Goal: Task Accomplishment & Management: Manage account settings

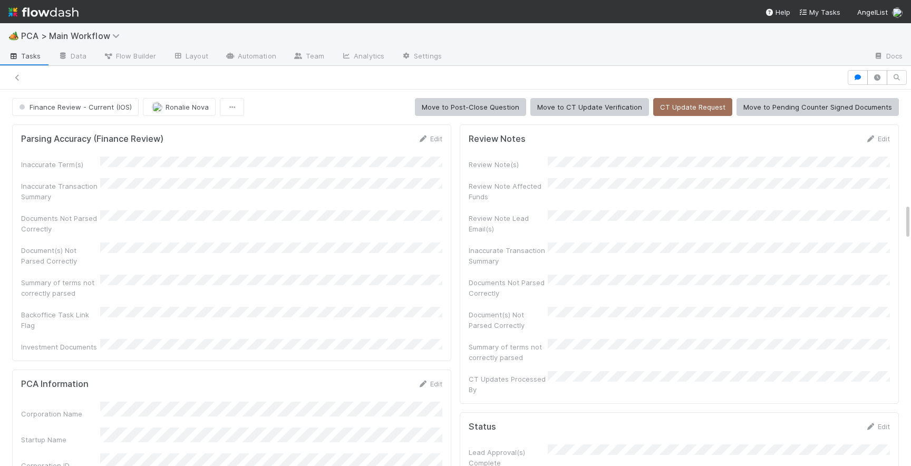
scroll to position [1185, 0]
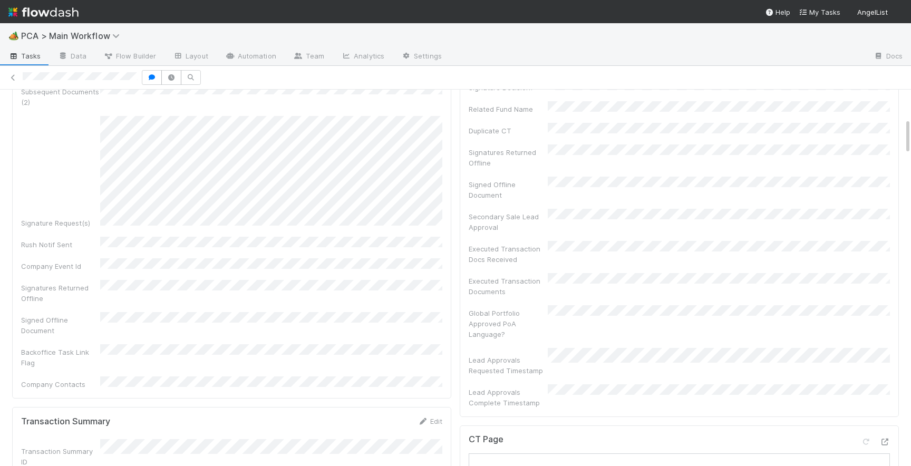
scroll to position [278, 0]
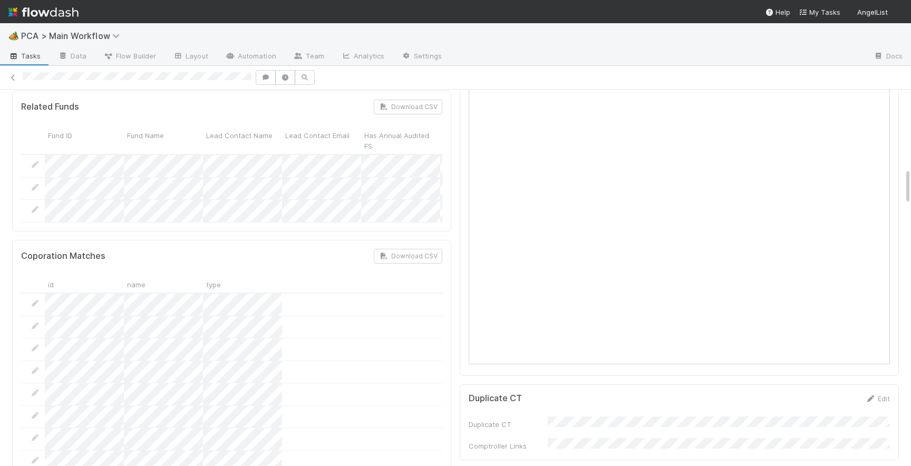
scroll to position [822, 0]
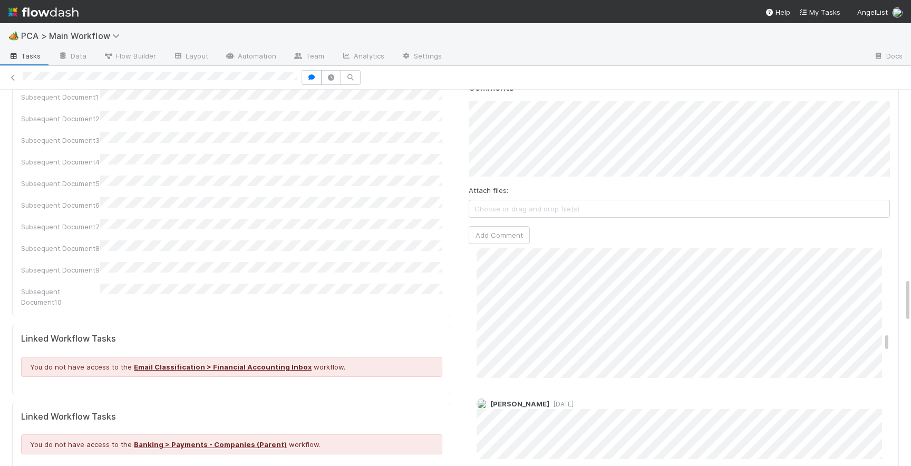
scroll to position [1631, 0]
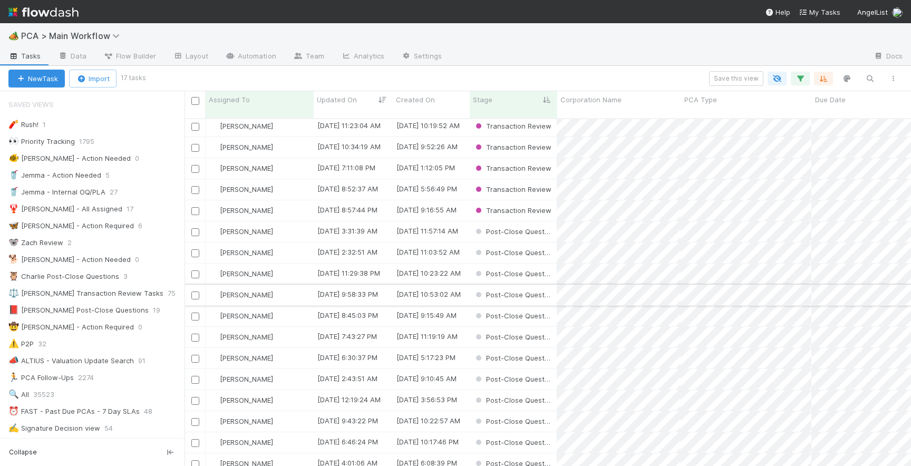
scroll to position [0, 1]
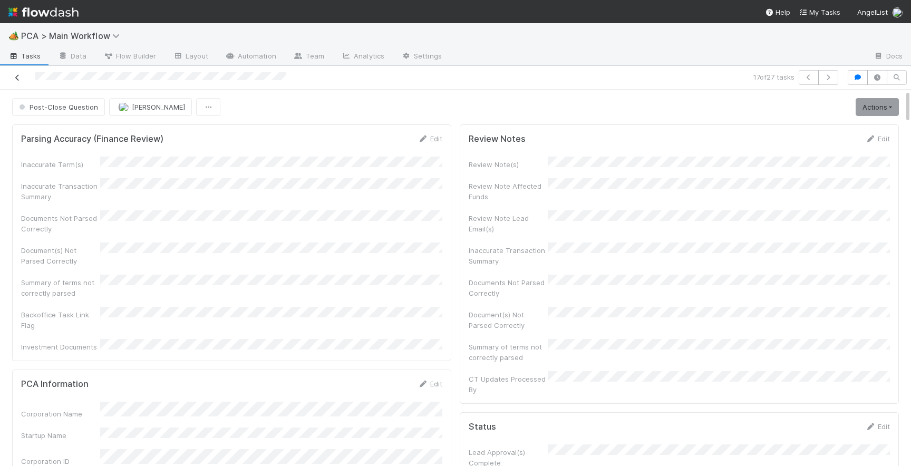
click at [16, 81] on link at bounding box center [17, 77] width 11 height 11
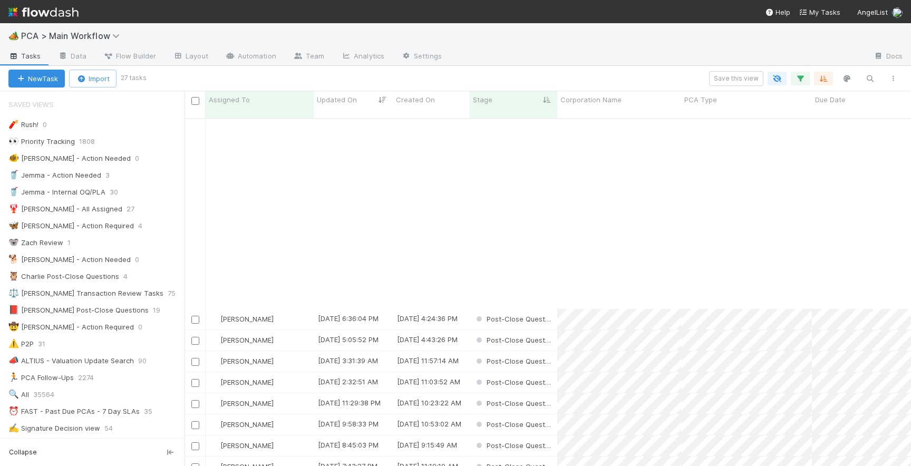
scroll to position [214, 0]
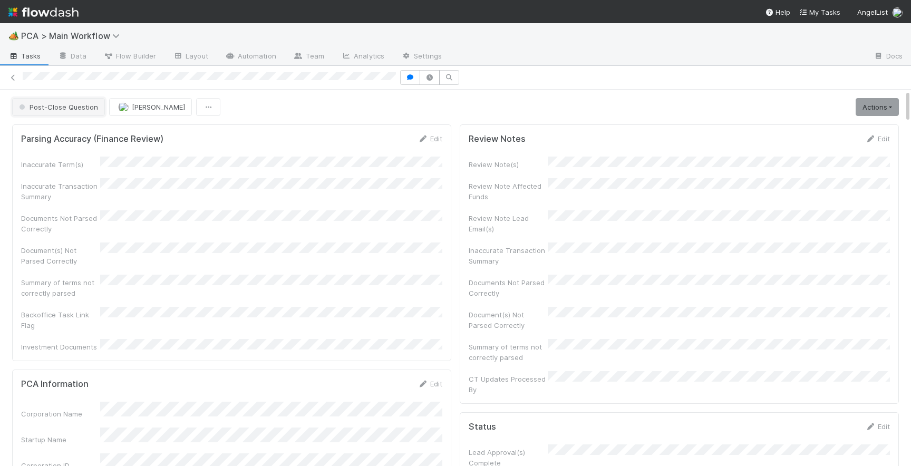
click at [42, 111] on button "Post-Close Question" at bounding box center [58, 107] width 93 height 18
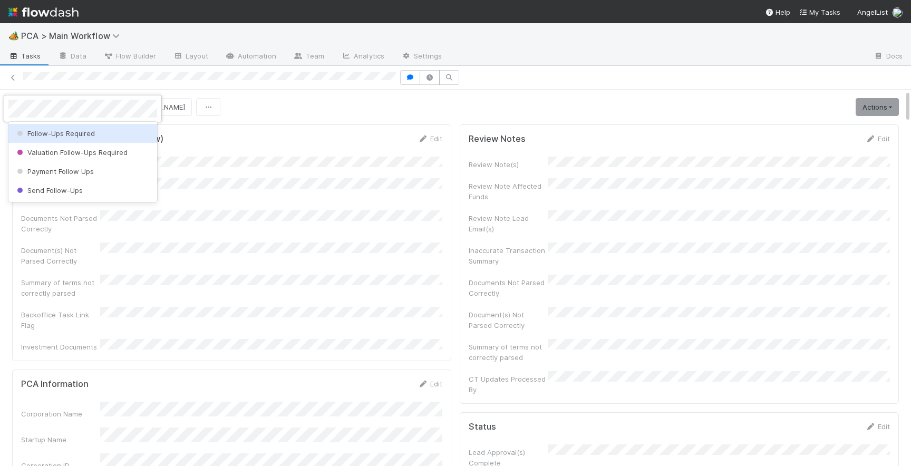
click at [56, 127] on div "Follow-Ups Required" at bounding box center [82, 133] width 149 height 19
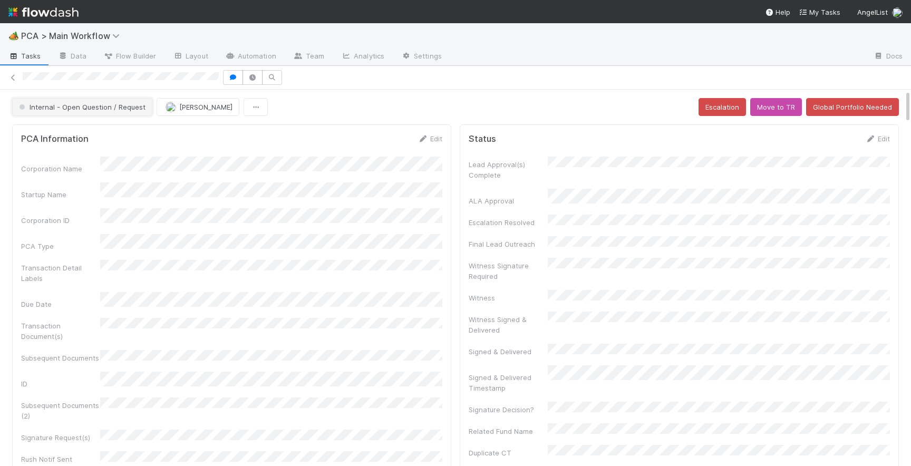
click at [105, 105] on span "Internal - Open Question / Request" at bounding box center [81, 107] width 129 height 8
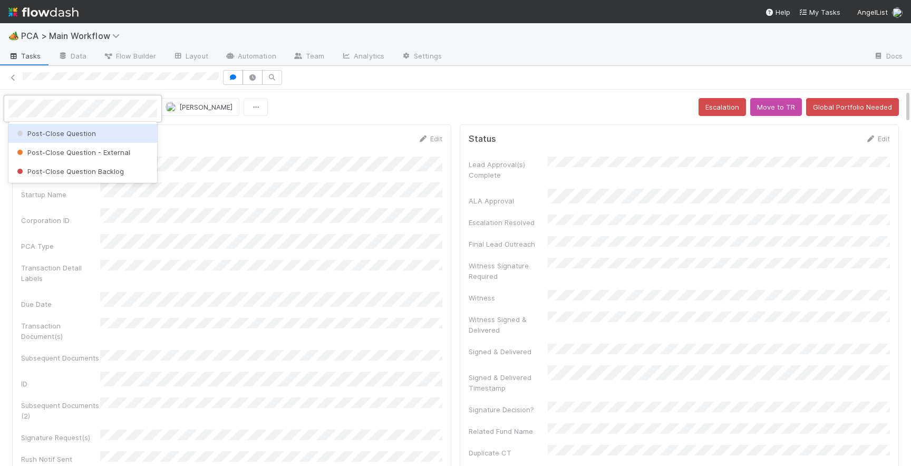
click at [106, 136] on div "Post-Close Question" at bounding box center [82, 133] width 149 height 19
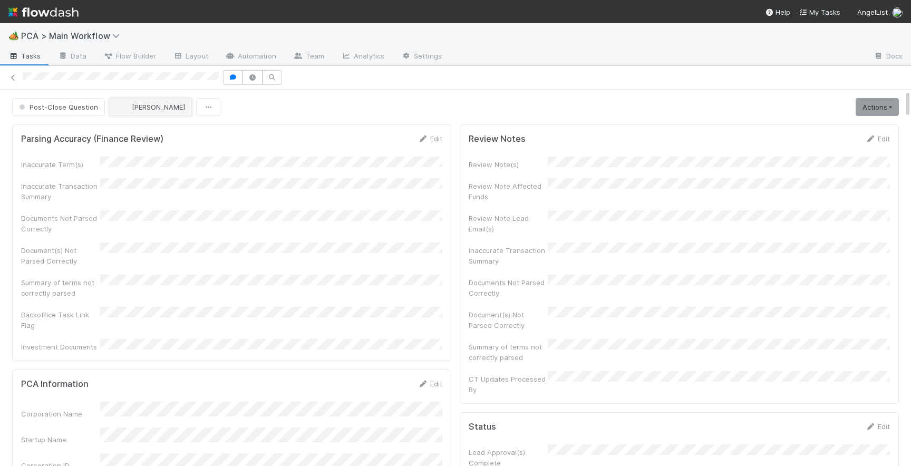
click at [152, 109] on span "[PERSON_NAME]" at bounding box center [158, 107] width 53 height 8
click at [151, 132] on span "Josh Tarr you" at bounding box center [157, 133] width 69 height 8
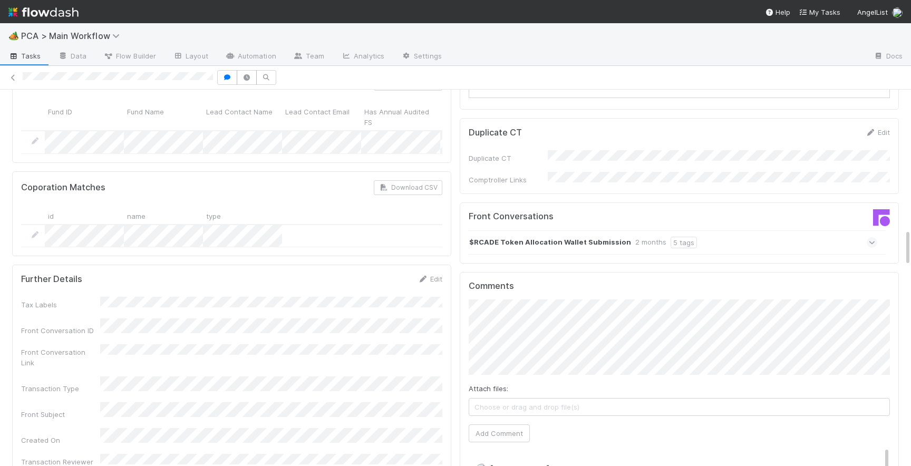
scroll to position [1387, 0]
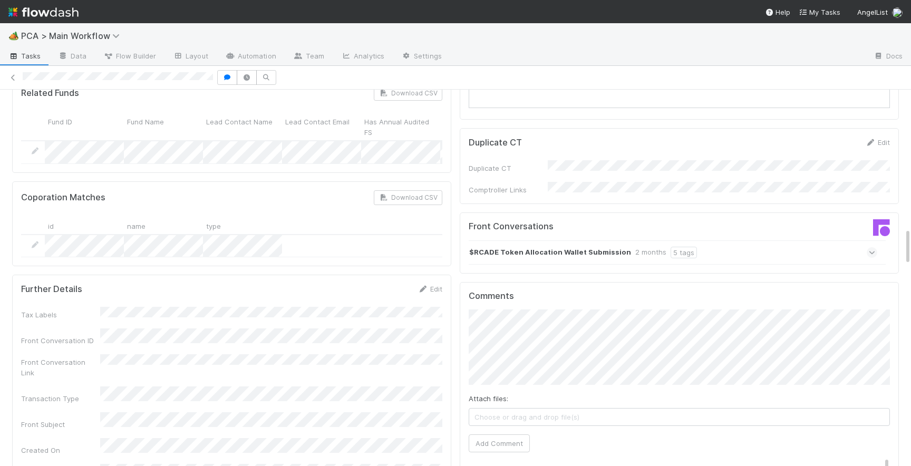
click at [872, 247] on icon at bounding box center [871, 252] width 7 height 11
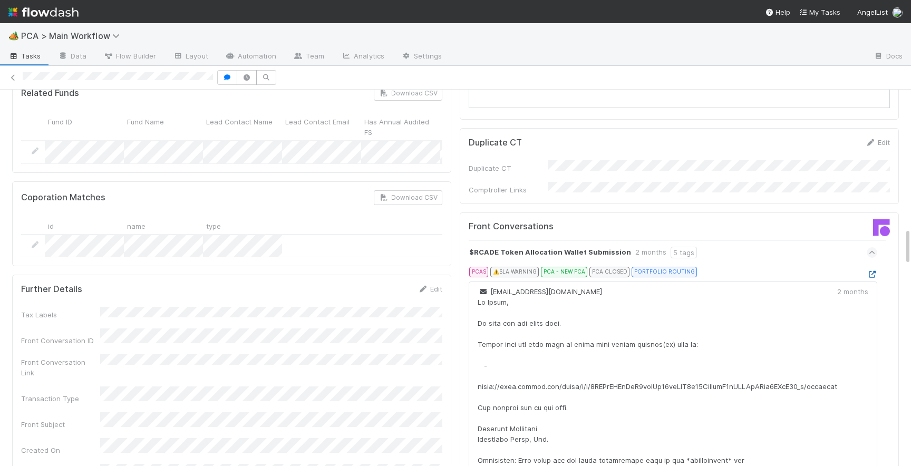
click at [868, 271] on icon at bounding box center [871, 274] width 11 height 7
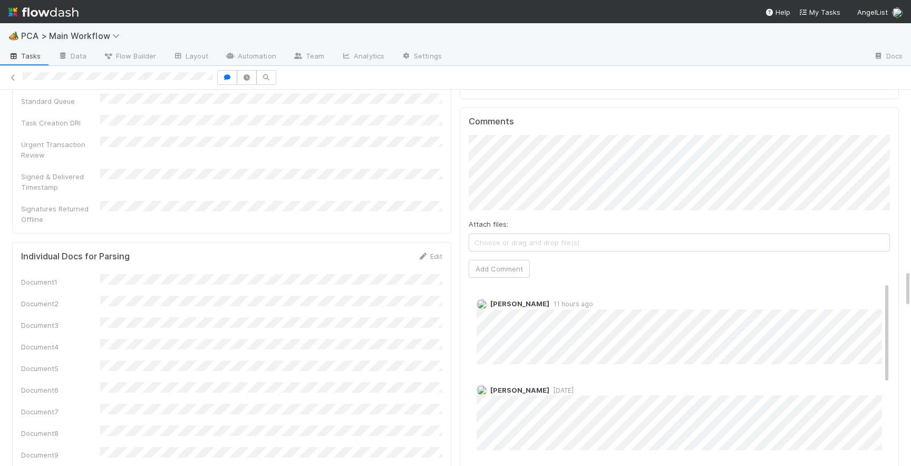
scroll to position [1785, 0]
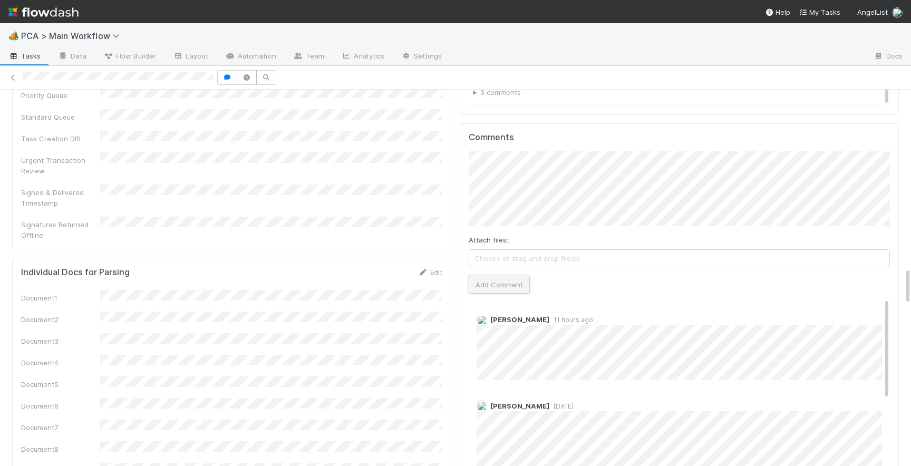
click at [486, 276] on button "Add Comment" at bounding box center [498, 285] width 61 height 18
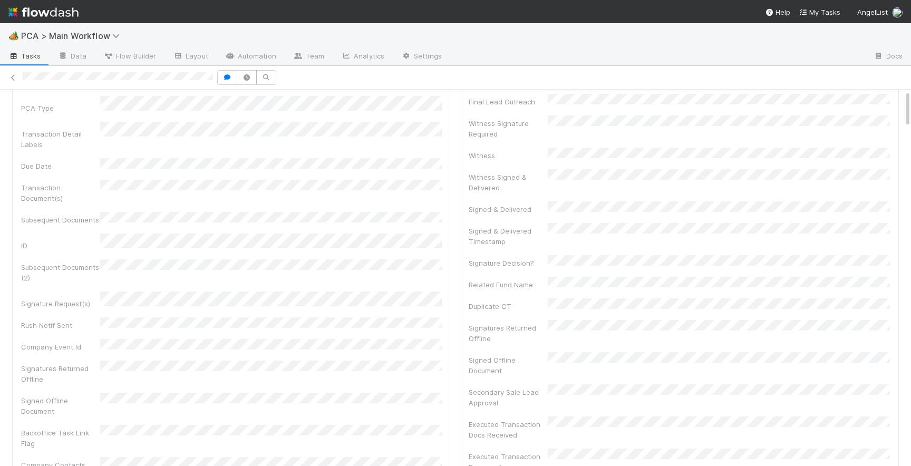
scroll to position [0, 0]
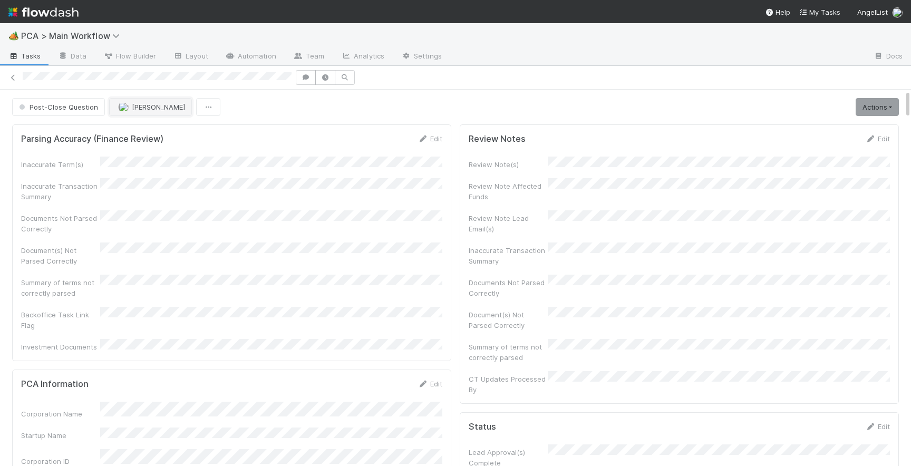
click at [151, 107] on span "Charlie Bell" at bounding box center [158, 107] width 53 height 8
click at [181, 134] on span "you" at bounding box center [187, 133] width 12 height 8
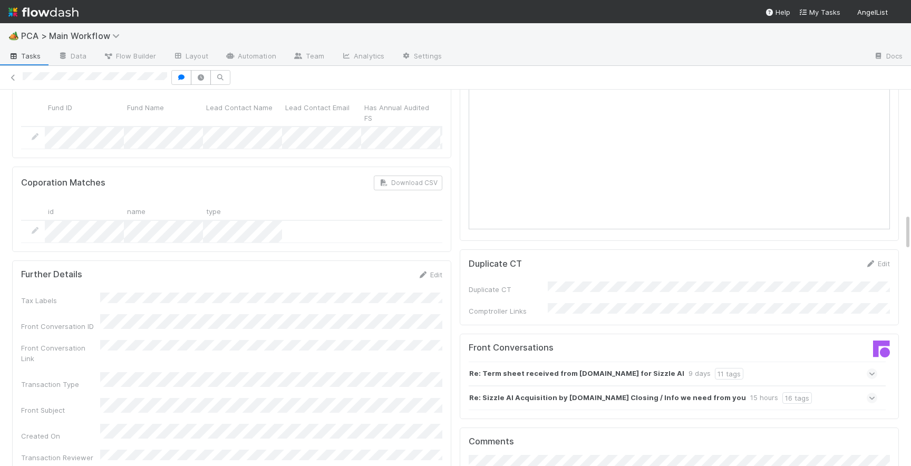
scroll to position [1380, 0]
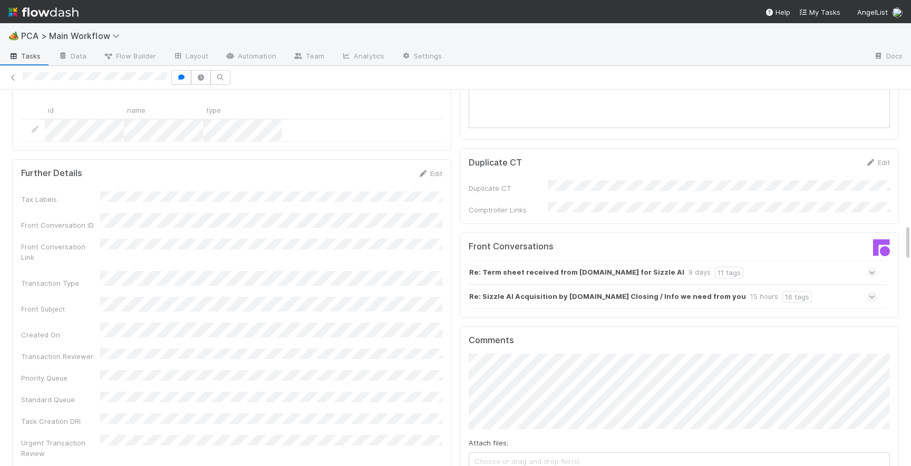
click at [866, 291] on span at bounding box center [871, 296] width 11 height 11
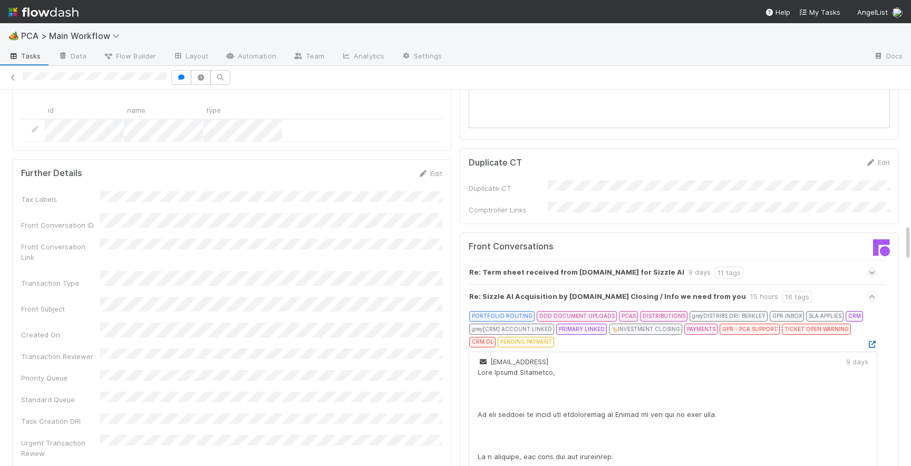
click at [874, 341] on icon at bounding box center [871, 344] width 11 height 7
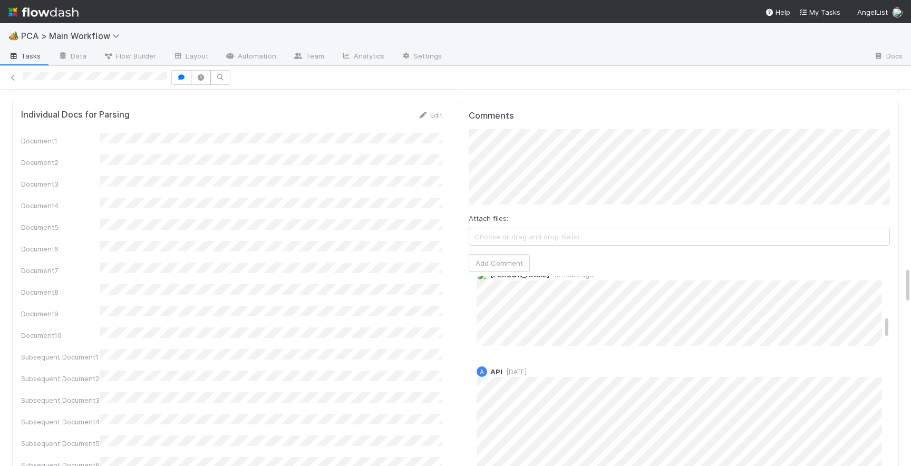
scroll to position [0, 0]
click at [566, 294] on span "15 hours ago" at bounding box center [571, 298] width 44 height 8
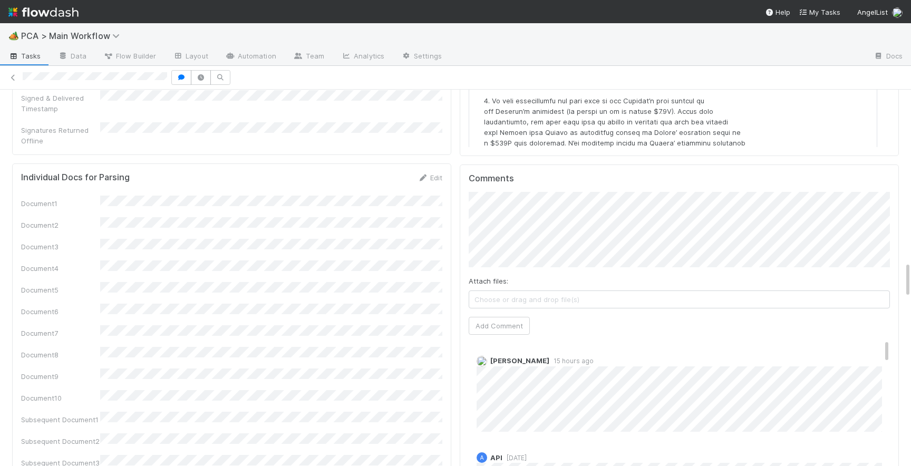
scroll to position [1730, 0]
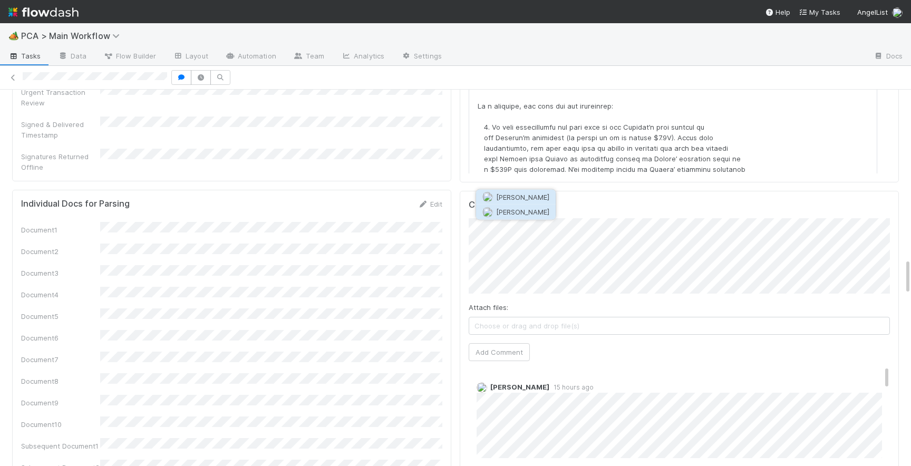
click at [533, 211] on span "Nathalie Gualito" at bounding box center [522, 212] width 53 height 8
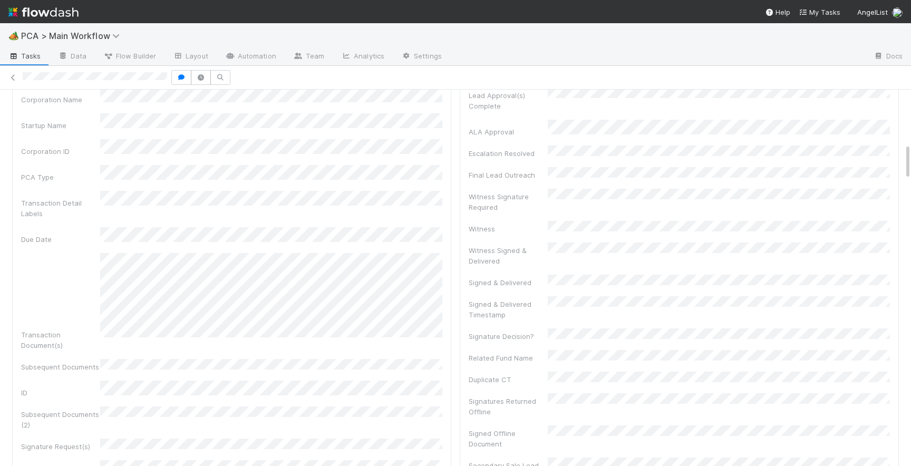
scroll to position [0, 0]
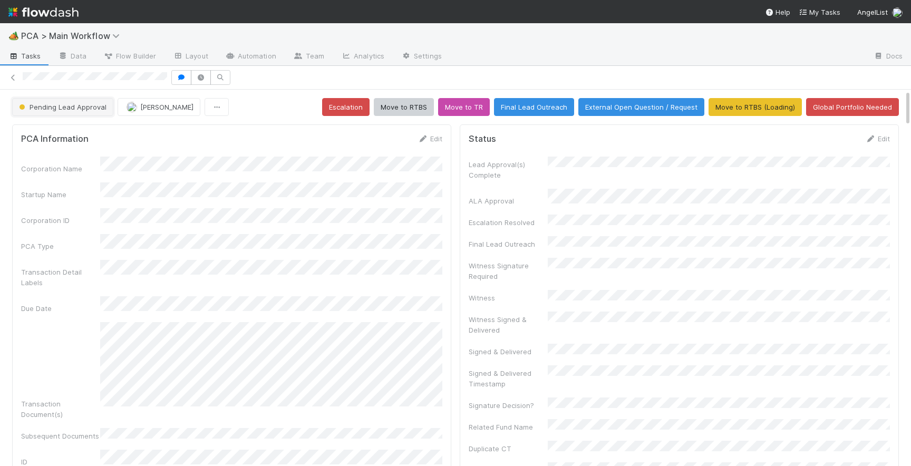
click at [95, 107] on span "Pending Lead Approval" at bounding box center [62, 107] width 90 height 8
click at [99, 132] on div "RTBS" at bounding box center [82, 133] width 149 height 19
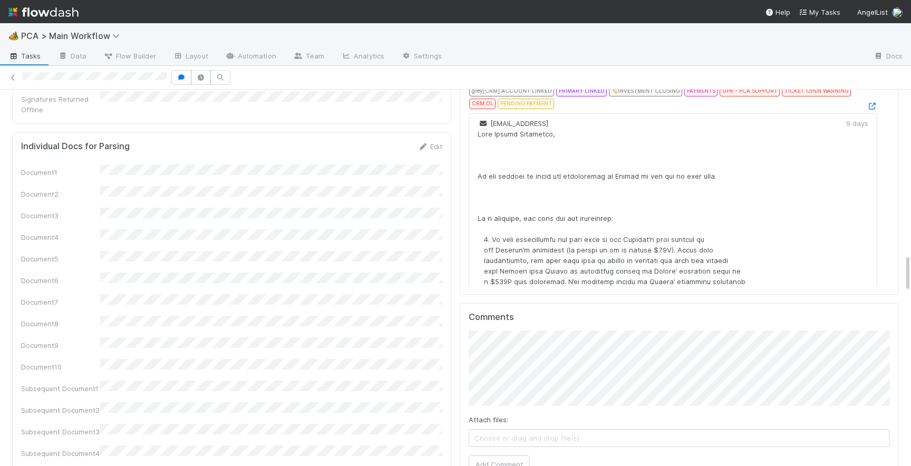
scroll to position [1615, 0]
click at [501, 458] on button "Add Comment" at bounding box center [498, 467] width 61 height 18
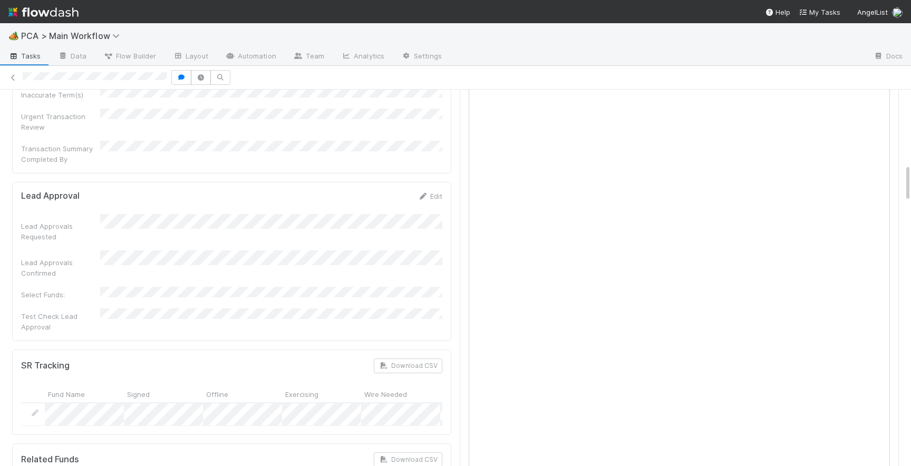
scroll to position [730, 0]
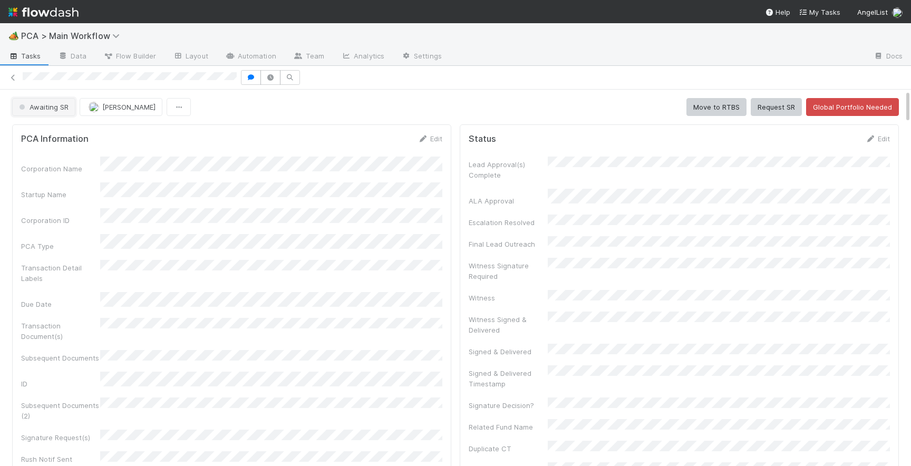
click at [59, 112] on button "Awaiting SR" at bounding box center [43, 107] width 63 height 18
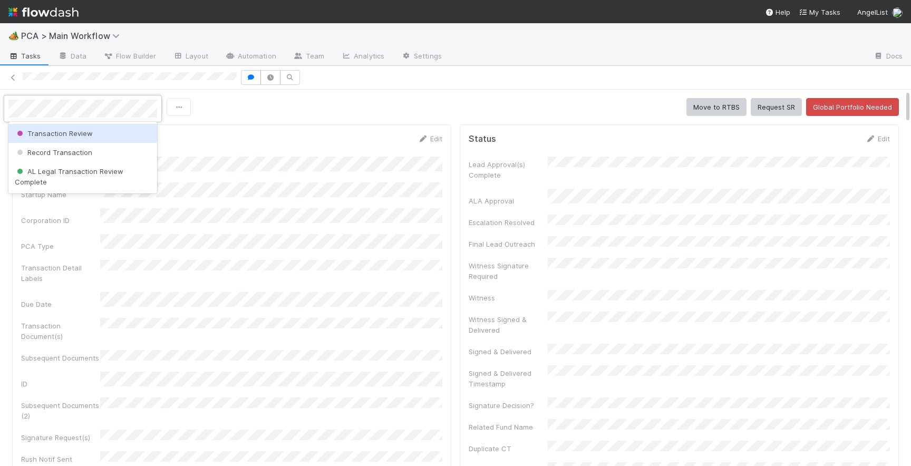
click at [74, 133] on span "Transaction Review" at bounding box center [54, 133] width 78 height 8
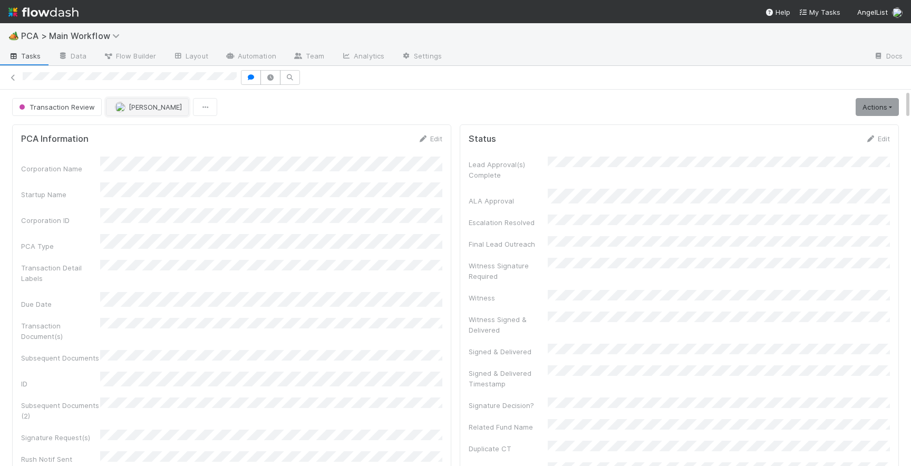
click at [130, 112] on button "Philip Chung" at bounding box center [147, 107] width 83 height 18
click at [148, 133] on span "Josh Tarr you" at bounding box center [154, 133] width 69 height 8
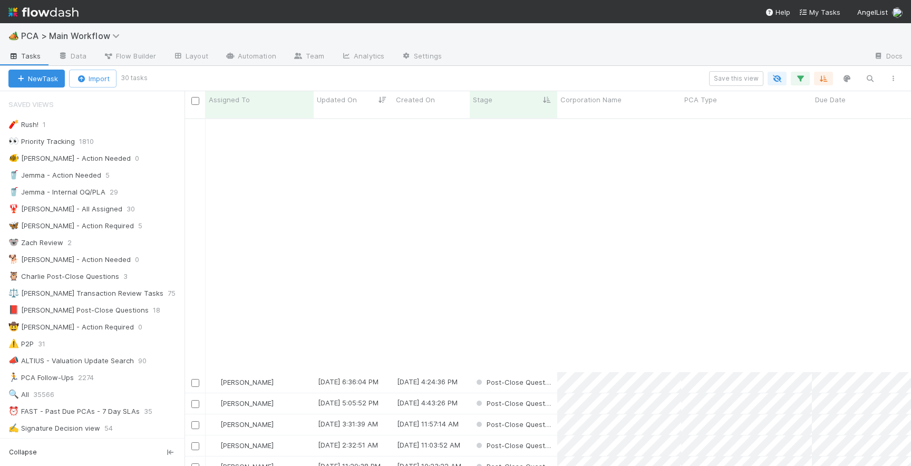
scroll to position [277, 0]
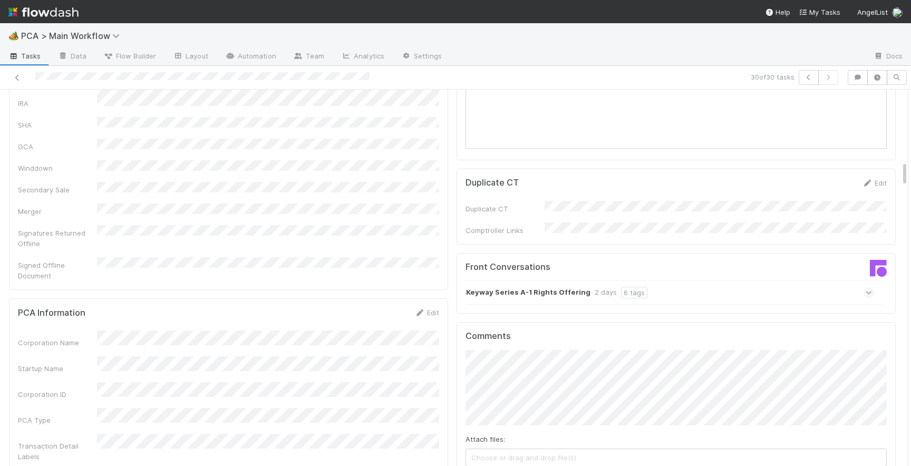
scroll to position [1073, 0]
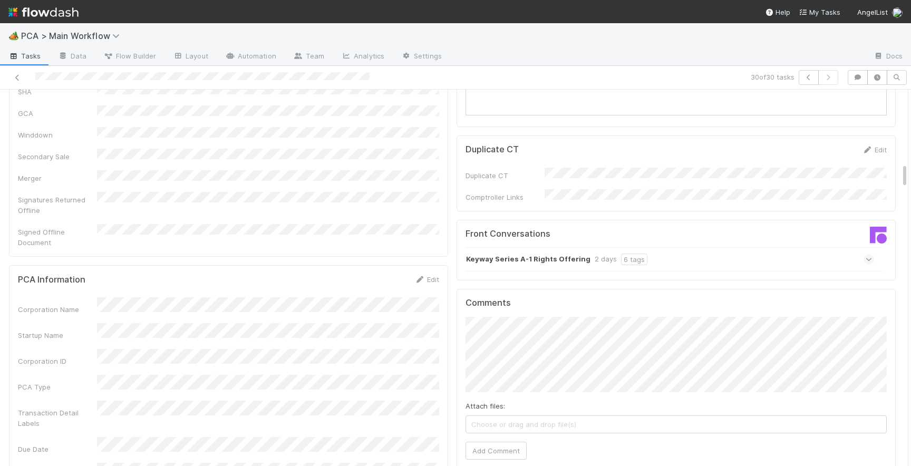
click at [866, 254] on icon at bounding box center [868, 259] width 7 height 11
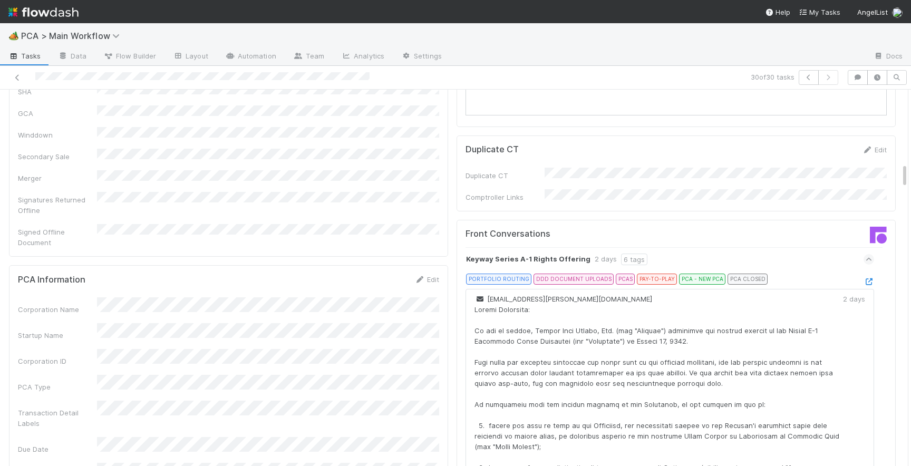
click at [868, 278] on icon at bounding box center [868, 281] width 11 height 7
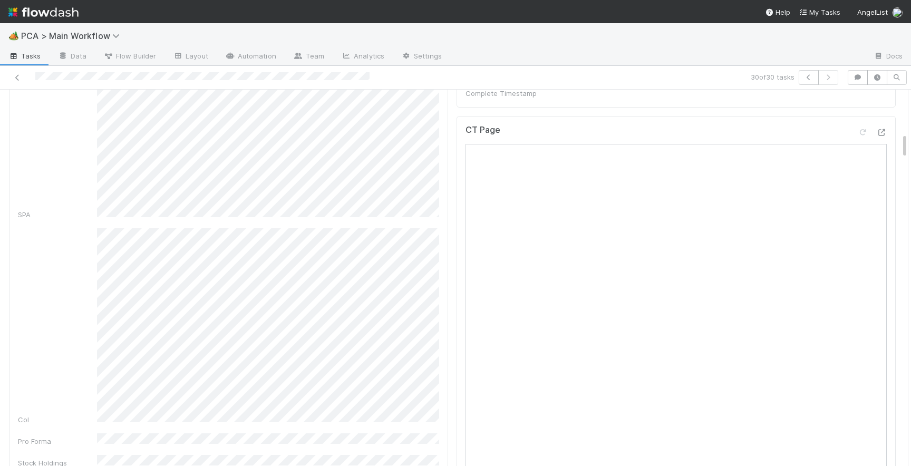
scroll to position [600, 0]
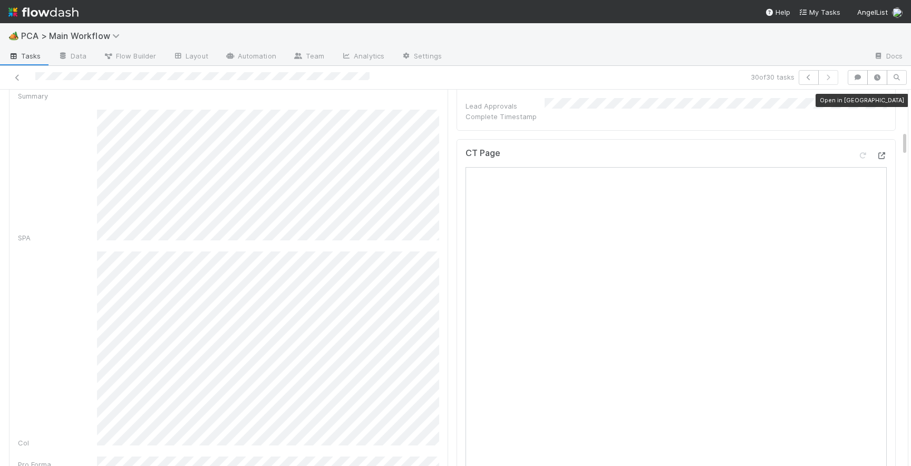
click at [878, 152] on icon at bounding box center [881, 155] width 11 height 7
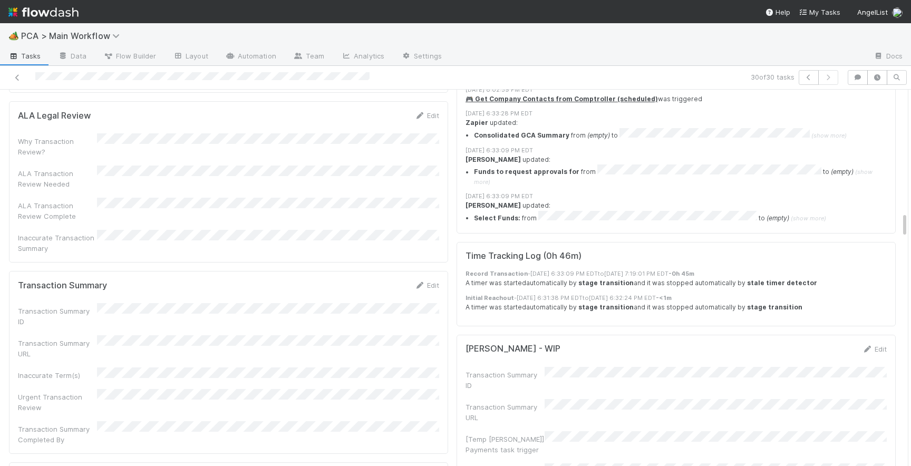
scroll to position [1873, 0]
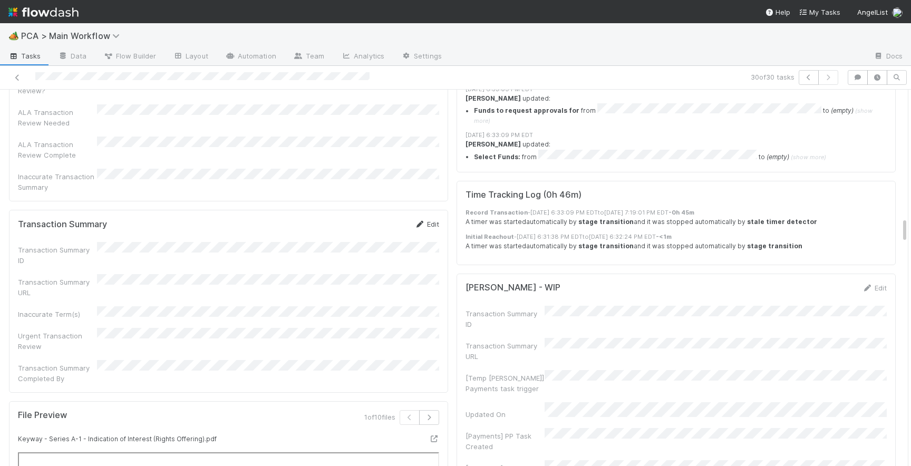
click at [427, 220] on link "Edit" at bounding box center [426, 224] width 25 height 8
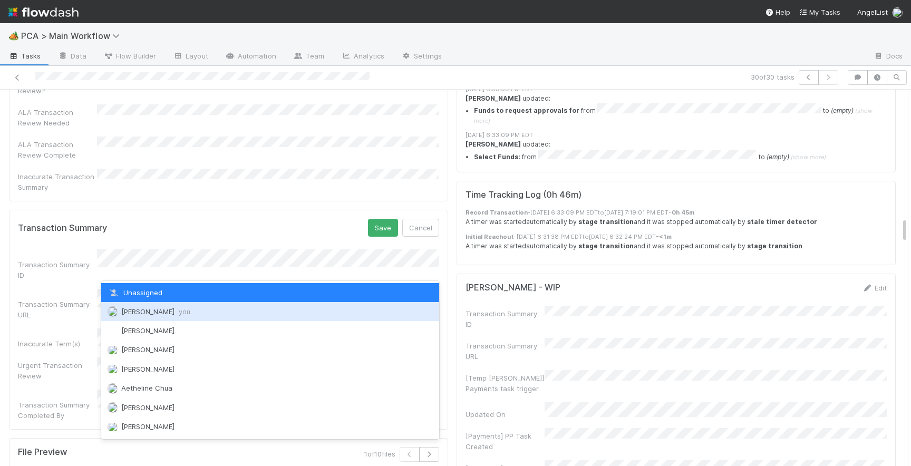
click at [179, 309] on span "you" at bounding box center [185, 311] width 12 height 8
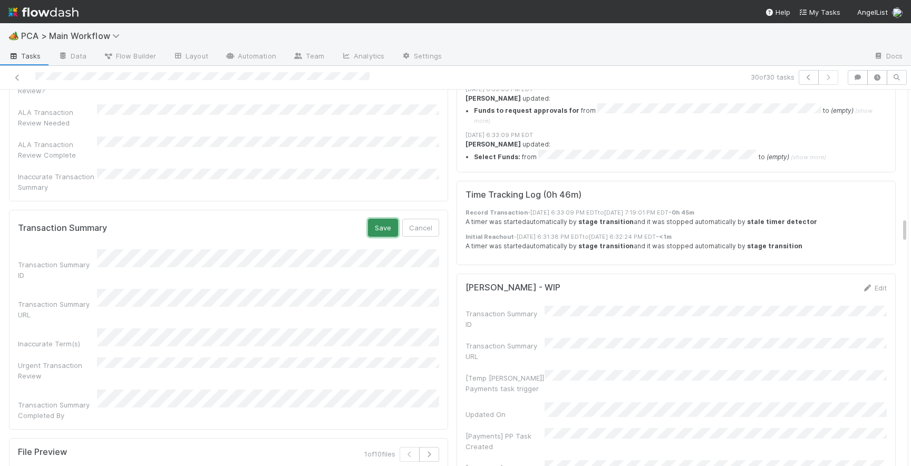
click at [378, 219] on button "Save" at bounding box center [383, 228] width 30 height 18
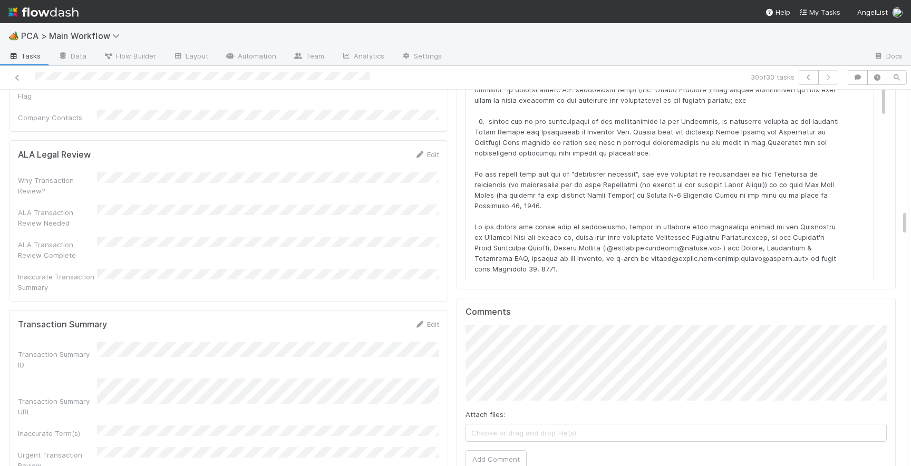
scroll to position [1774, 0]
click at [482, 460] on button "Add Comment" at bounding box center [495, 469] width 61 height 18
click at [507, 342] on div "Attach files: Choose or drag and drop file(s) Add Comment" at bounding box center [675, 395] width 421 height 143
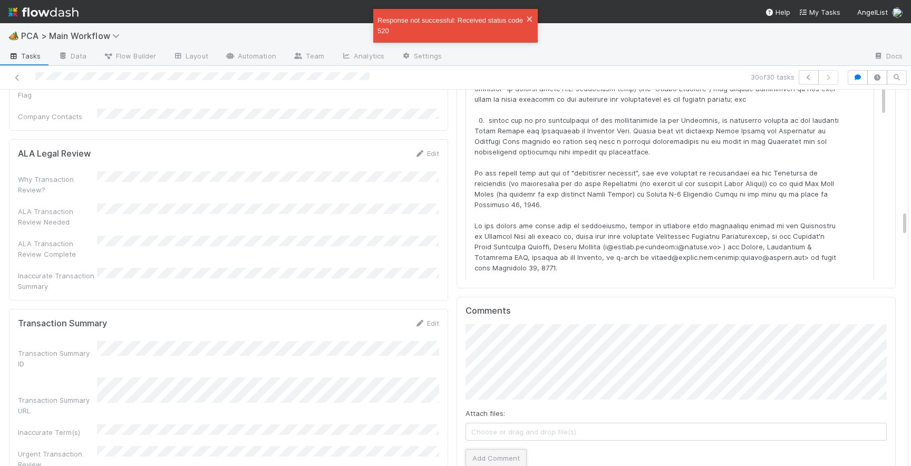
click at [490, 449] on button "Add Comment" at bounding box center [495, 458] width 61 height 18
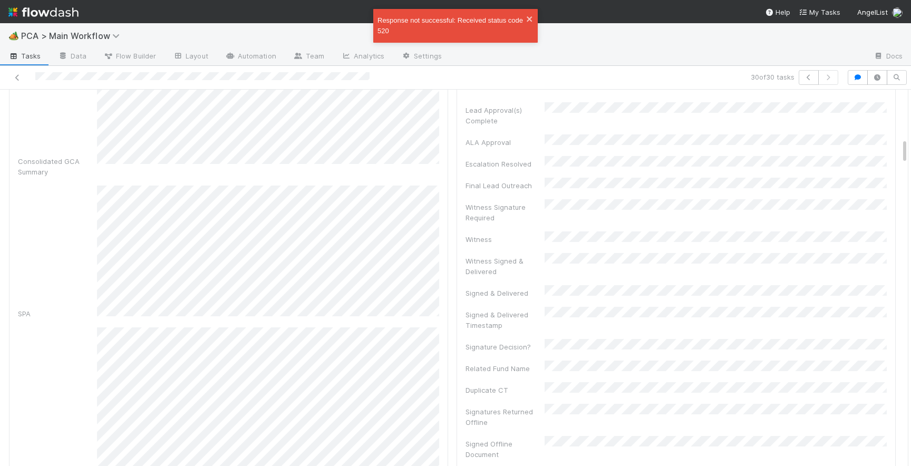
scroll to position [0, 0]
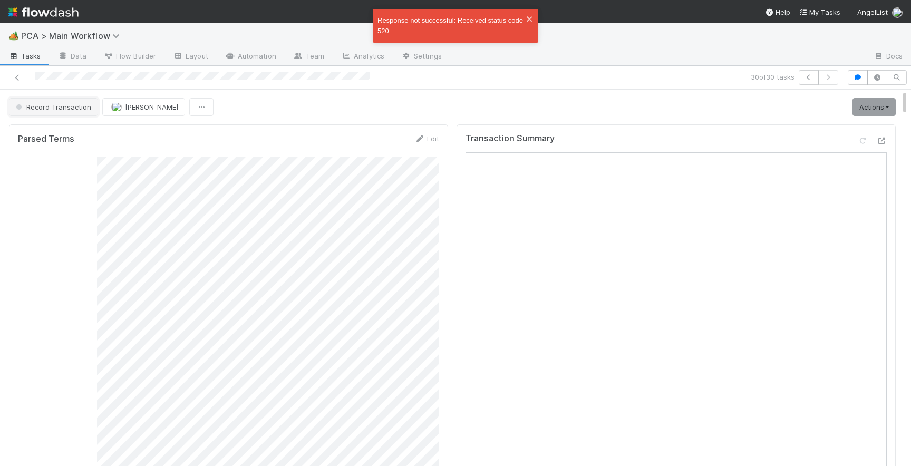
click at [66, 112] on button "Record Transaction" at bounding box center [53, 107] width 89 height 18
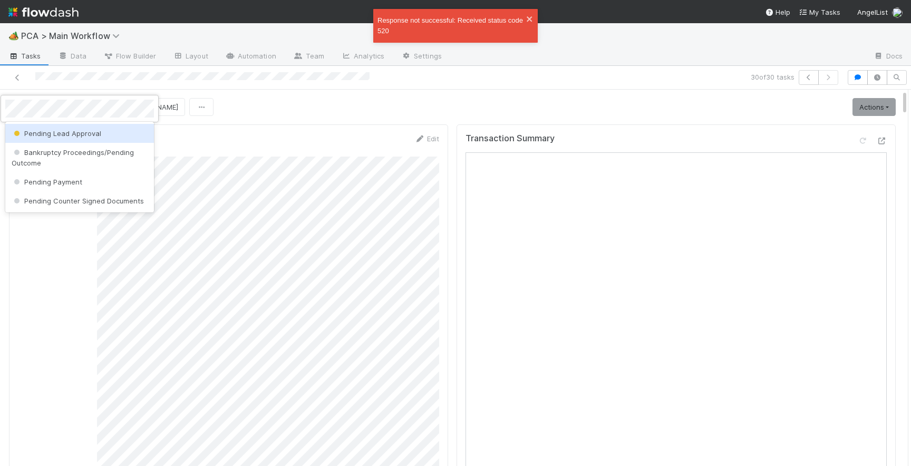
click at [74, 133] on span "Pending Lead Approval" at bounding box center [57, 133] width 90 height 8
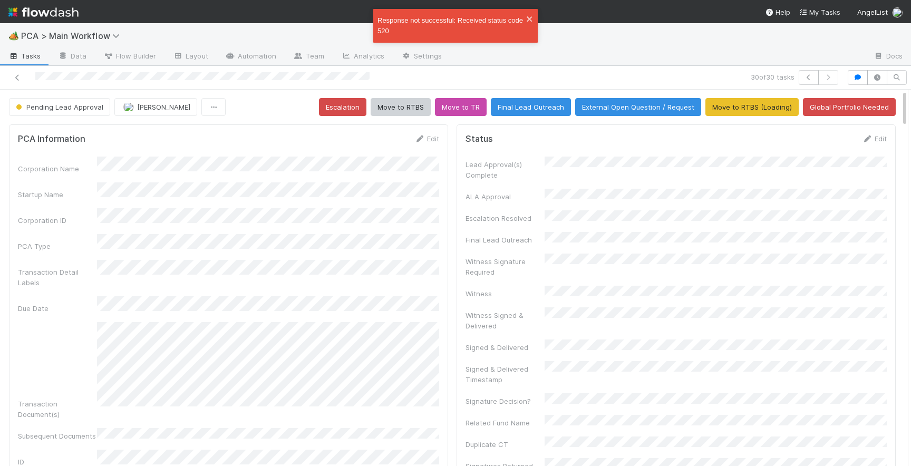
click at [133, 104] on span "[PERSON_NAME]" at bounding box center [156, 107] width 67 height 8
click at [153, 150] on span "[PERSON_NAME]" at bounding box center [154, 152] width 53 height 8
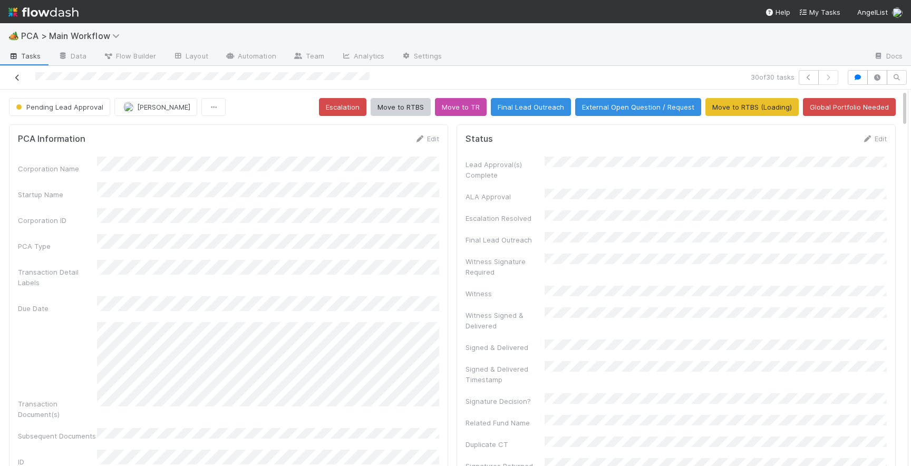
click at [19, 78] on icon at bounding box center [17, 77] width 11 height 7
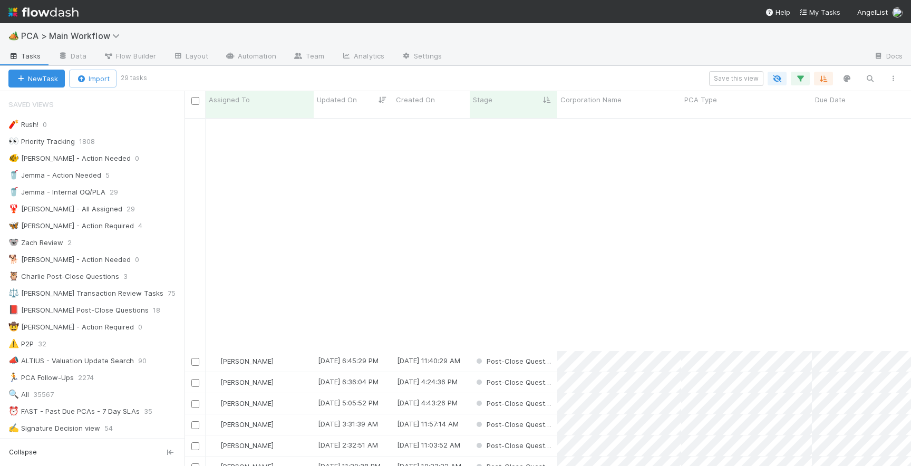
scroll to position [256, 0]
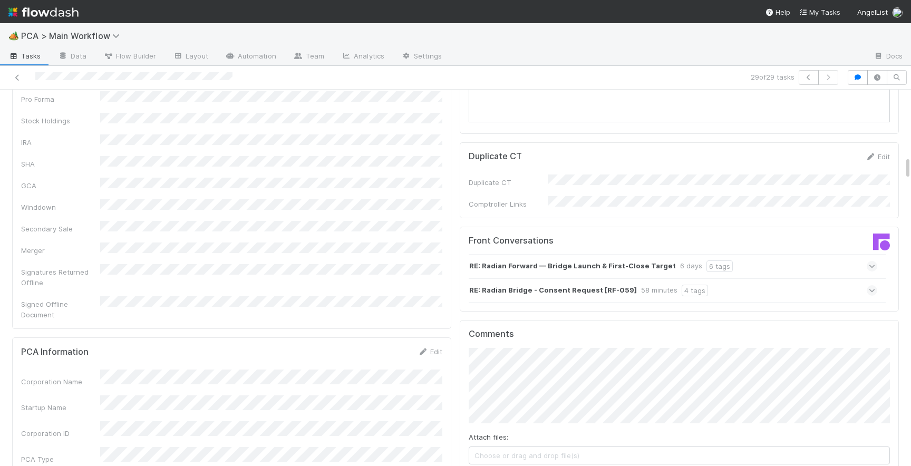
scroll to position [1102, 0]
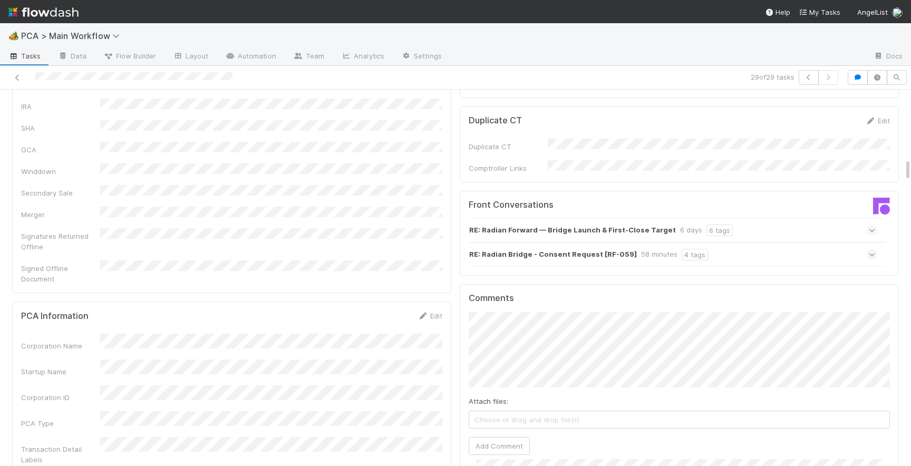
click at [868, 249] on icon at bounding box center [871, 254] width 7 height 11
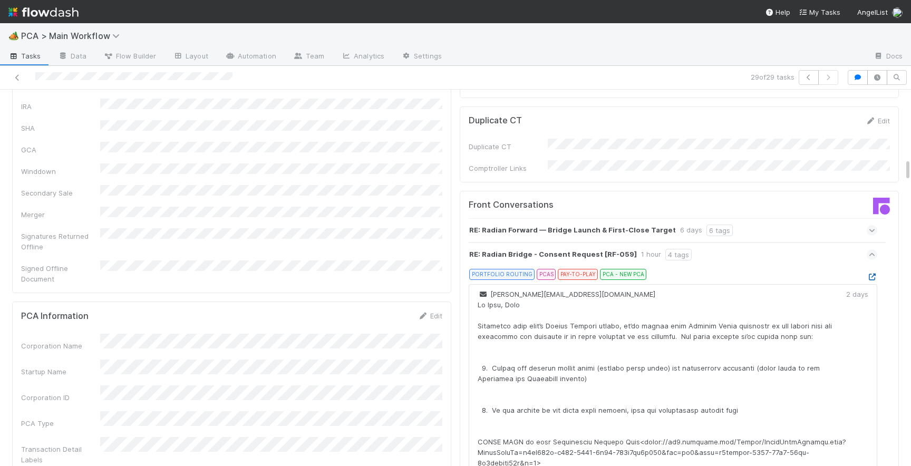
click at [872, 273] on icon at bounding box center [871, 276] width 11 height 7
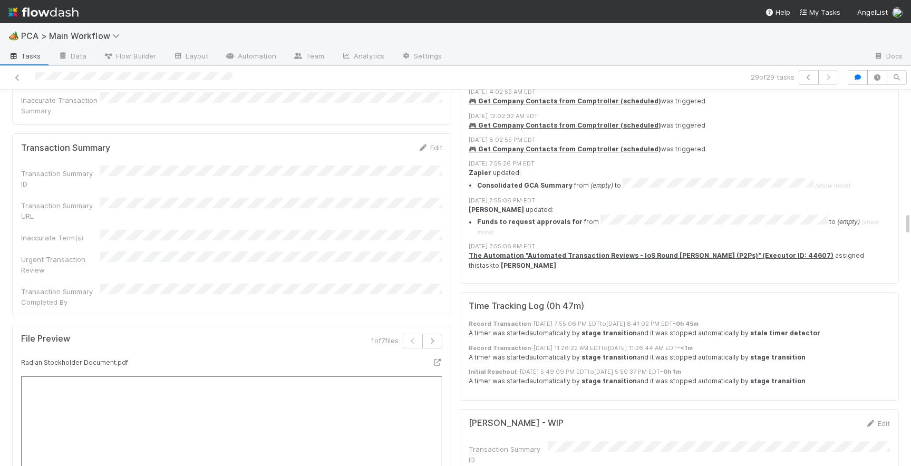
scroll to position [1996, 0]
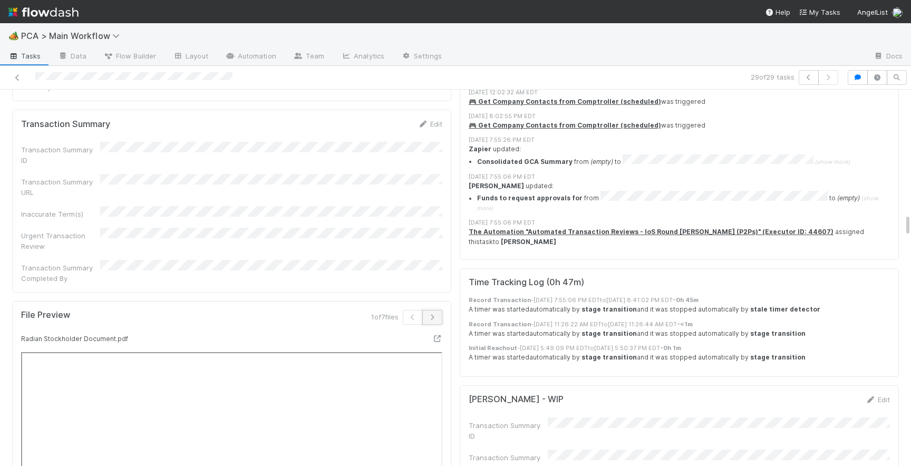
click at [436, 314] on icon "button" at bounding box center [432, 317] width 11 height 6
click at [431, 335] on icon at bounding box center [432, 338] width 11 height 7
click at [441, 310] on button "button" at bounding box center [436, 317] width 20 height 15
click at [431, 335] on icon at bounding box center [432, 338] width 11 height 7
click at [441, 310] on button "button" at bounding box center [436, 317] width 20 height 15
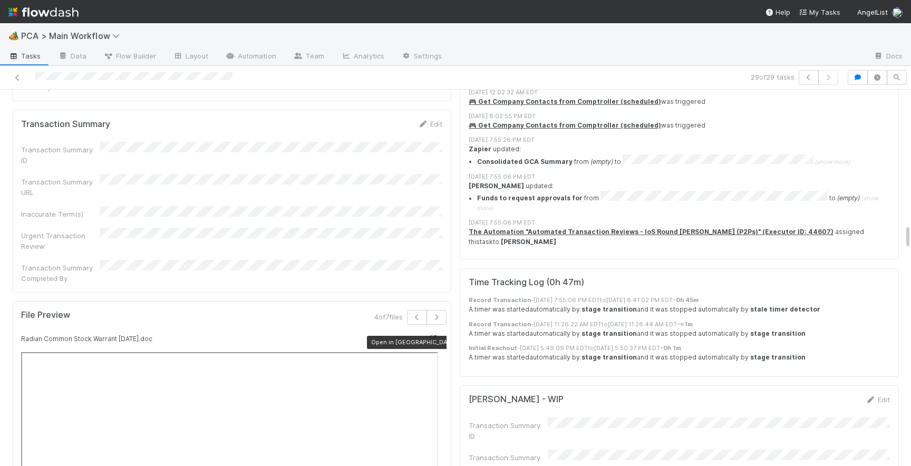
click at [431, 335] on icon at bounding box center [432, 338] width 11 height 7
click at [436, 314] on icon "button" at bounding box center [432, 317] width 11 height 6
click at [436, 314] on icon "button" at bounding box center [436, 317] width 11 height 6
click at [437, 314] on icon "button" at bounding box center [436, 317] width 11 height 6
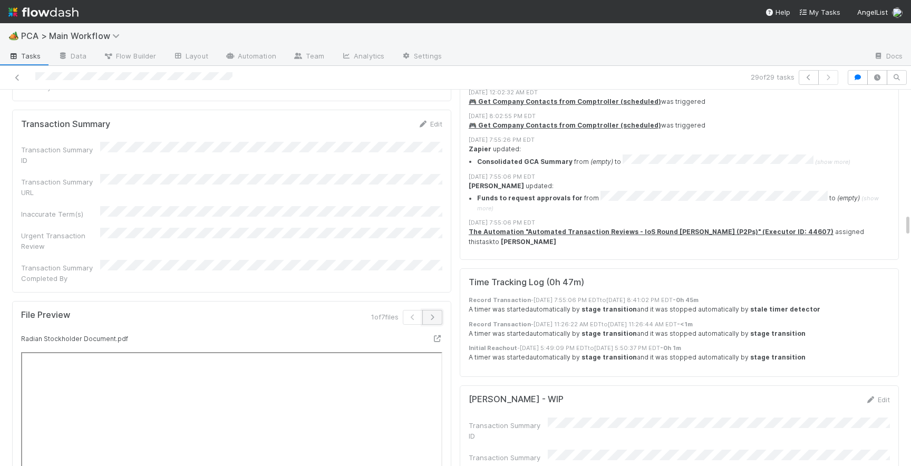
click at [435, 310] on button "button" at bounding box center [432, 317] width 20 height 15
click at [435, 310] on button "button" at bounding box center [436, 317] width 20 height 15
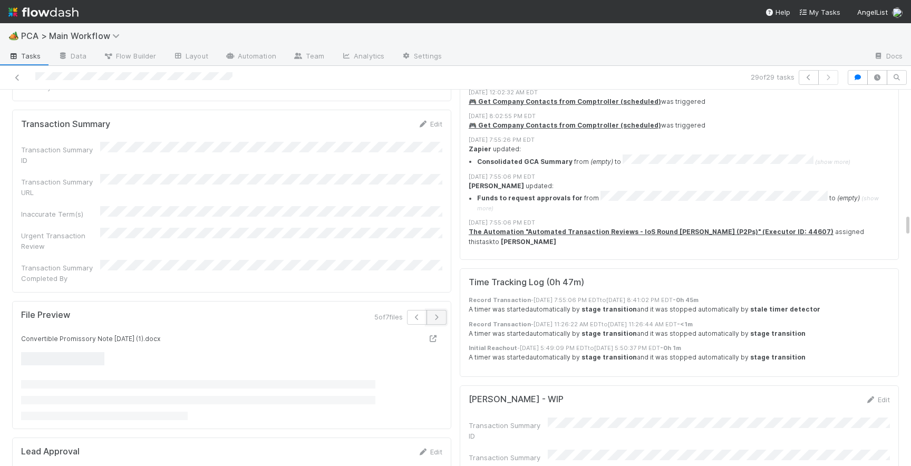
click at [435, 310] on button "button" at bounding box center [436, 317] width 20 height 15
click at [432, 335] on icon at bounding box center [432, 338] width 11 height 7
click at [412, 310] on button "button" at bounding box center [417, 317] width 20 height 15
click at [432, 335] on icon at bounding box center [432, 338] width 11 height 7
click at [415, 314] on icon "button" at bounding box center [417, 317] width 11 height 6
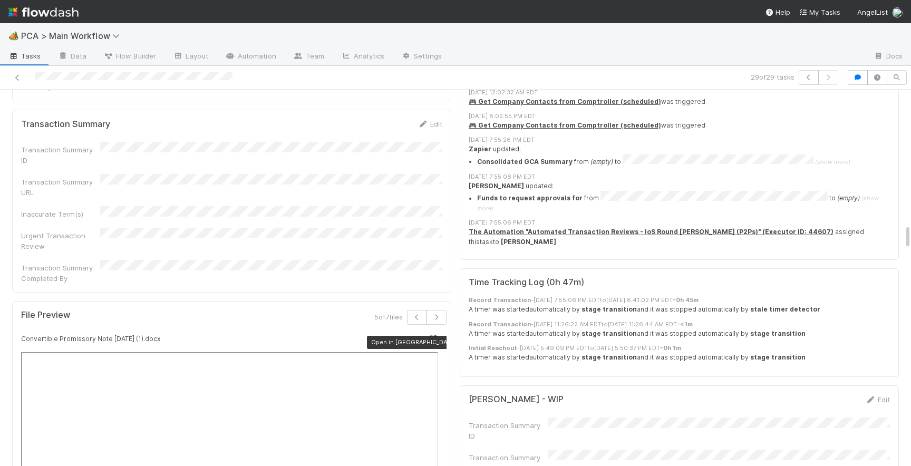
click at [431, 335] on icon at bounding box center [432, 338] width 11 height 7
click at [414, 314] on icon "button" at bounding box center [417, 317] width 11 height 6
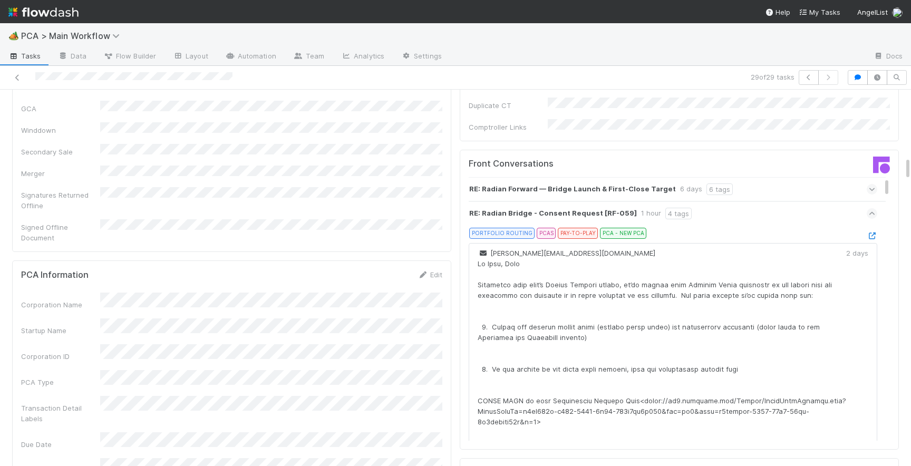
scroll to position [1074, 0]
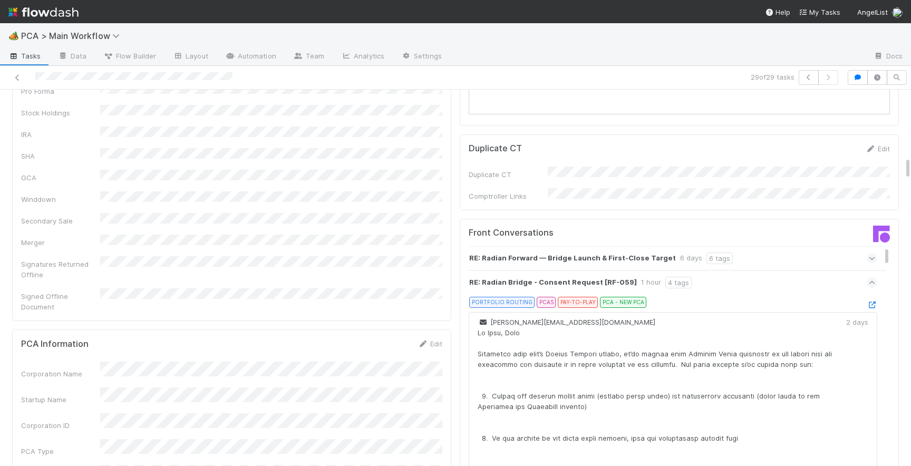
click at [872, 277] on icon at bounding box center [871, 282] width 7 height 11
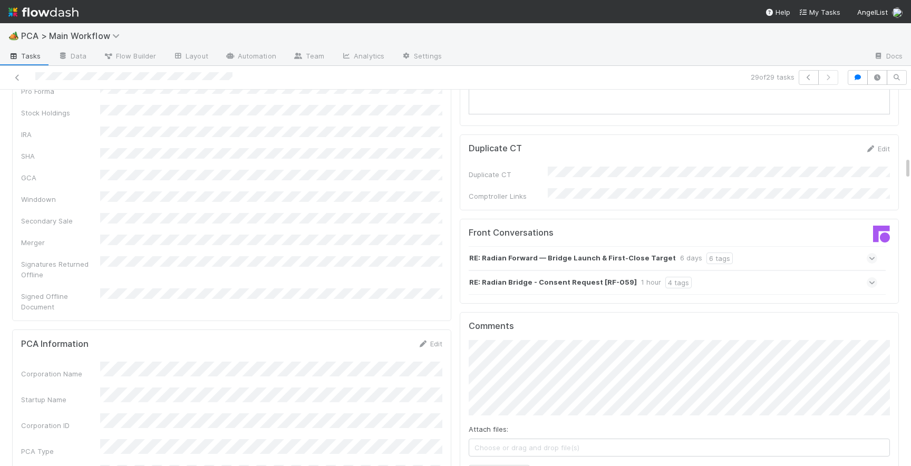
click at [875, 246] on div "RE: Radian Forward — Bridge Launch & First-Close Target 6 days 6 tags" at bounding box center [672, 258] width 408 height 24
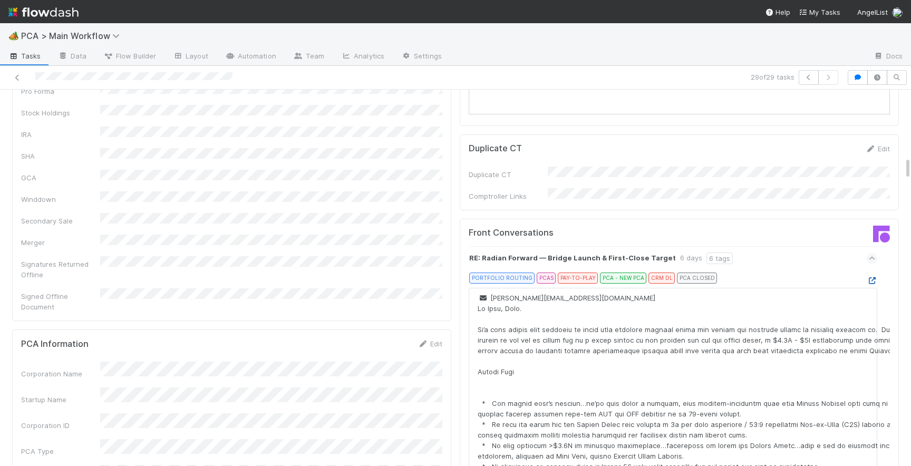
click at [871, 277] on icon at bounding box center [871, 280] width 11 height 7
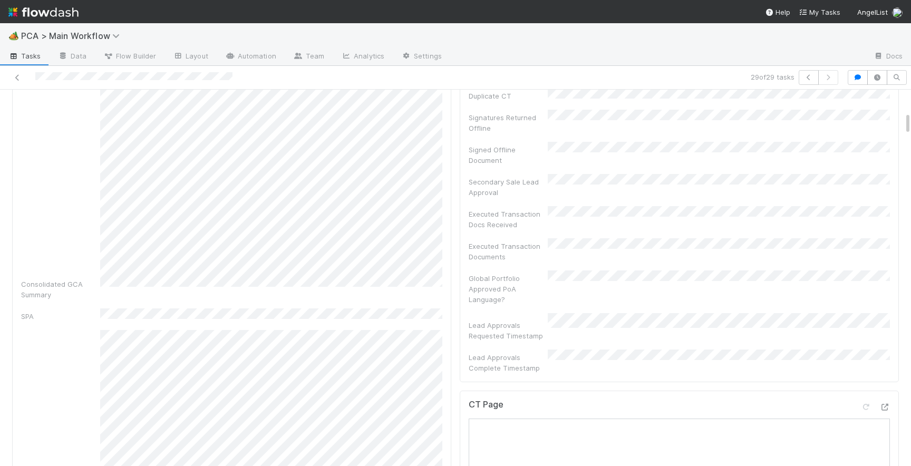
scroll to position [361, 0]
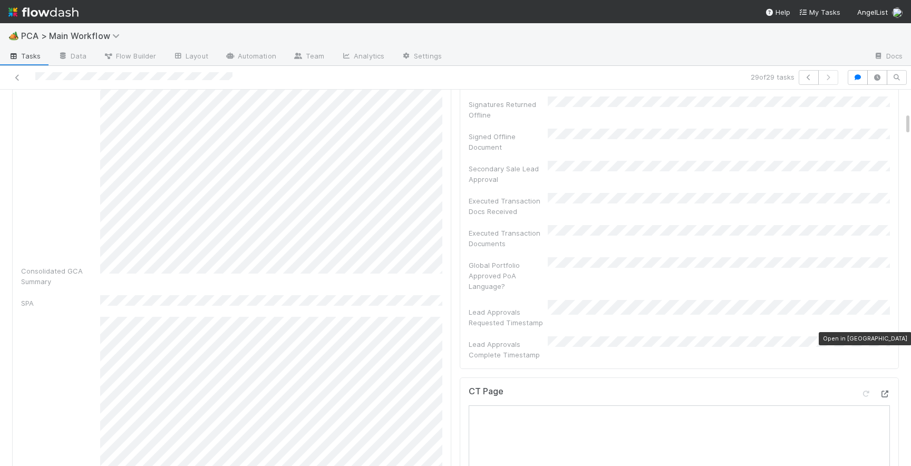
click at [886, 390] on icon at bounding box center [884, 393] width 11 height 7
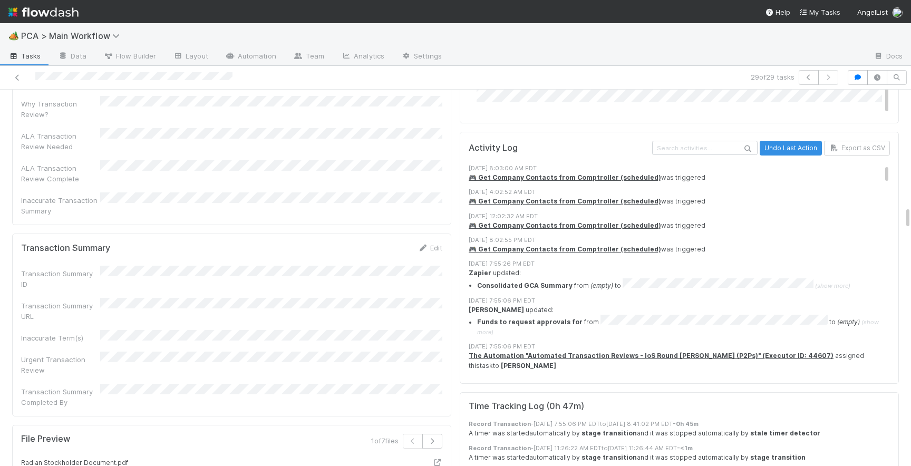
scroll to position [1829, 0]
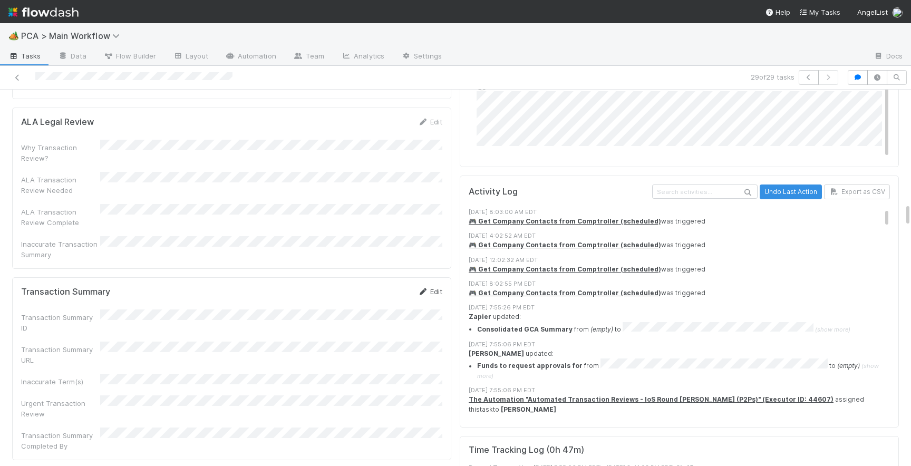
click at [435, 287] on link "Edit" at bounding box center [429, 291] width 25 height 8
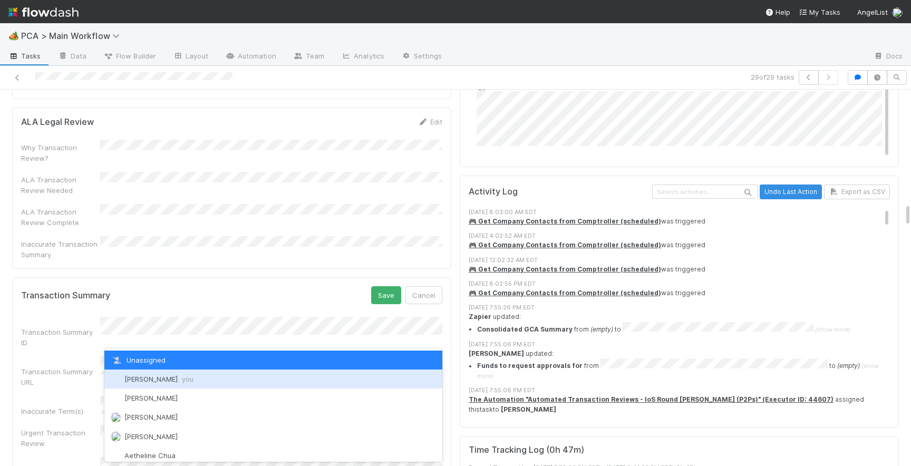
click at [170, 372] on div "[PERSON_NAME] you" at bounding box center [273, 378] width 338 height 19
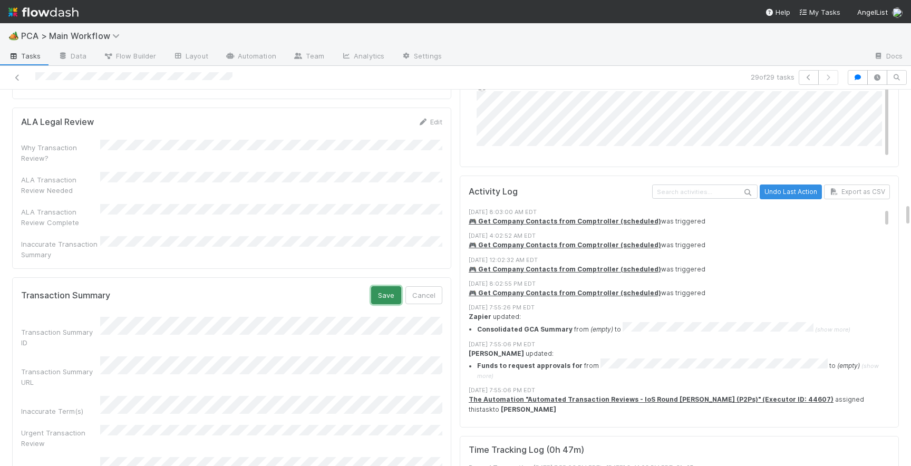
click at [396, 286] on button "Save" at bounding box center [386, 295] width 30 height 18
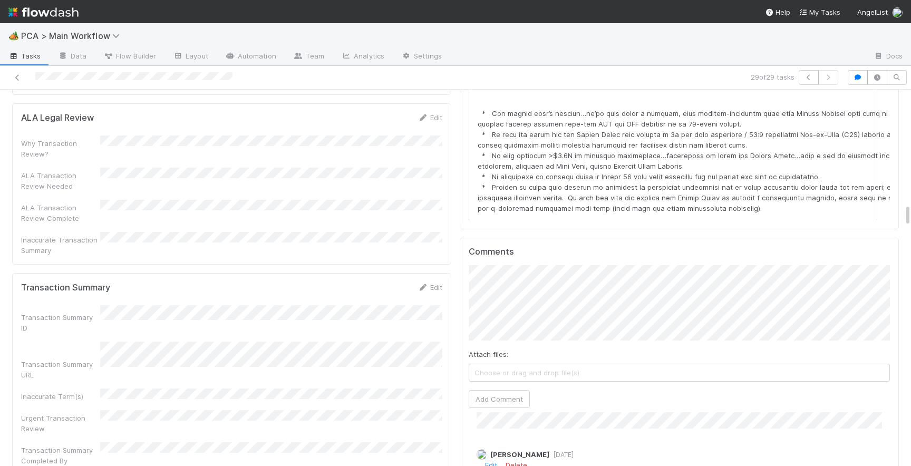
scroll to position [0, 0]
click at [512, 390] on button "Add Comment" at bounding box center [498, 399] width 61 height 18
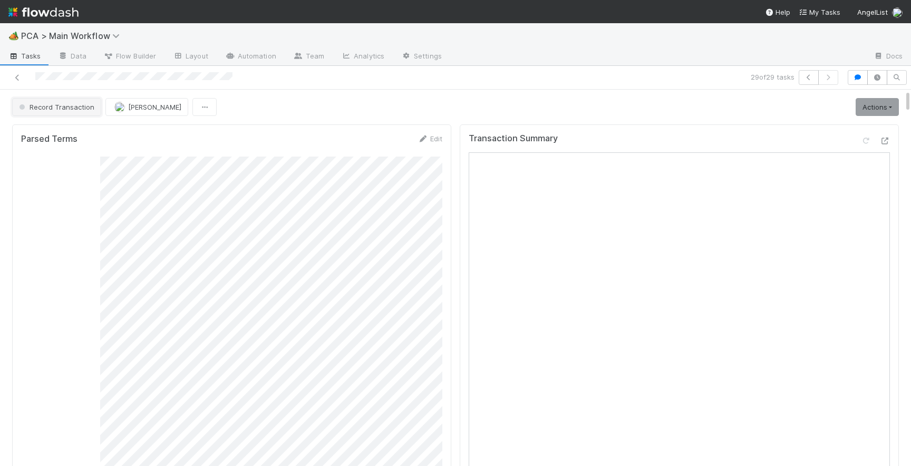
click at [71, 108] on span "Record Transaction" at bounding box center [55, 107] width 77 height 8
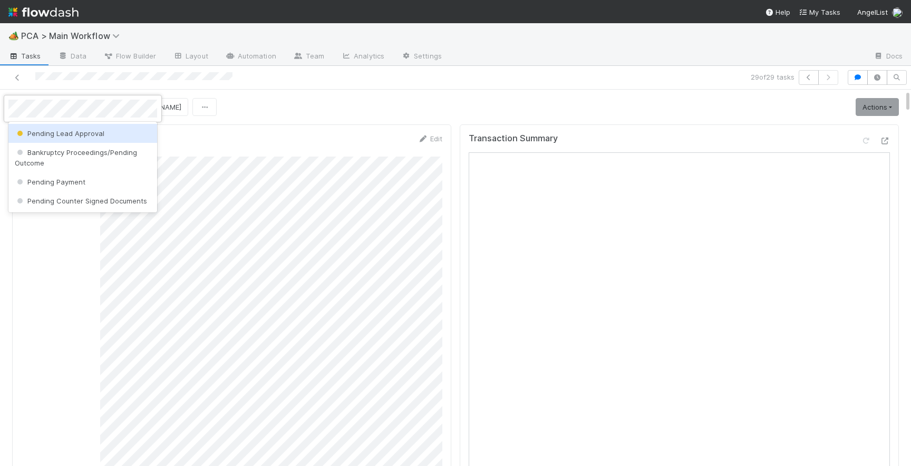
click at [73, 134] on span "Pending Lead Approval" at bounding box center [60, 133] width 90 height 8
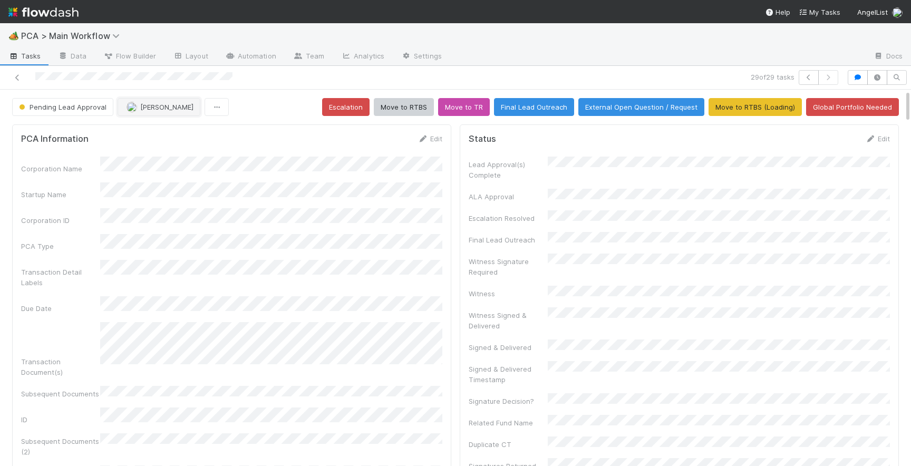
click at [138, 112] on button "[PERSON_NAME]" at bounding box center [159, 107] width 83 height 18
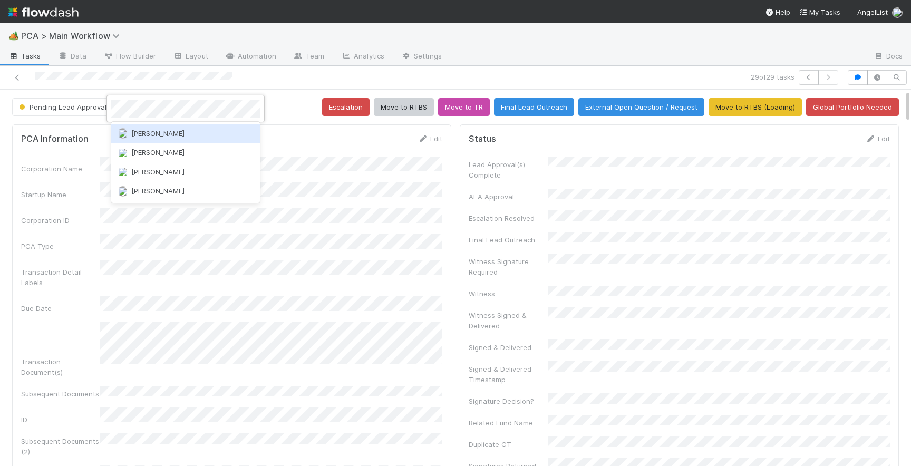
click at [149, 133] on span "[PERSON_NAME]" at bounding box center [157, 133] width 53 height 8
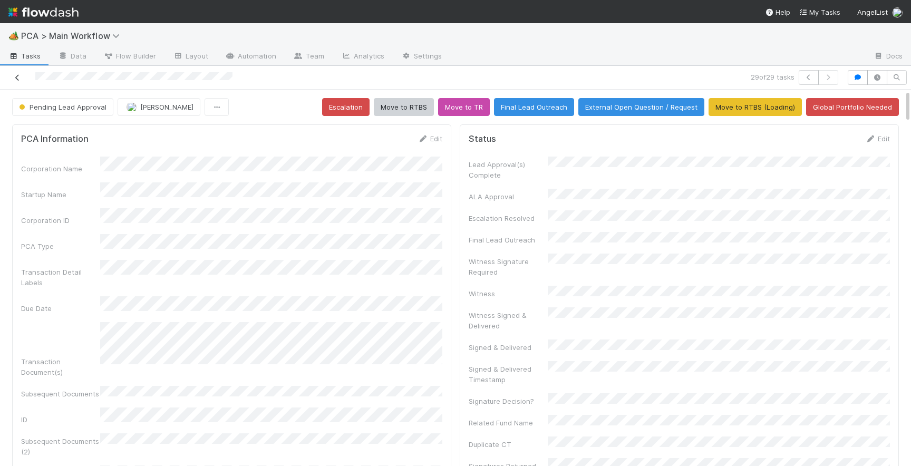
click at [18, 76] on icon at bounding box center [17, 77] width 11 height 7
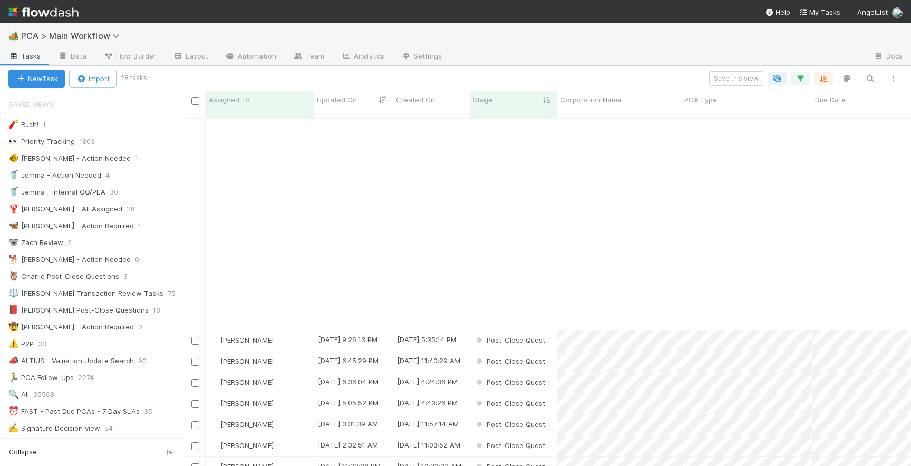
scroll to position [235, 0]
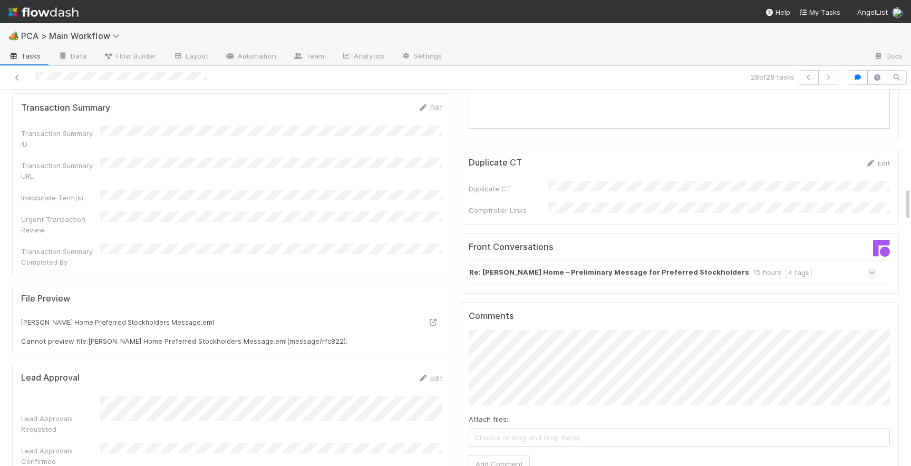
scroll to position [1047, 0]
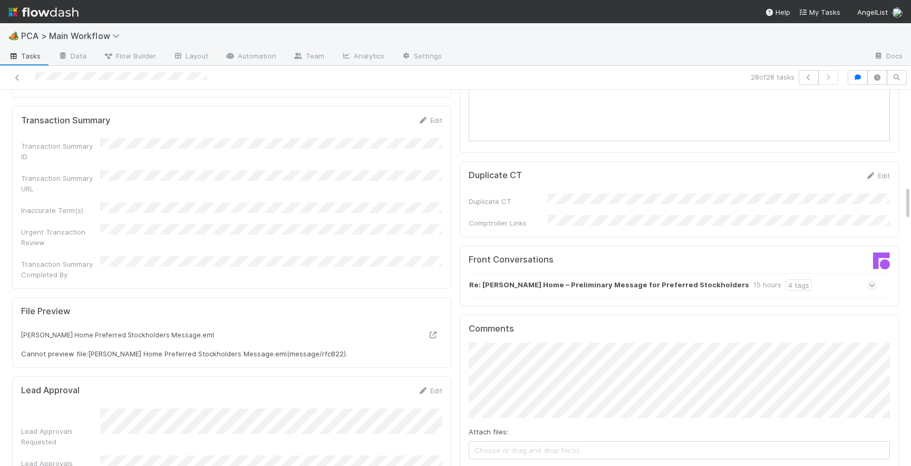
click at [876, 273] on div "Re: Caraway Home – Preliminary Message for Preferred Stockholders 15 hours 4 ta…" at bounding box center [672, 285] width 408 height 24
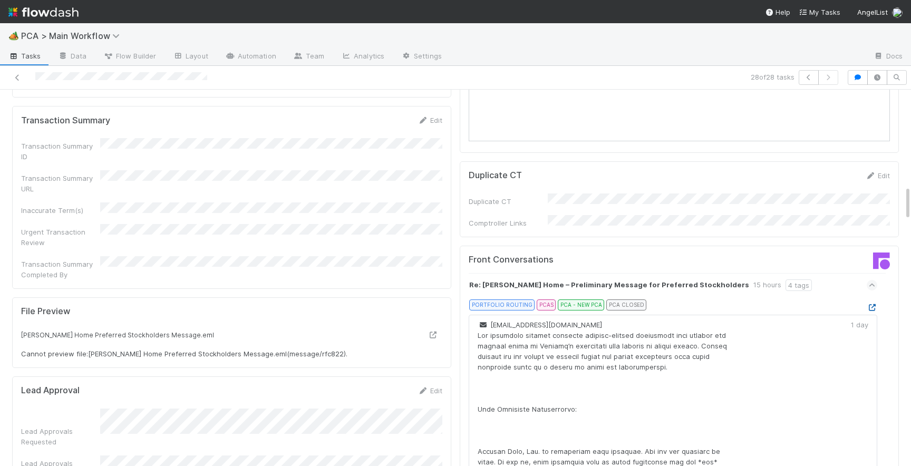
click at [870, 304] on icon at bounding box center [871, 307] width 11 height 7
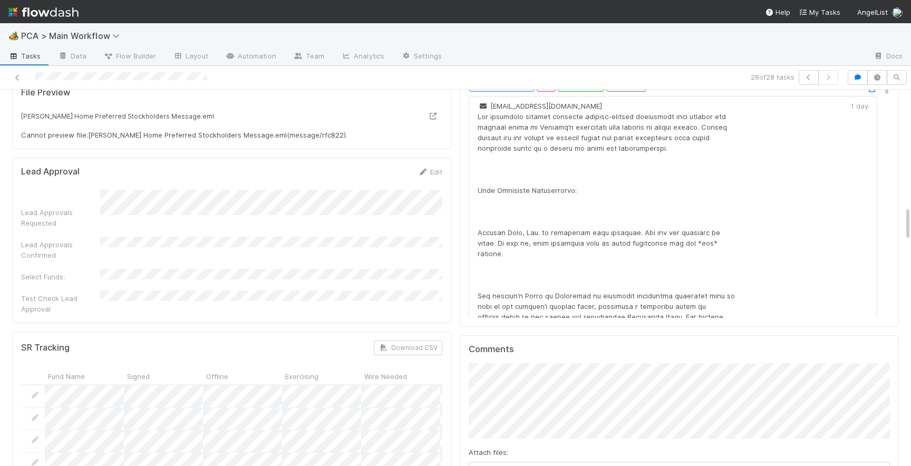
scroll to position [1294, 0]
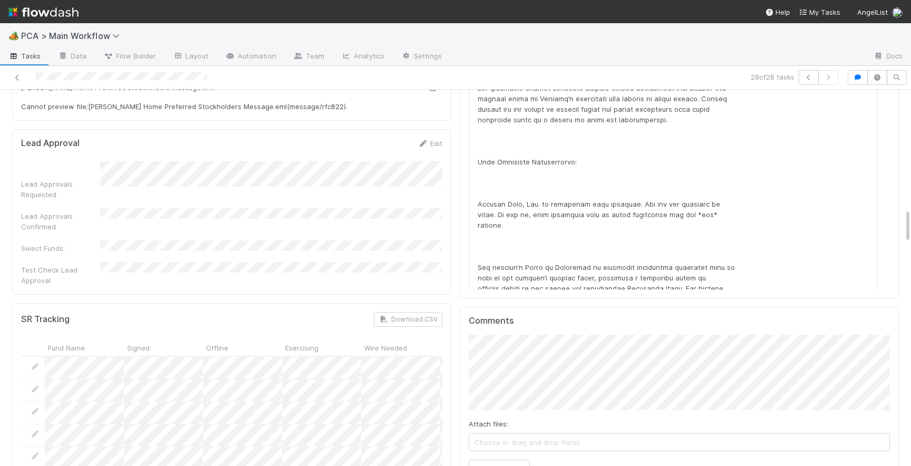
click at [492, 398] on div "Attach files: Choose or drag and drop file(s) Add Comment" at bounding box center [678, 406] width 421 height 143
click at [492, 460] on button "Add Comment" at bounding box center [498, 469] width 61 height 18
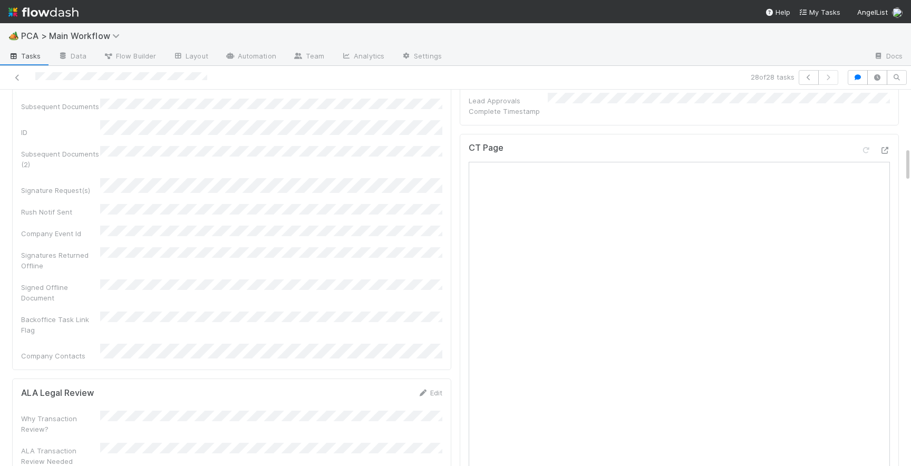
scroll to position [527, 0]
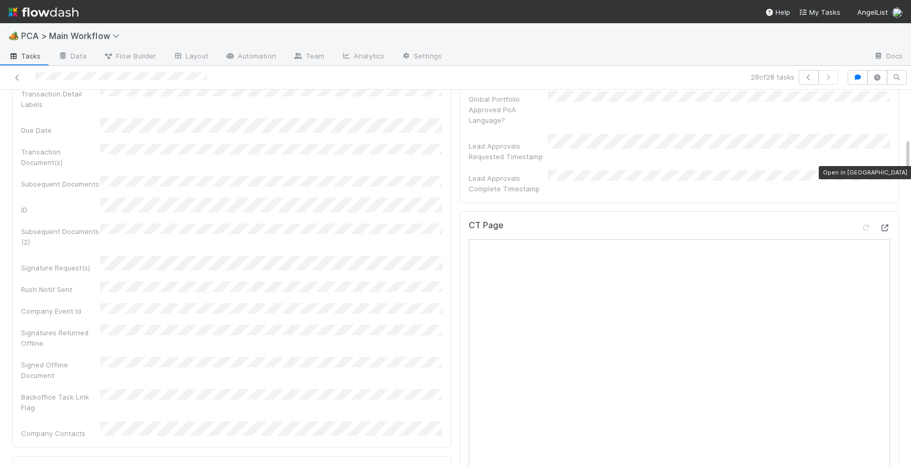
click at [888, 224] on icon at bounding box center [884, 227] width 11 height 7
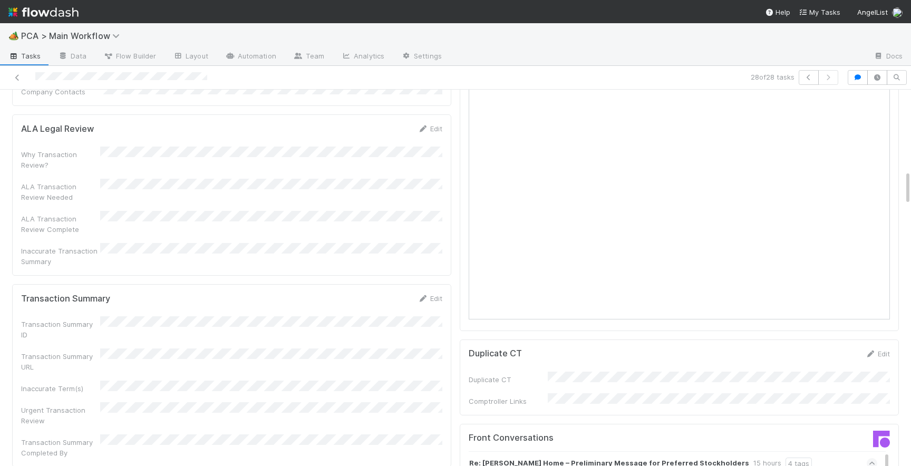
scroll to position [852, 0]
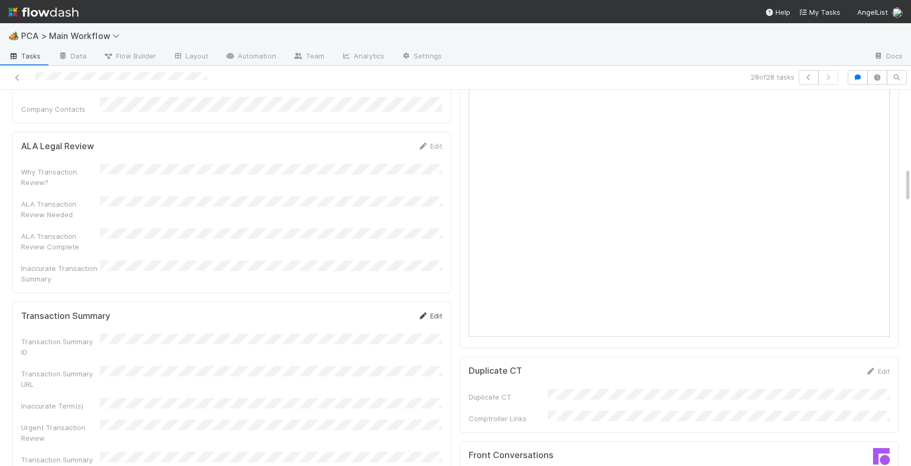
click at [434, 311] on link "Edit" at bounding box center [429, 315] width 25 height 8
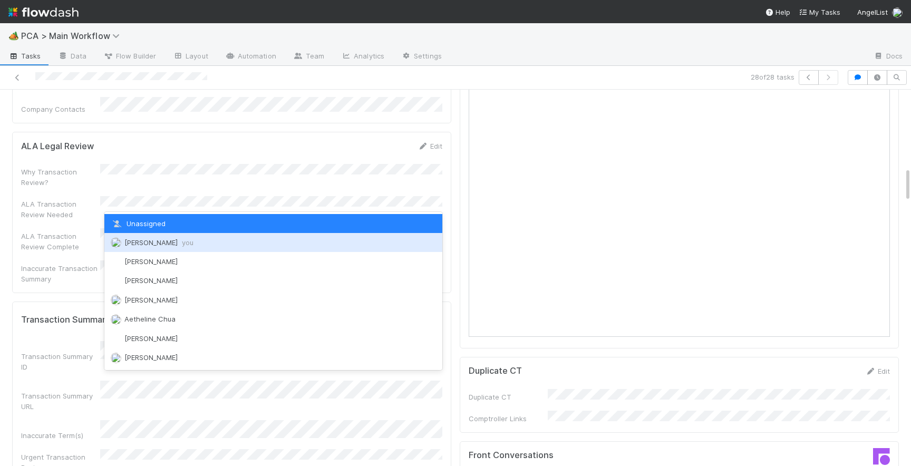
click at [210, 243] on div "[PERSON_NAME] you" at bounding box center [273, 242] width 338 height 19
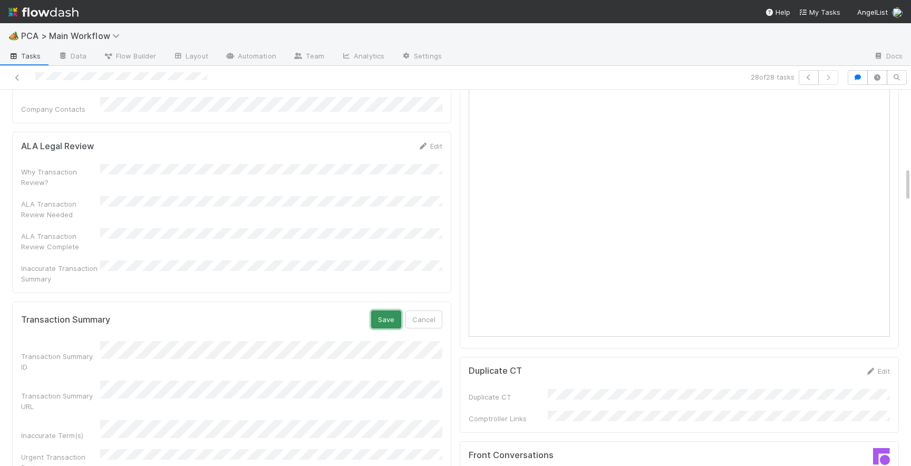
click at [380, 310] on button "Save" at bounding box center [386, 319] width 30 height 18
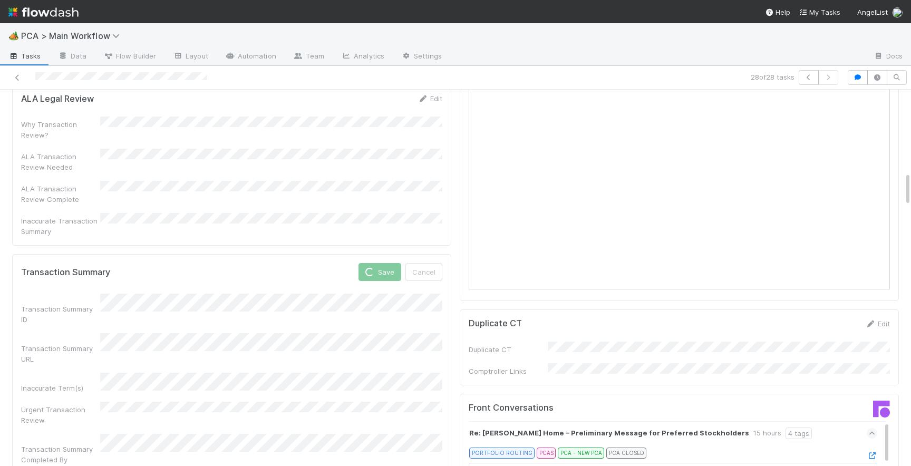
scroll to position [901, 0]
click at [873, 451] on icon at bounding box center [871, 454] width 11 height 7
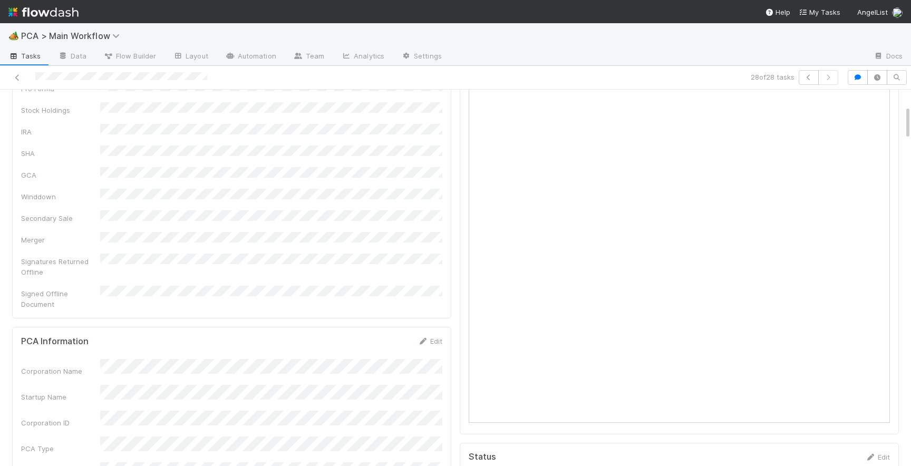
scroll to position [0, 0]
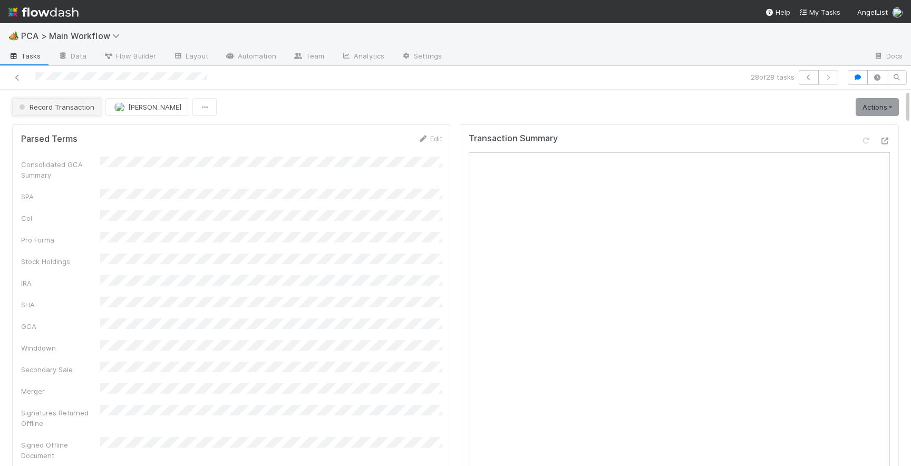
click at [79, 107] on span "Record Transaction" at bounding box center [55, 107] width 77 height 8
click at [86, 133] on div "ICU" at bounding box center [82, 133] width 149 height 19
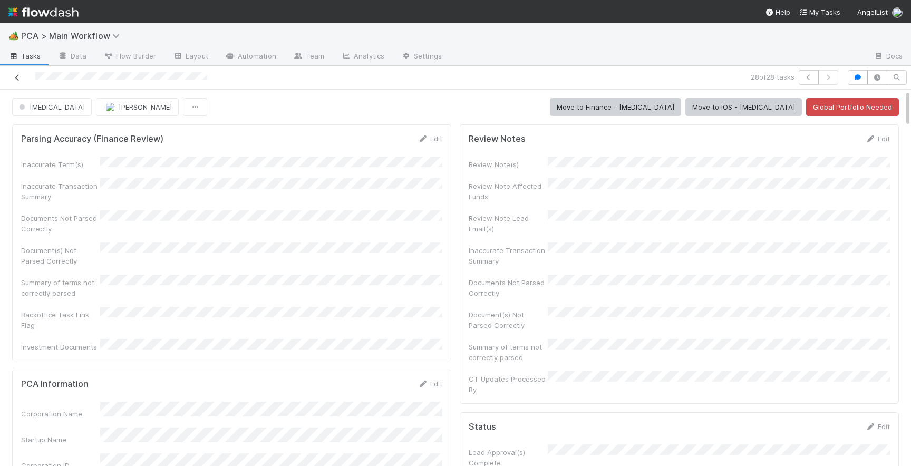
click at [16, 77] on icon at bounding box center [17, 77] width 11 height 7
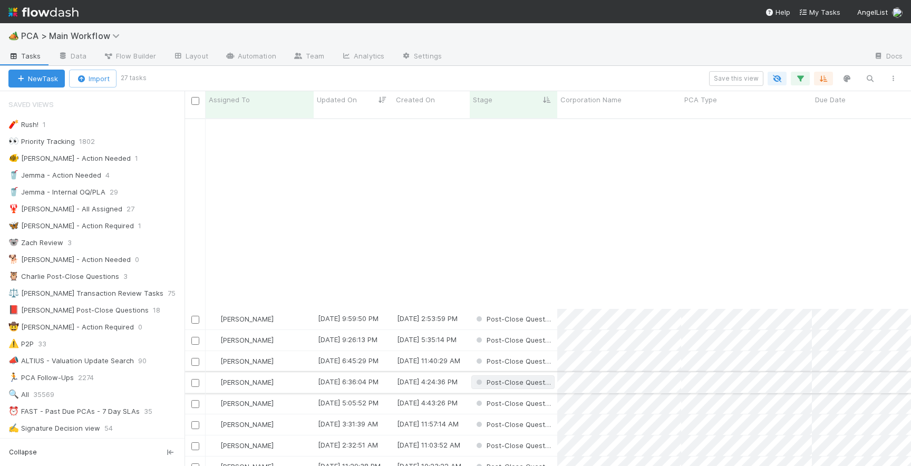
scroll to position [214, 0]
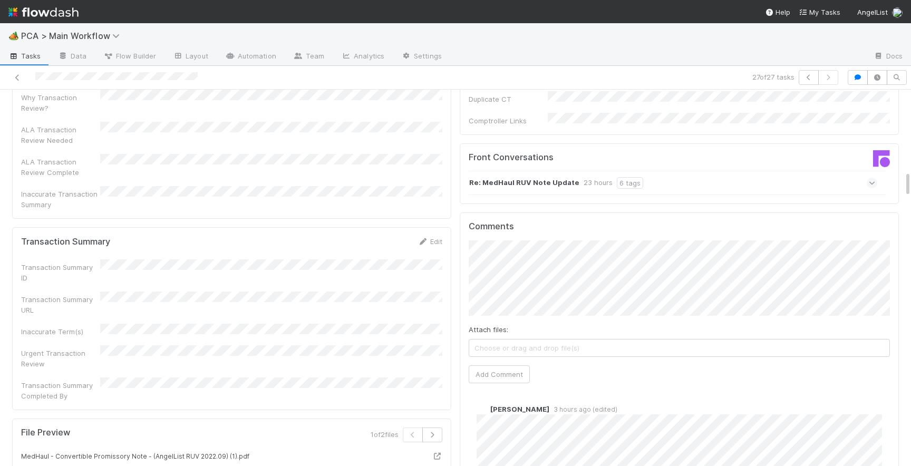
scroll to position [1124, 0]
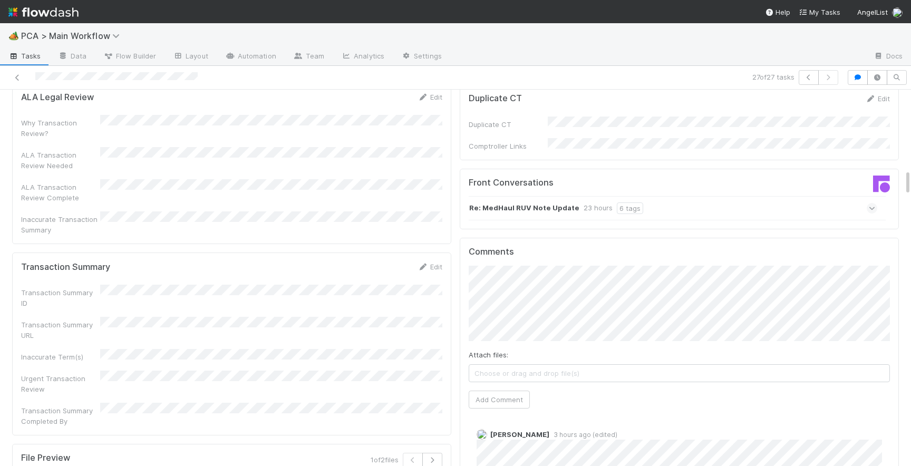
click at [873, 203] on icon at bounding box center [871, 208] width 7 height 11
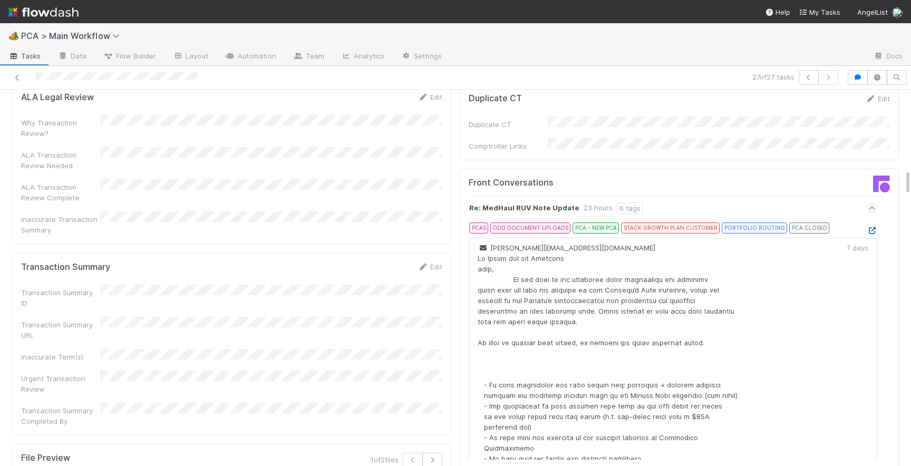
click at [869, 227] on icon at bounding box center [871, 230] width 11 height 7
click at [872, 203] on icon at bounding box center [871, 208] width 7 height 11
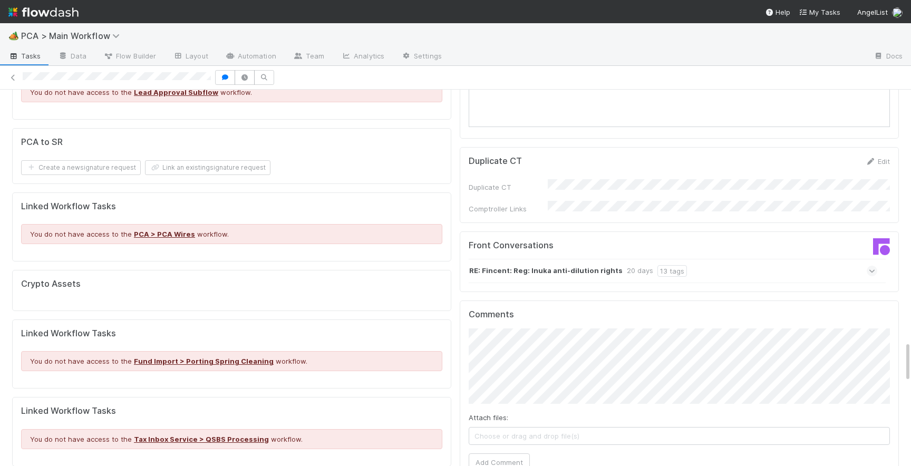
scroll to position [2300, 0]
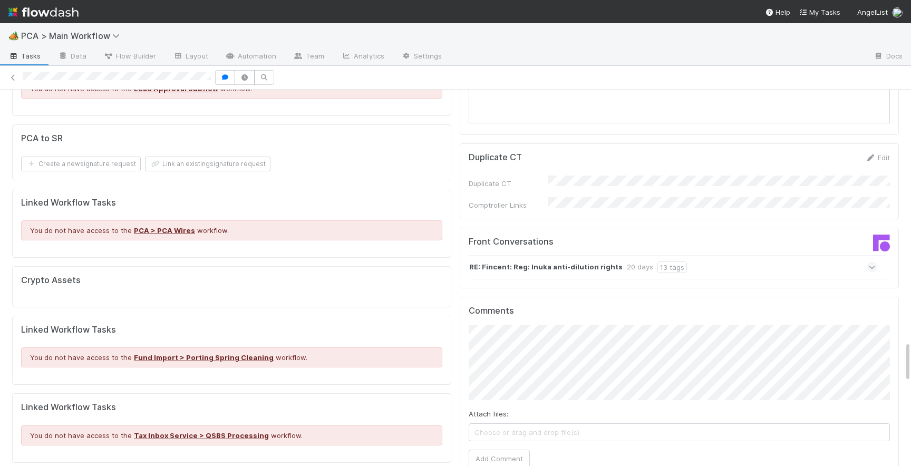
click at [874, 255] on div "RE: Fincent: Reg: Inuka anti-dilution rights 20 days 13 tags" at bounding box center [672, 267] width 408 height 24
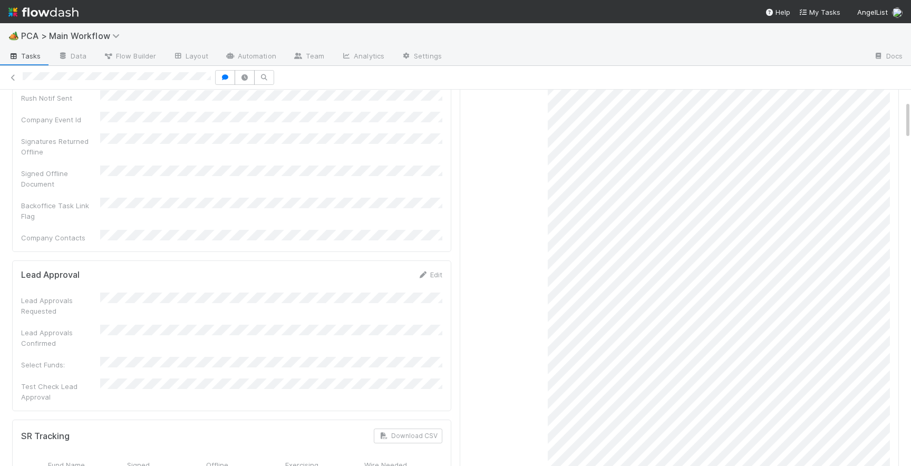
scroll to position [0, 0]
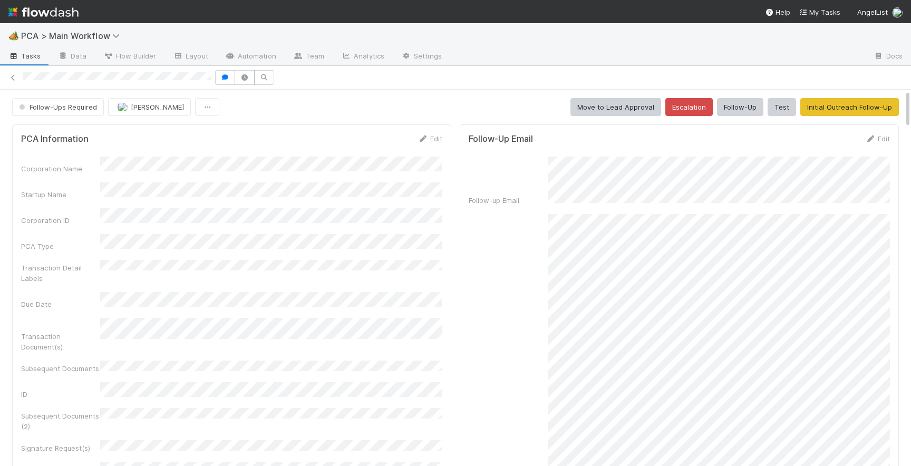
click at [76, 113] on button "Follow-Ups Required" at bounding box center [58, 107] width 92 height 18
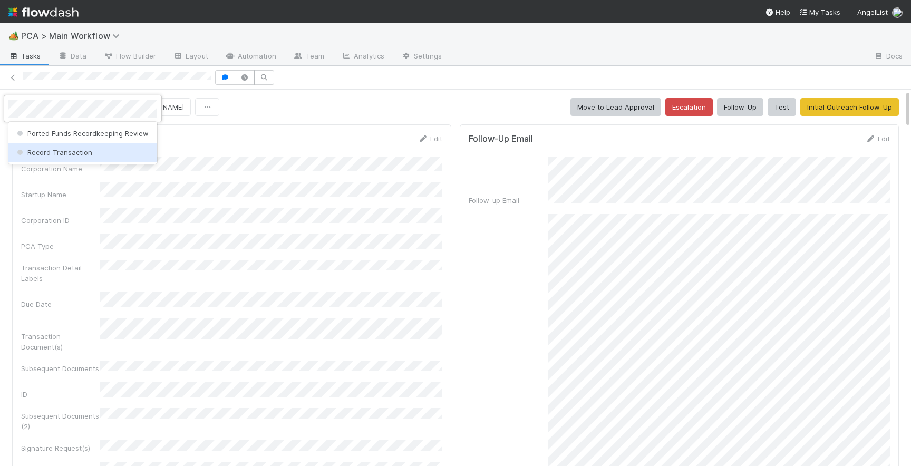
click at [79, 154] on span "Record Transaction" at bounding box center [53, 152] width 77 height 8
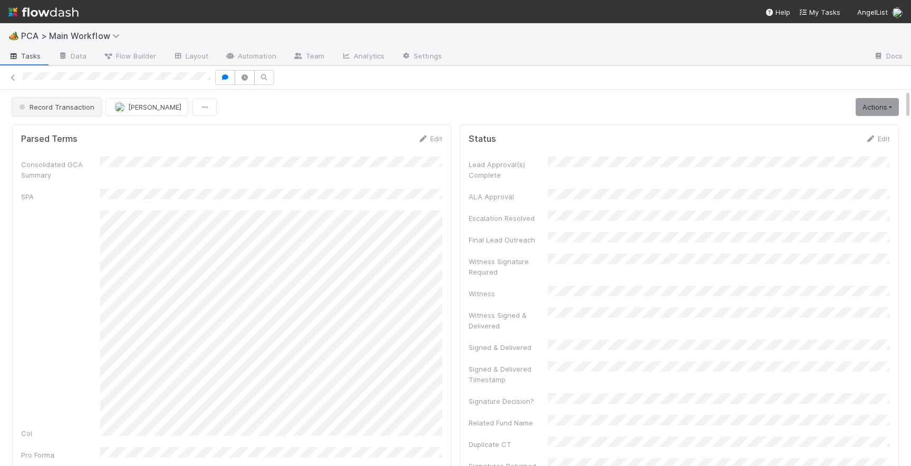
click at [66, 109] on span "Record Transaction" at bounding box center [55, 107] width 77 height 8
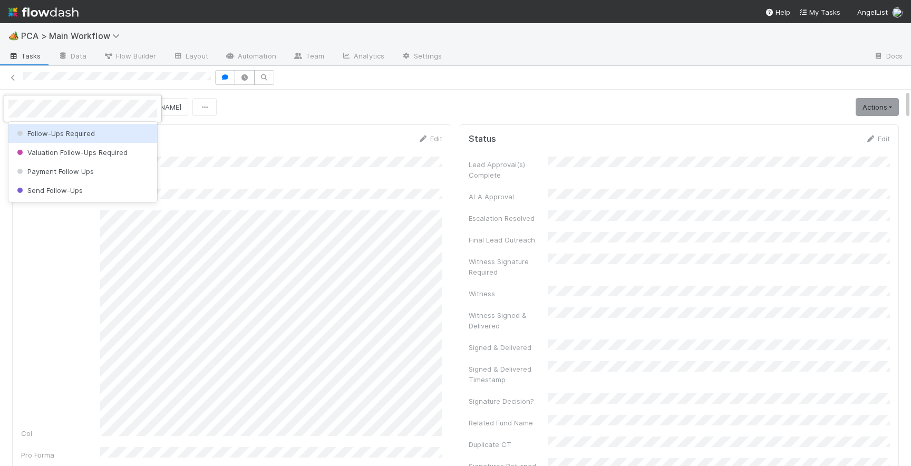
click at [76, 137] on div "Follow-Ups Required" at bounding box center [82, 133] width 149 height 19
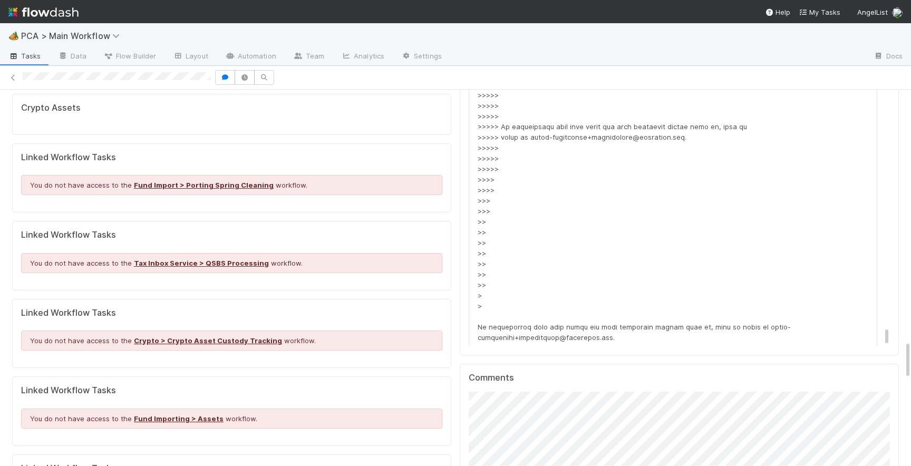
scroll to position [2492, 0]
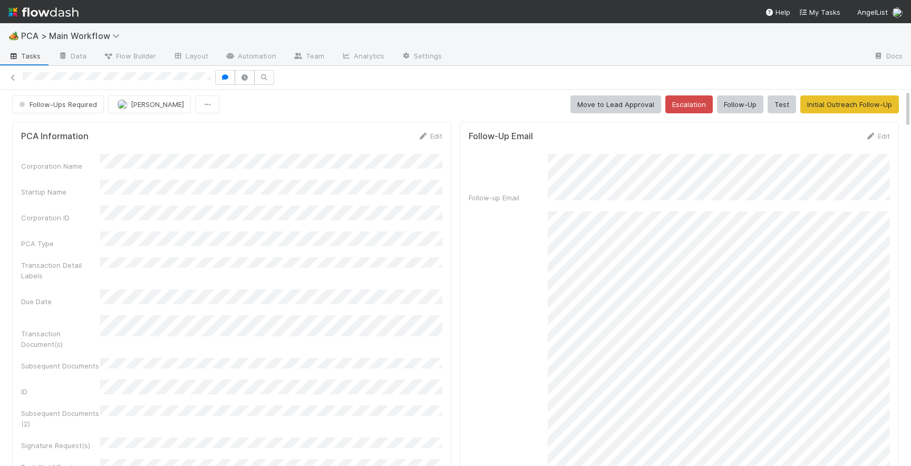
scroll to position [0, 0]
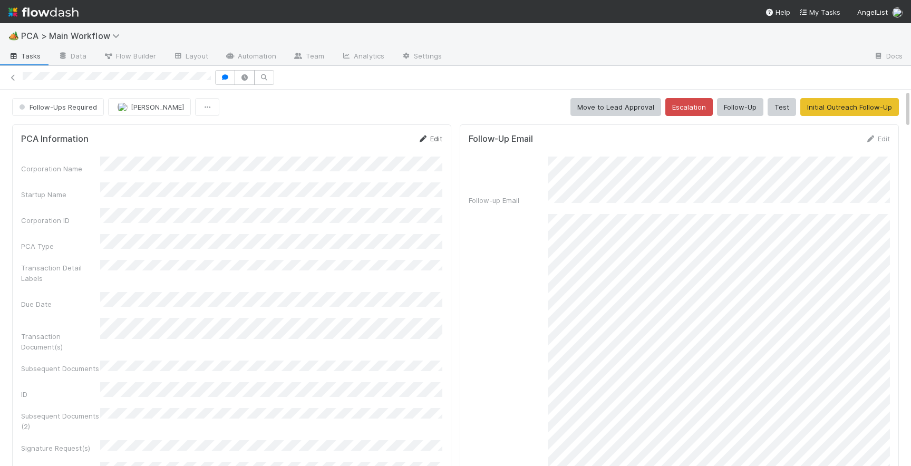
click at [435, 138] on link "Edit" at bounding box center [429, 138] width 25 height 8
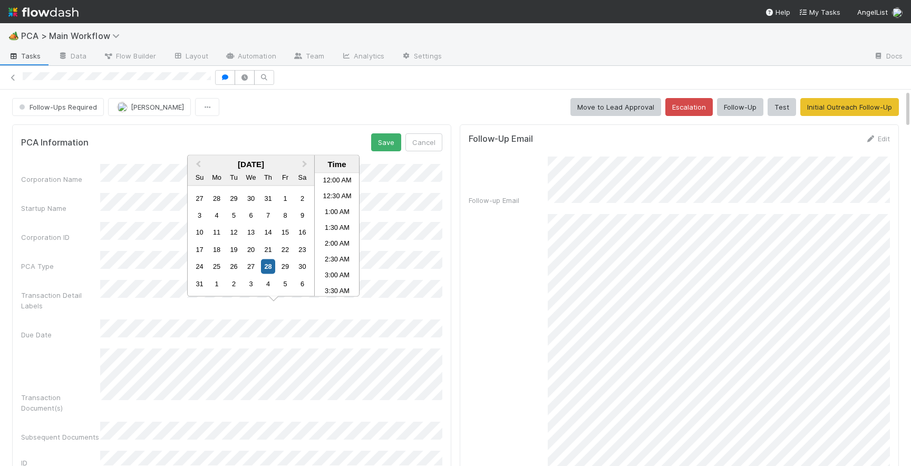
scroll to position [25, 0]
click at [70, 319] on div "Due Date" at bounding box center [231, 329] width 421 height 21
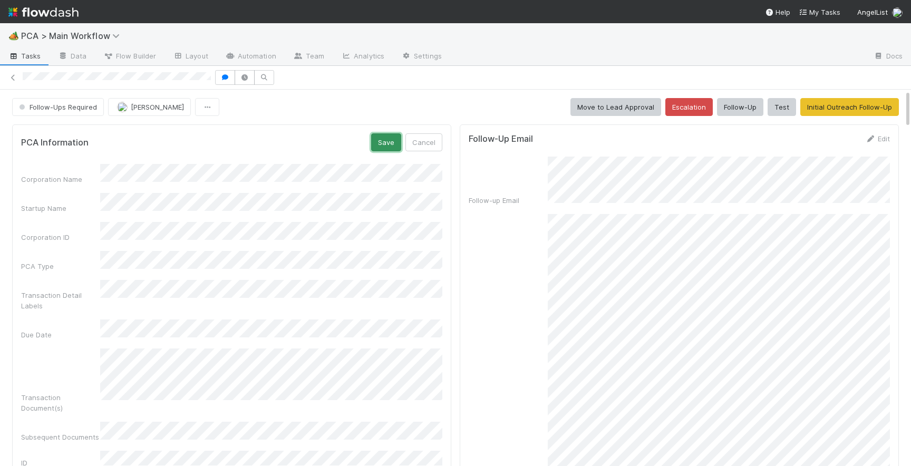
click at [393, 139] on button "Save" at bounding box center [386, 142] width 30 height 18
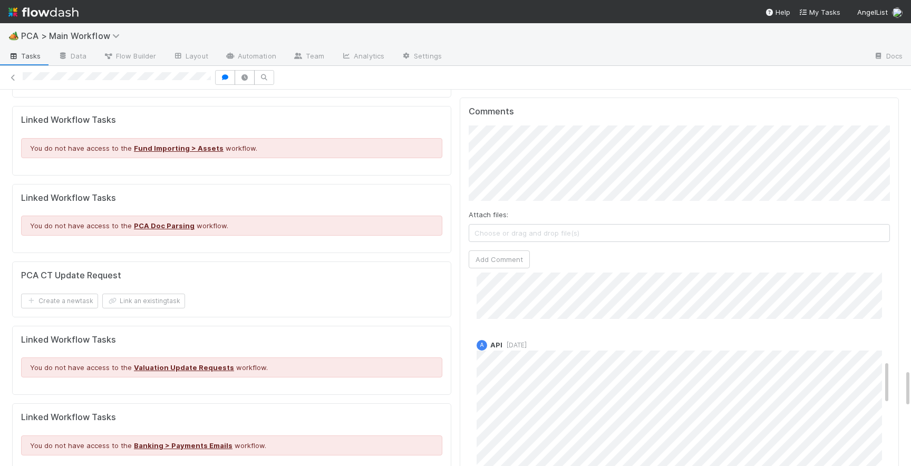
scroll to position [0, 0]
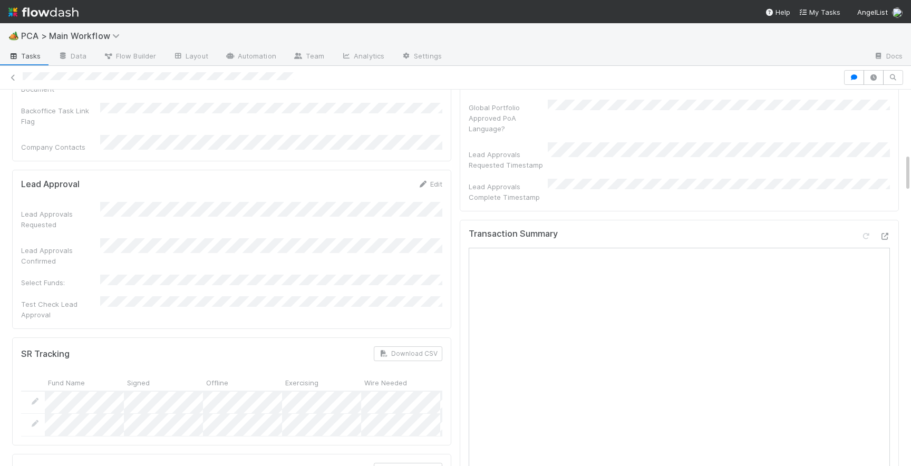
scroll to position [378, 0]
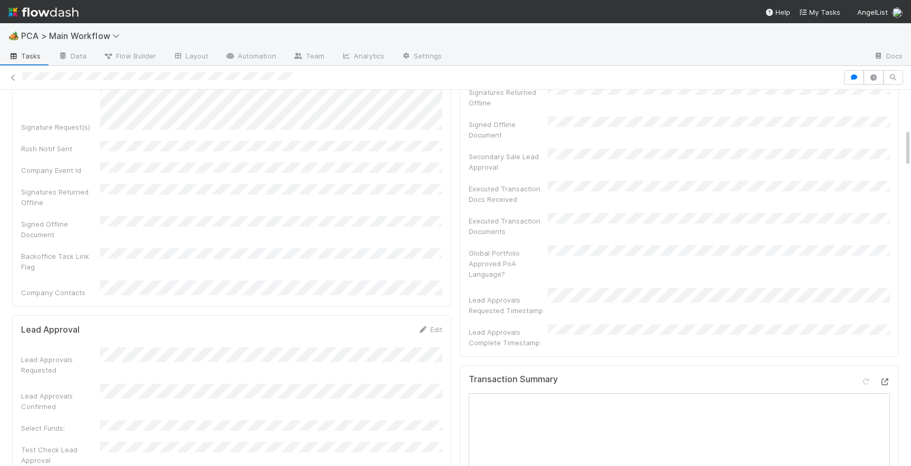
click at [883, 376] on div at bounding box center [884, 381] width 11 height 11
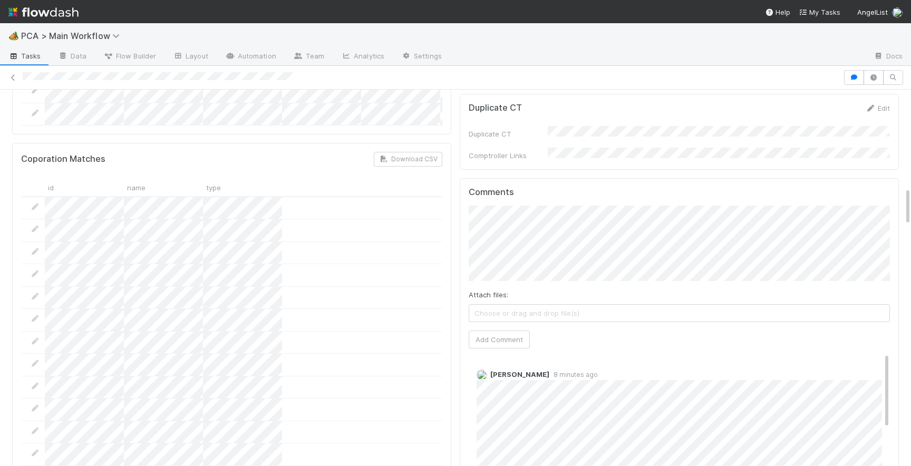
scroll to position [968, 0]
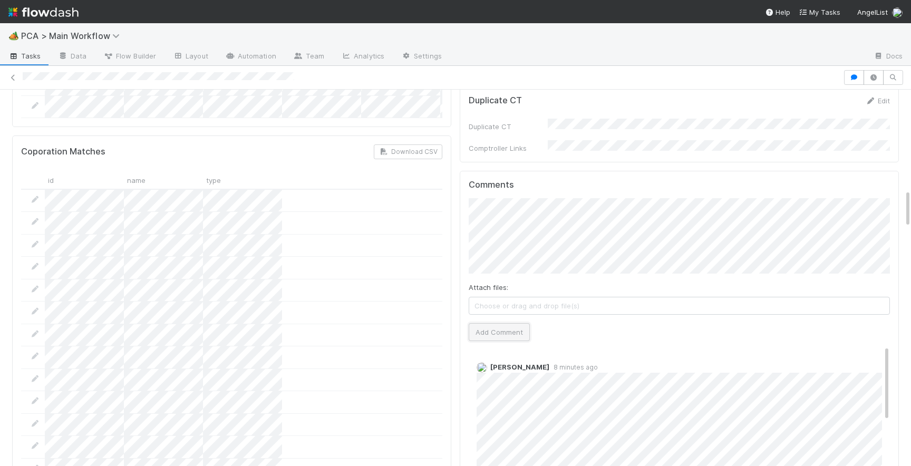
click at [497, 323] on button "Add Comment" at bounding box center [498, 332] width 61 height 18
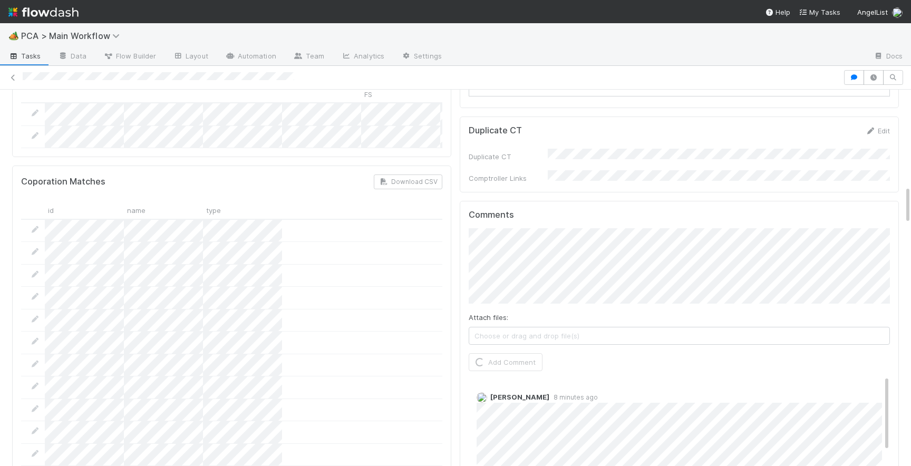
scroll to position [931, 0]
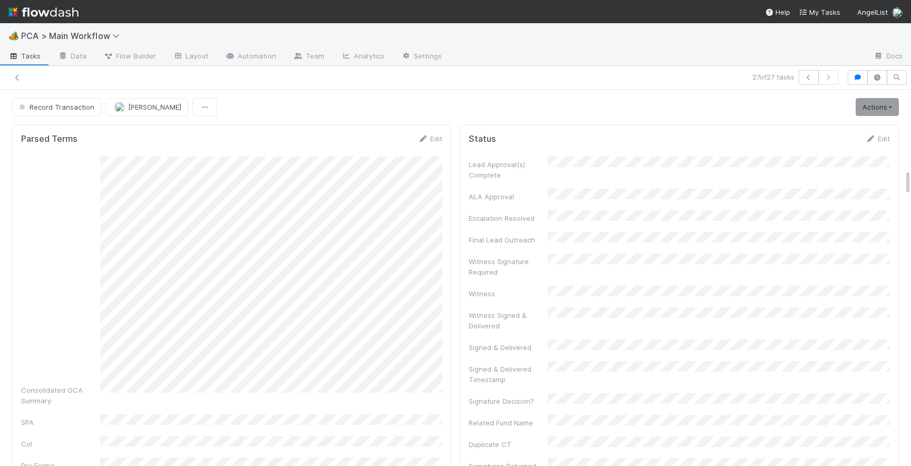
scroll to position [1124, 0]
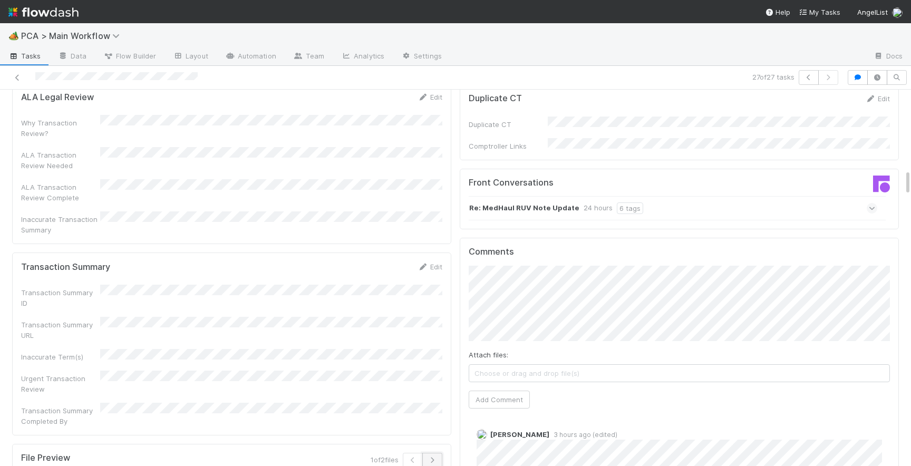
click at [438, 453] on button "button" at bounding box center [432, 460] width 20 height 15
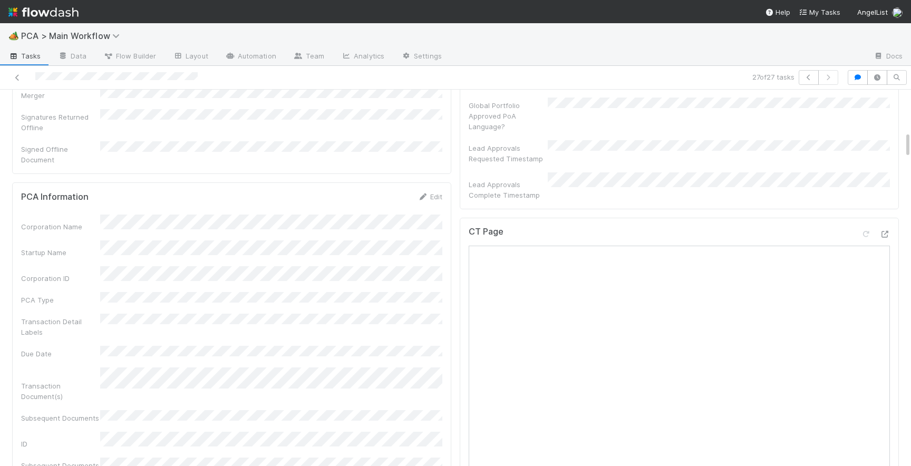
scroll to position [521, 0]
click at [885, 231] on icon at bounding box center [884, 234] width 11 height 7
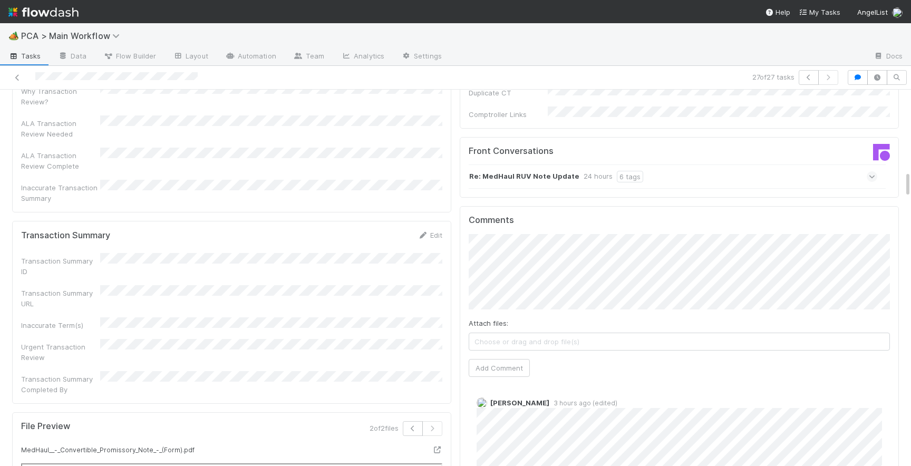
scroll to position [1153, 0]
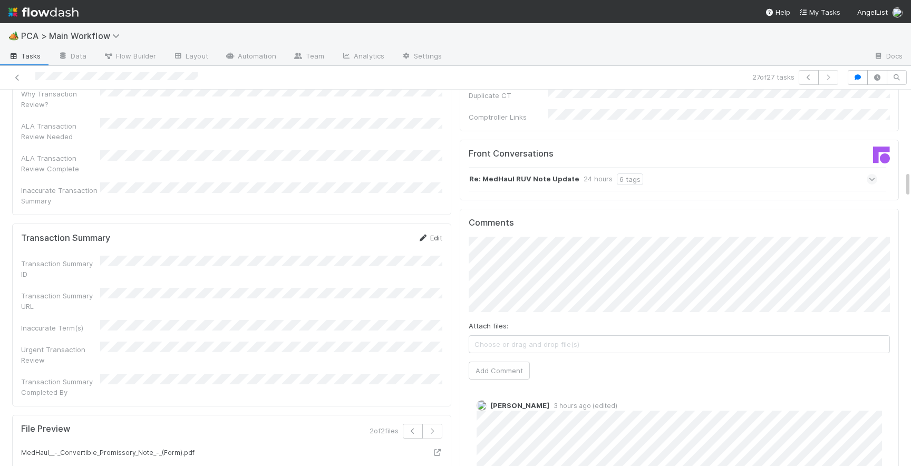
click at [435, 233] on link "Edit" at bounding box center [429, 237] width 25 height 8
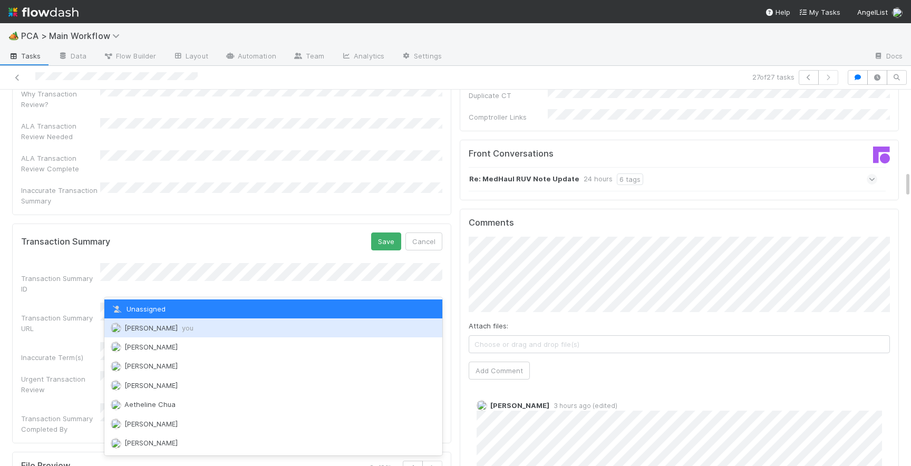
click at [198, 326] on div "Josh Tarr you" at bounding box center [273, 327] width 338 height 19
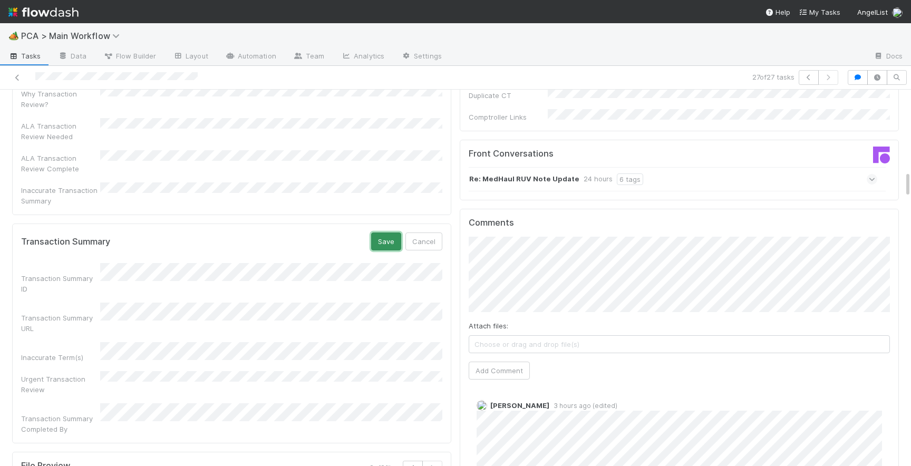
click at [388, 232] on button "Save" at bounding box center [386, 241] width 30 height 18
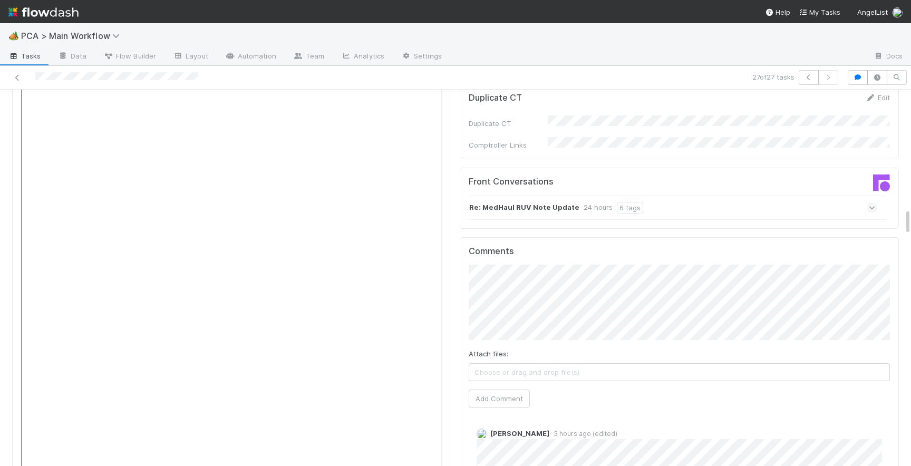
scroll to position [1590, 0]
click at [503, 394] on button "Add Comment" at bounding box center [498, 403] width 61 height 18
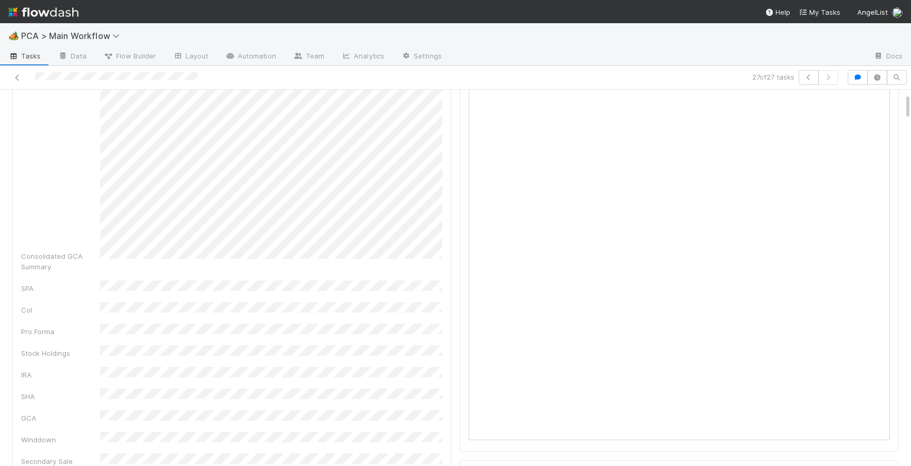
scroll to position [0, 0]
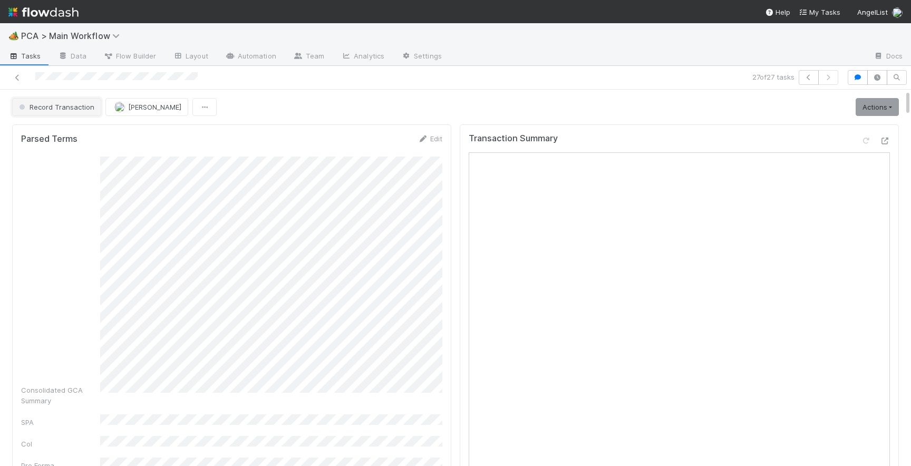
click at [75, 114] on button "Record Transaction" at bounding box center [56, 107] width 89 height 18
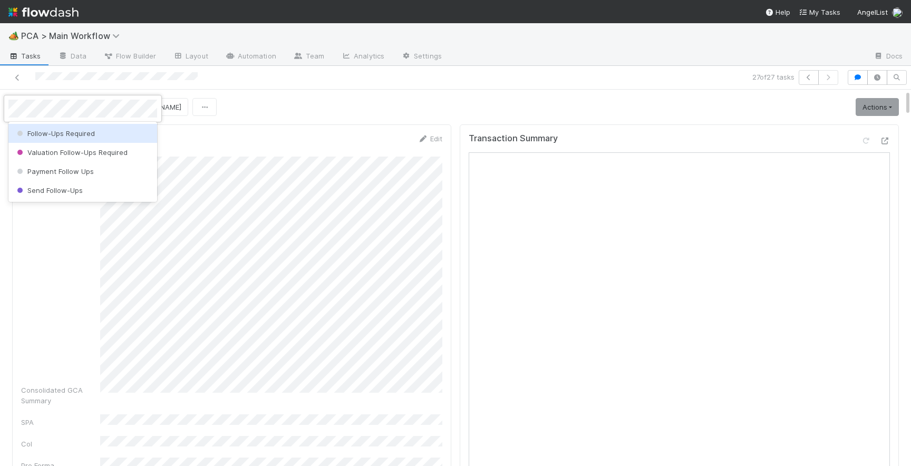
click at [95, 133] on div "Follow-Ups Required" at bounding box center [82, 133] width 149 height 19
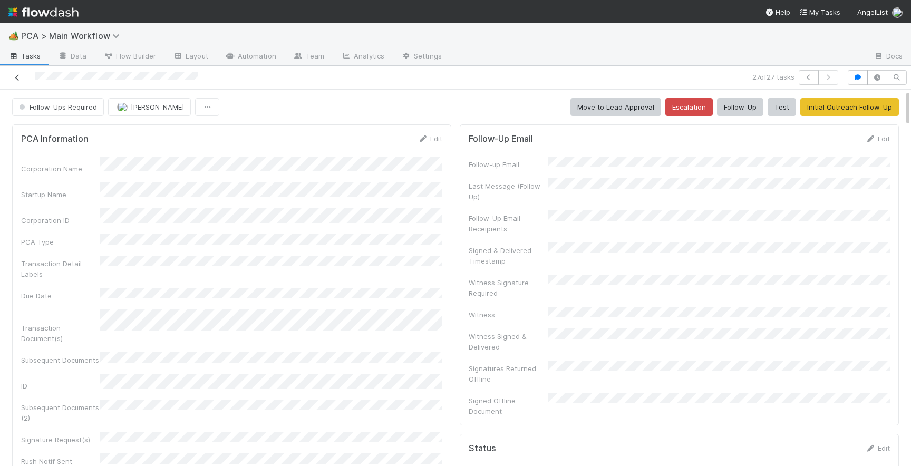
click at [19, 80] on icon at bounding box center [17, 77] width 11 height 7
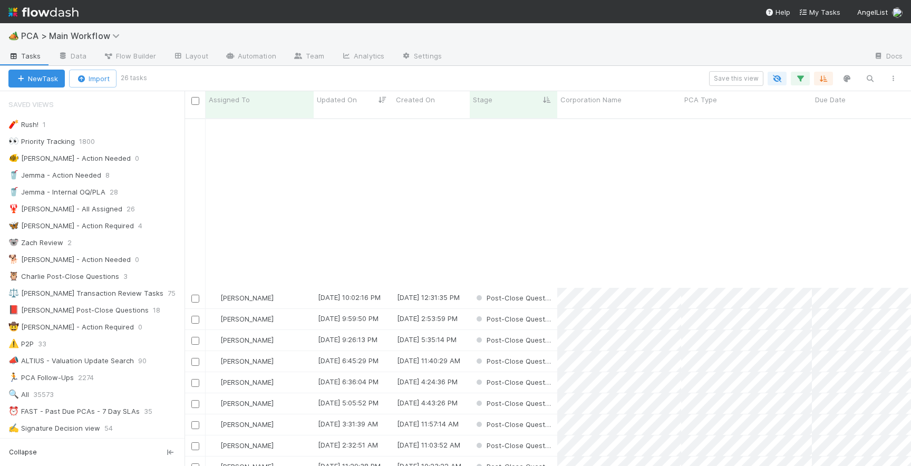
scroll to position [193, 0]
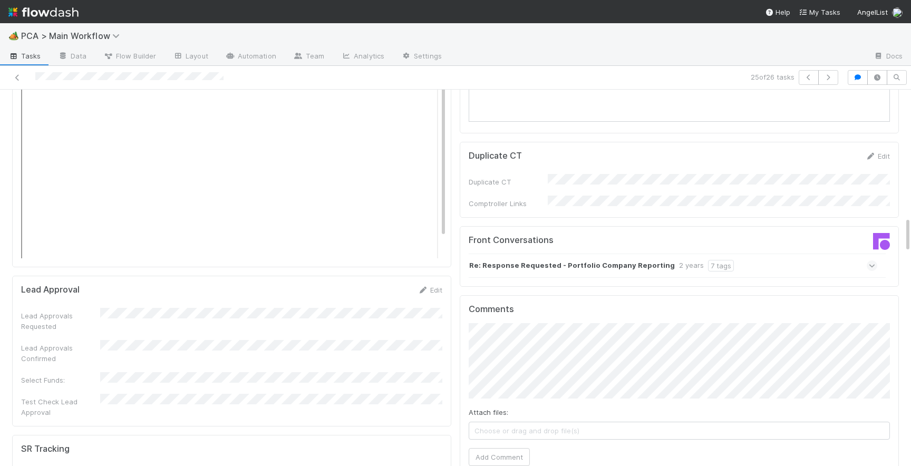
scroll to position [1353, 0]
click at [873, 257] on icon at bounding box center [871, 262] width 7 height 11
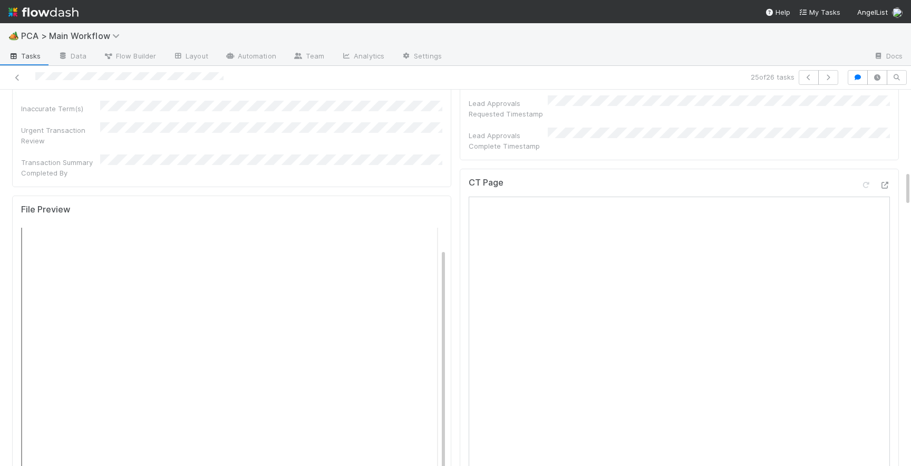
scroll to position [0, 0]
click at [430, 230] on icon at bounding box center [432, 233] width 11 height 7
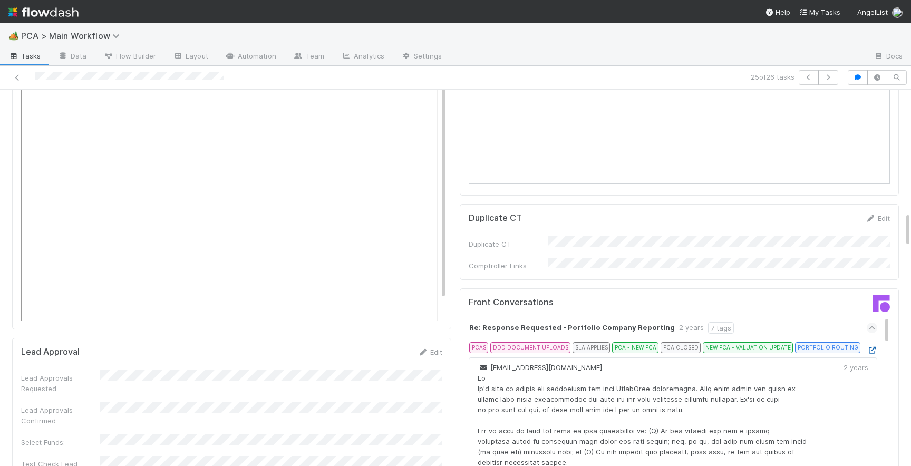
click at [866, 346] on link at bounding box center [871, 350] width 11 height 8
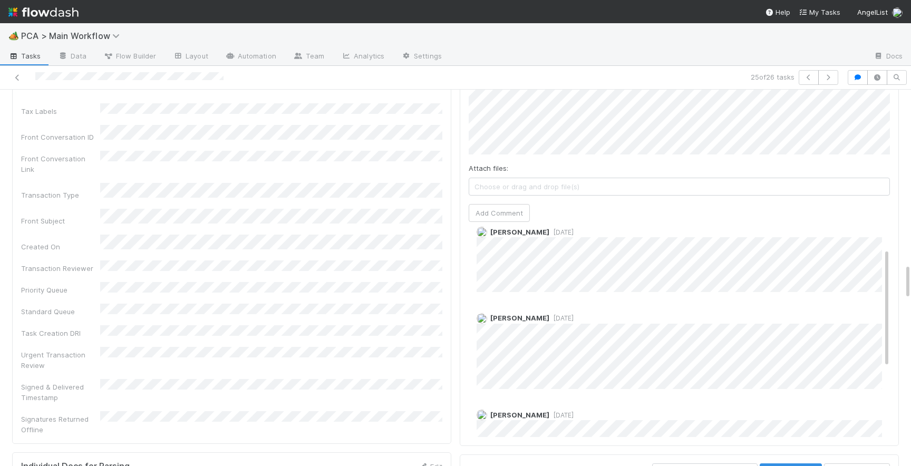
scroll to position [15, 0]
click at [573, 315] on span "1 year ago" at bounding box center [561, 319] width 24 height 8
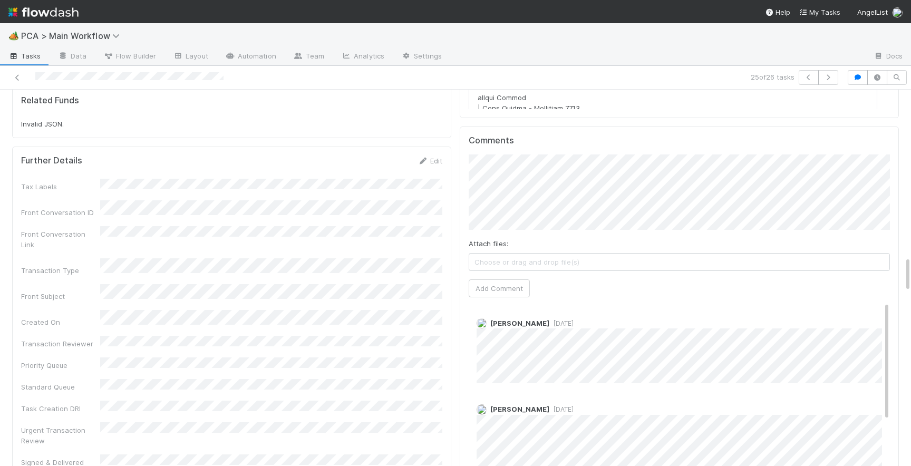
scroll to position [1741, 0]
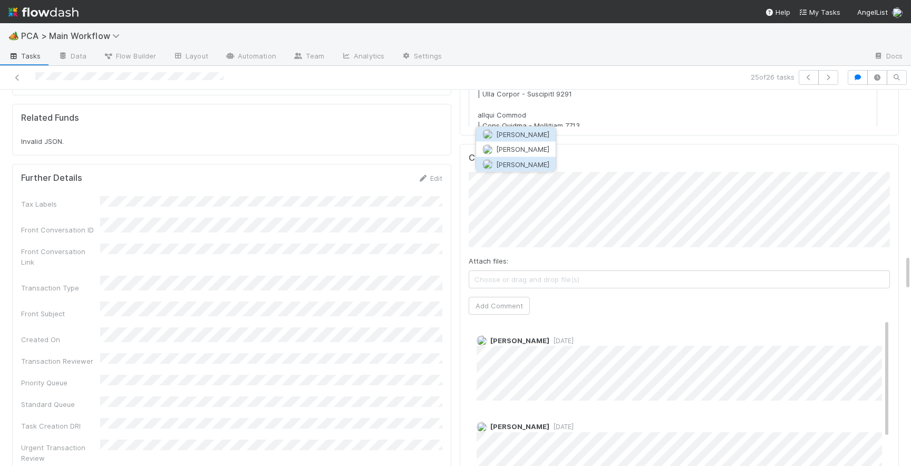
click at [540, 167] on button "[PERSON_NAME]" at bounding box center [516, 164] width 80 height 15
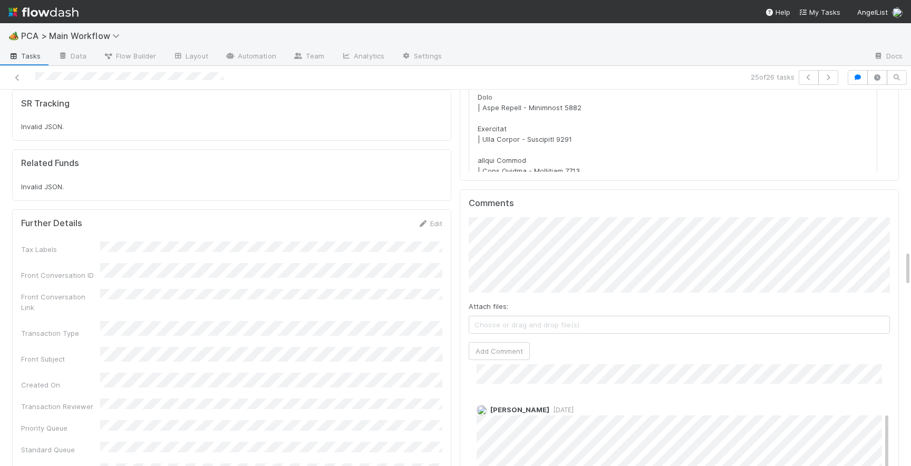
scroll to position [0, 0]
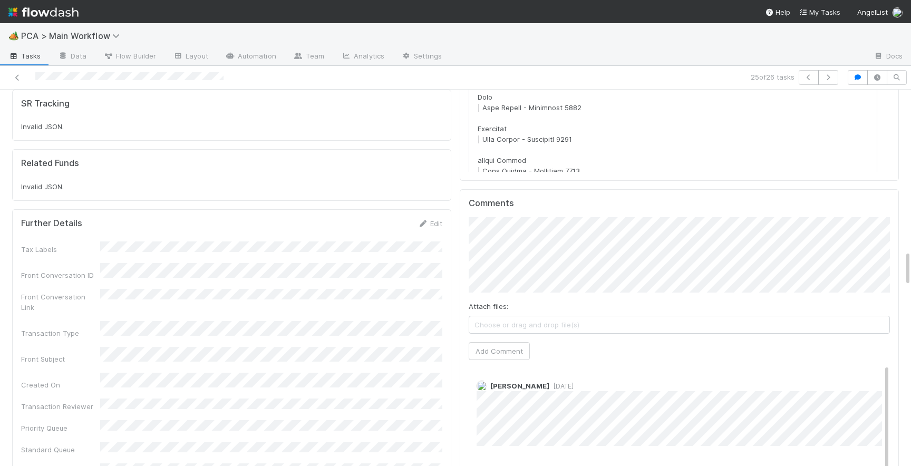
click at [573, 465] on span "1 year ago" at bounding box center [561, 472] width 24 height 8
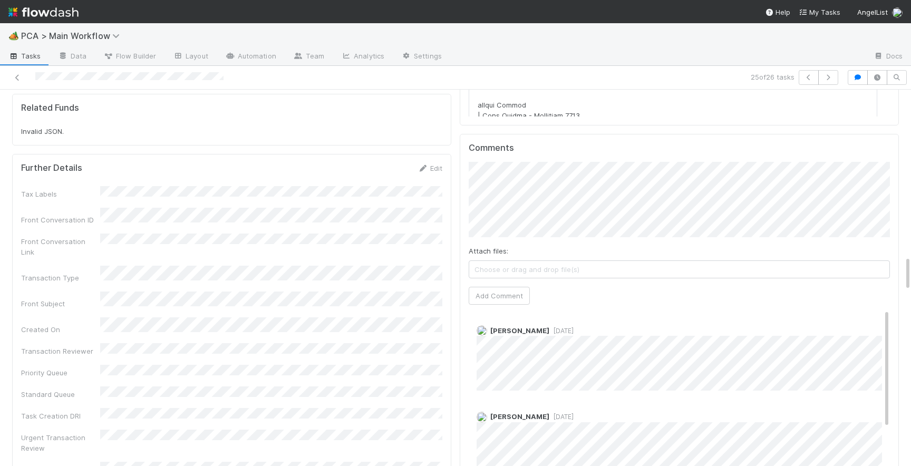
scroll to position [1741, 0]
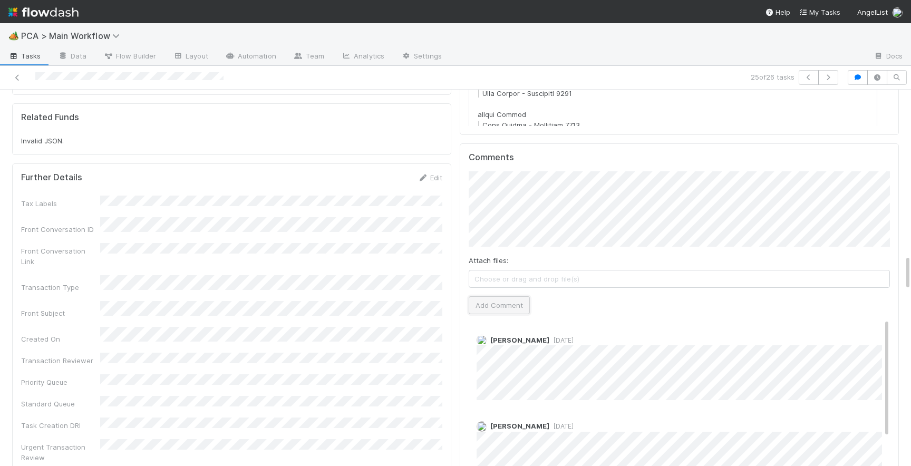
click at [508, 296] on button "Add Comment" at bounding box center [498, 305] width 61 height 18
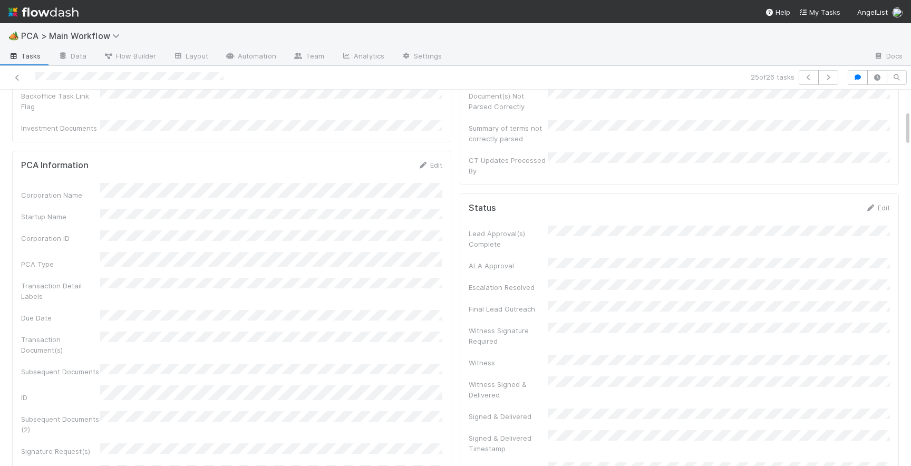
scroll to position [0, 0]
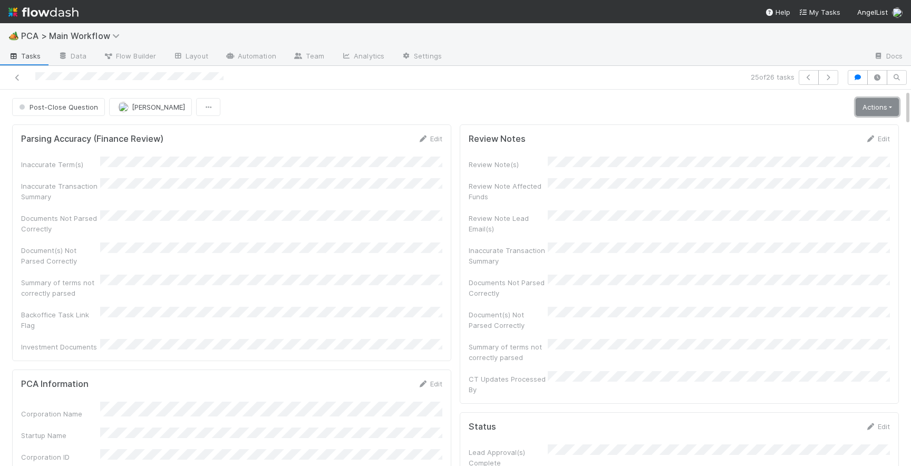
click at [878, 102] on link "Actions" at bounding box center [876, 107] width 43 height 18
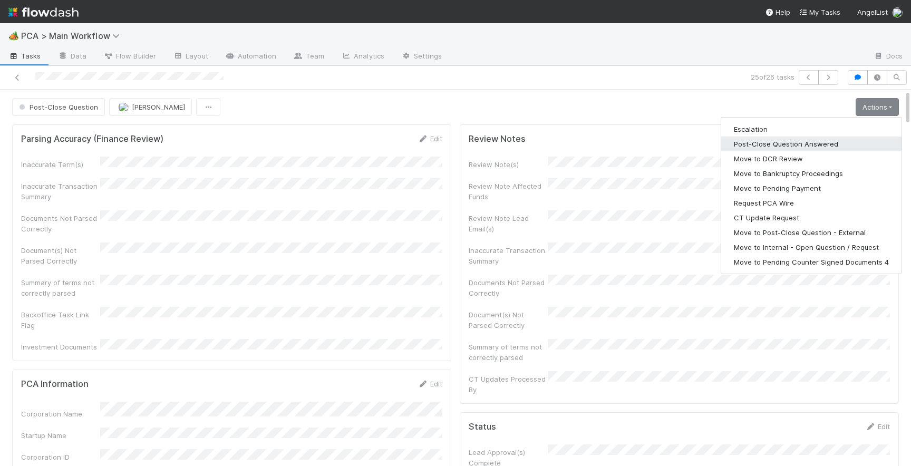
click at [834, 138] on button "Post-Close Question Answered" at bounding box center [811, 143] width 180 height 15
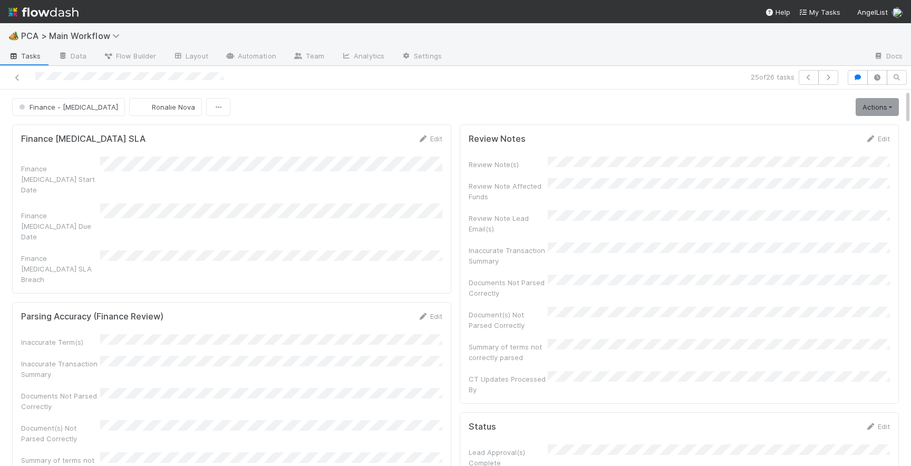
scroll to position [60, 0]
click at [809, 77] on icon "button" at bounding box center [808, 77] width 11 height 6
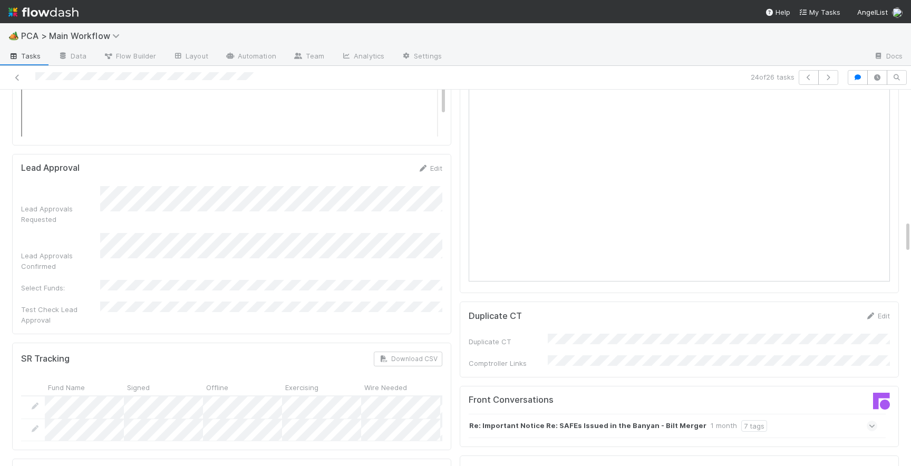
scroll to position [1530, 0]
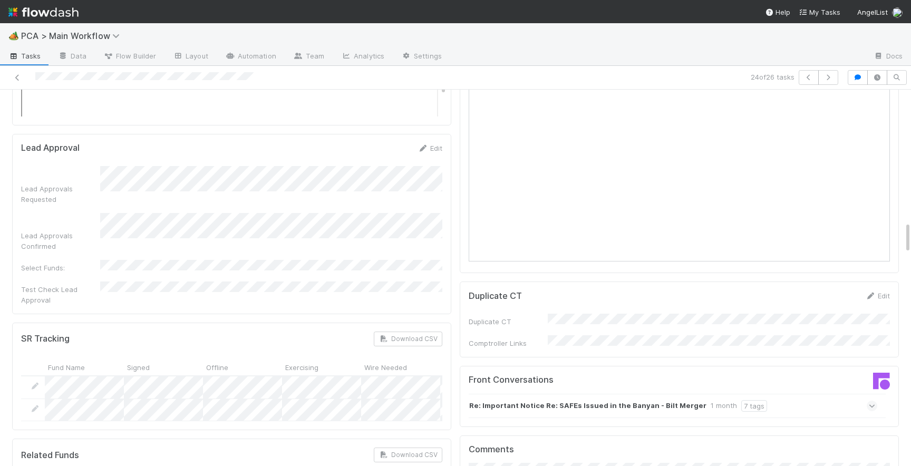
click at [872, 400] on icon at bounding box center [871, 405] width 7 height 11
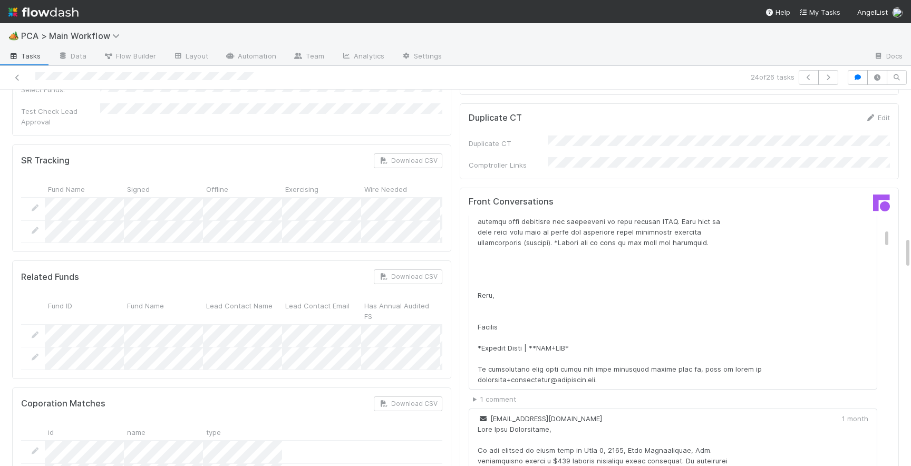
scroll to position [0, 0]
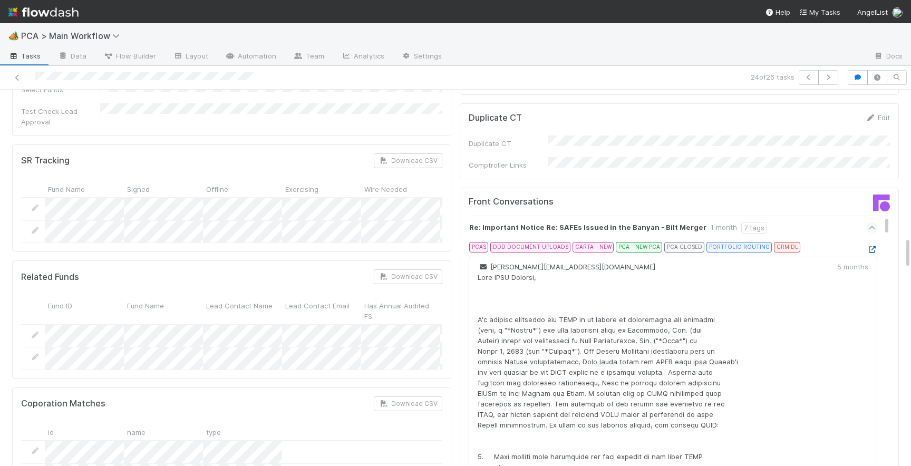
click at [869, 246] on icon at bounding box center [871, 249] width 11 height 7
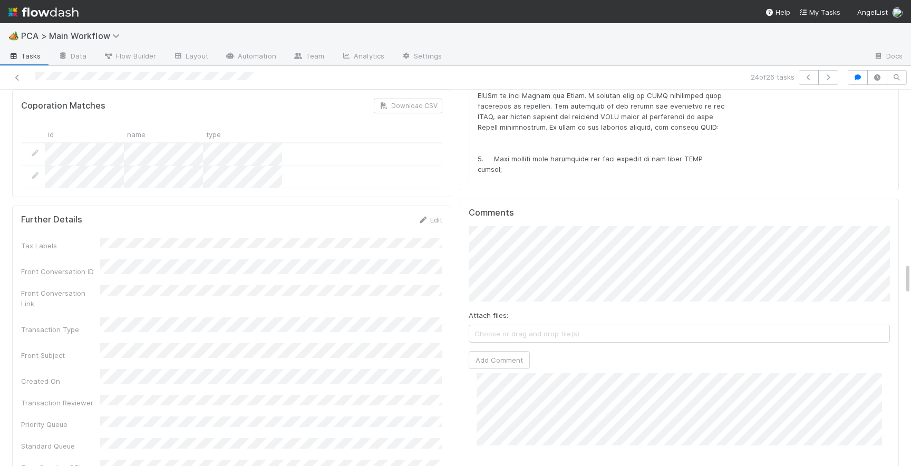
scroll to position [2008, 0]
click at [515, 348] on button "Add Comment" at bounding box center [498, 357] width 61 height 18
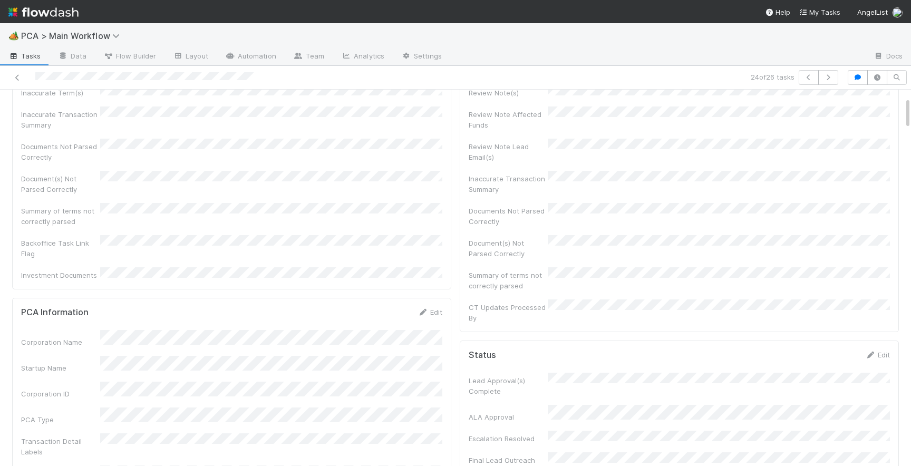
scroll to position [0, 0]
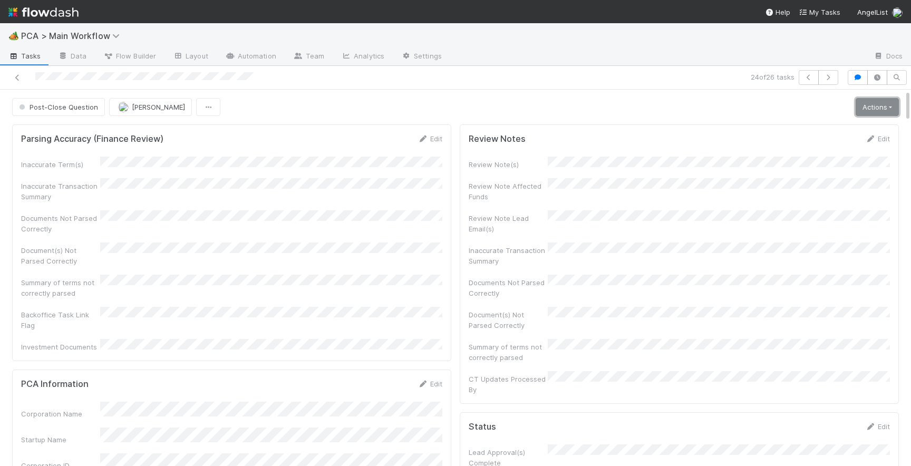
click at [882, 103] on link "Actions" at bounding box center [876, 107] width 43 height 18
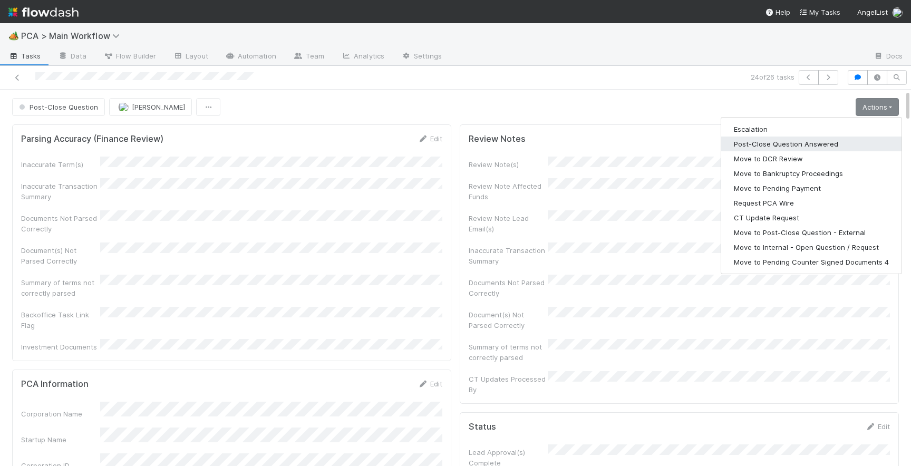
click at [818, 146] on button "Post-Close Question Answered" at bounding box center [811, 143] width 180 height 15
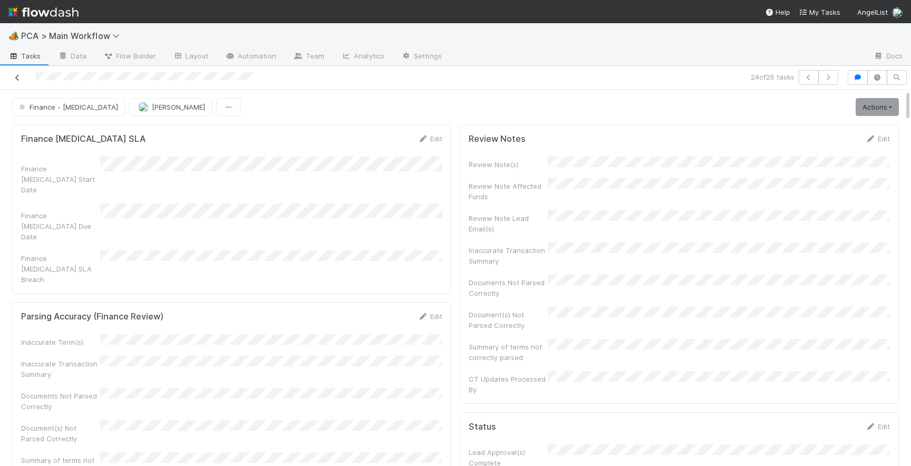
click at [18, 76] on icon at bounding box center [17, 77] width 11 height 7
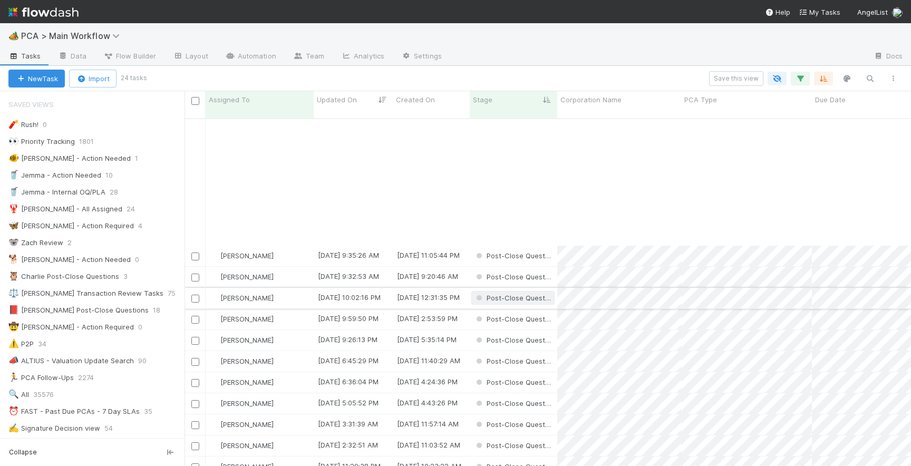
scroll to position [151, 0]
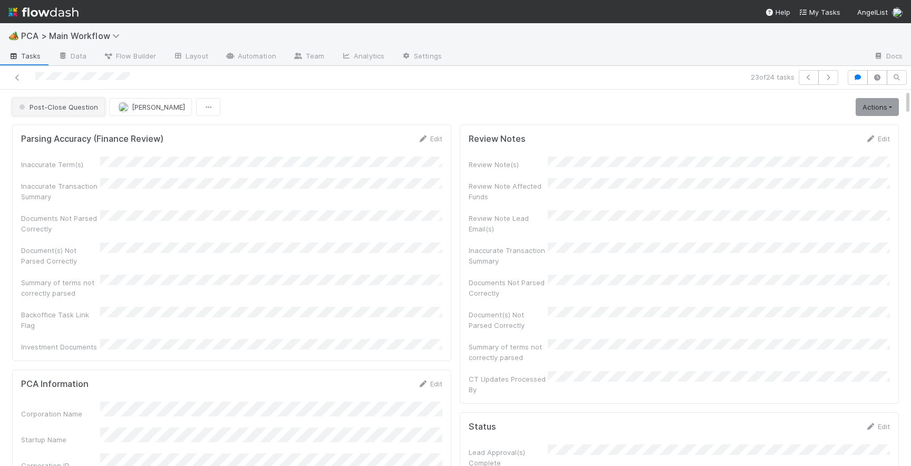
click at [75, 106] on span "Post-Close Question" at bounding box center [57, 107] width 81 height 8
click at [56, 150] on span "Record Transaction" at bounding box center [53, 152] width 77 height 8
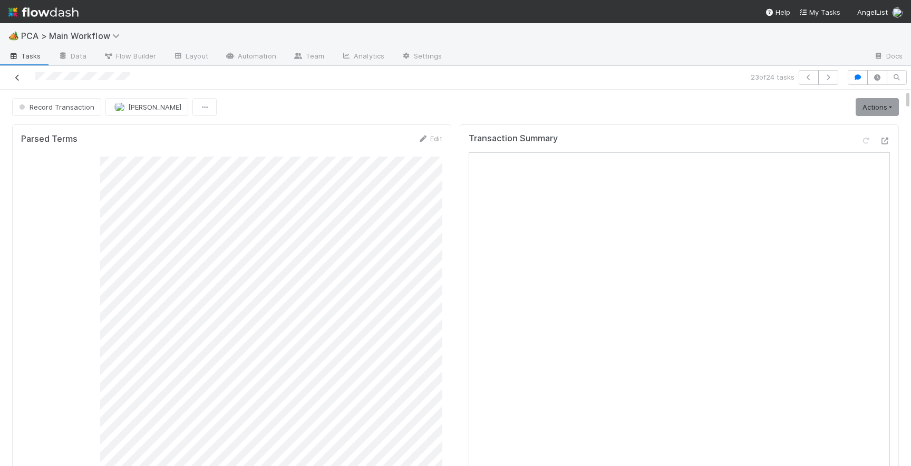
click at [14, 79] on icon at bounding box center [17, 77] width 11 height 7
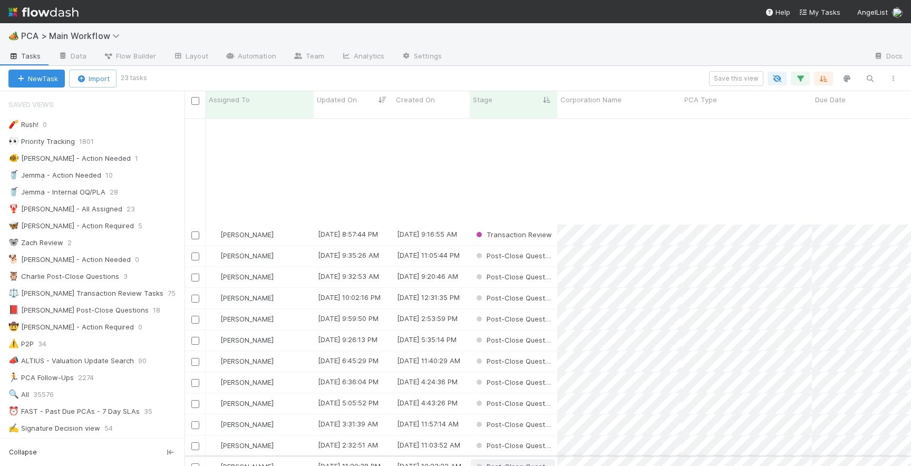
scroll to position [130, 0]
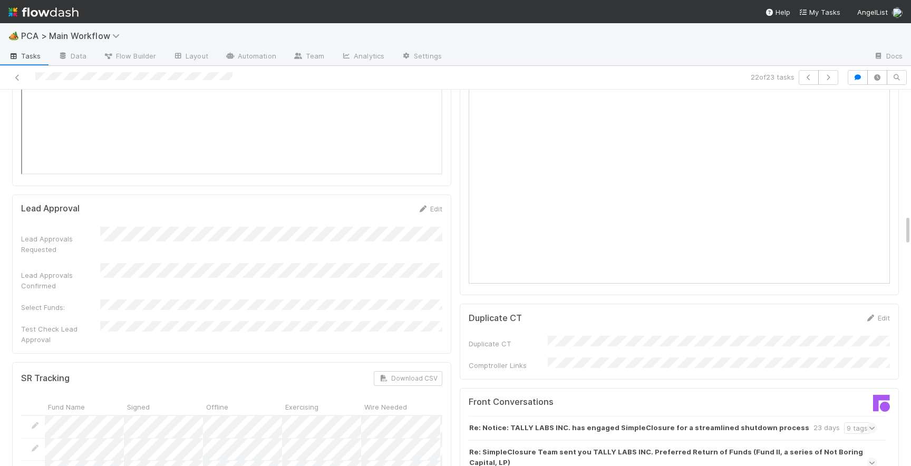
scroll to position [1513, 0]
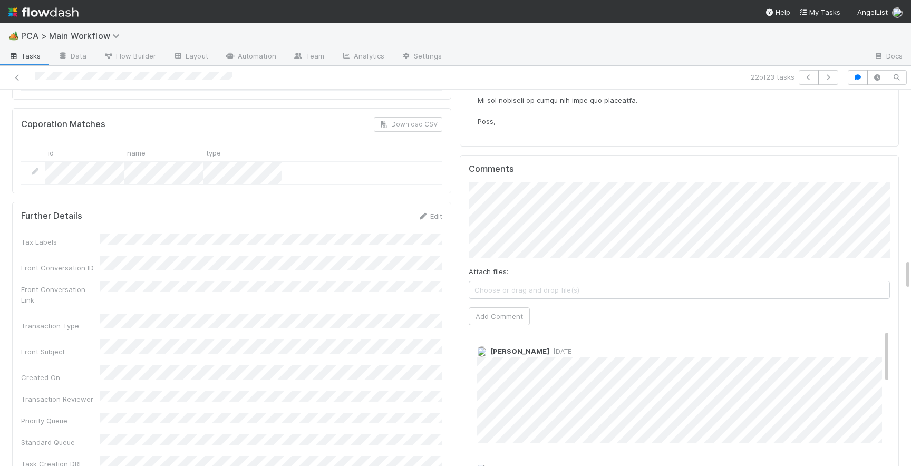
scroll to position [2048, 0]
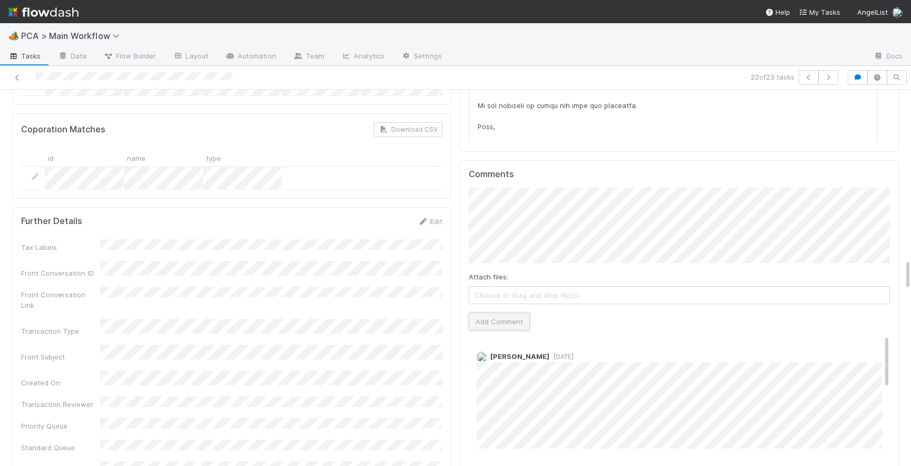
click at [503, 312] on button "Add Comment" at bounding box center [498, 321] width 61 height 18
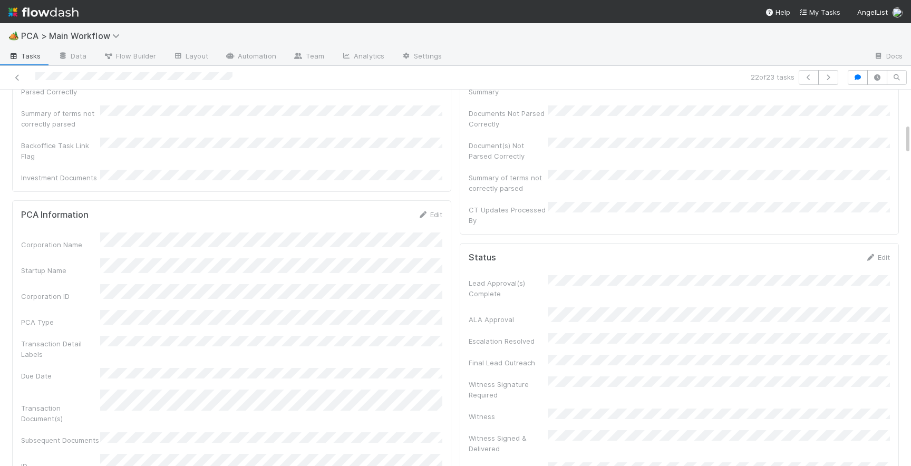
scroll to position [0, 0]
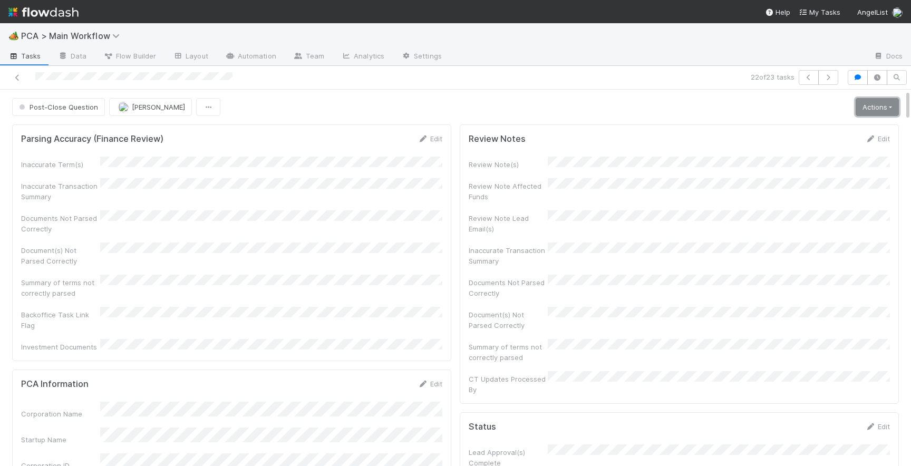
click at [867, 105] on link "Actions" at bounding box center [876, 107] width 43 height 18
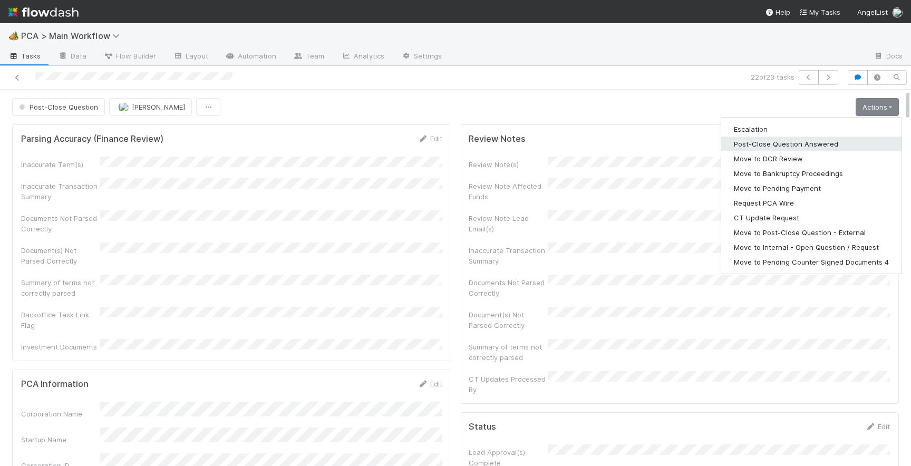
click at [795, 146] on button "Post-Close Question Answered" at bounding box center [811, 143] width 180 height 15
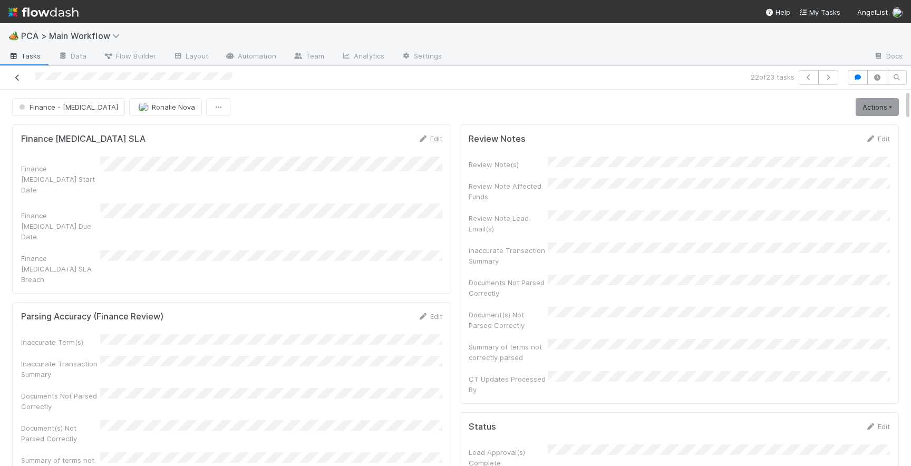
click at [14, 75] on icon at bounding box center [17, 77] width 11 height 7
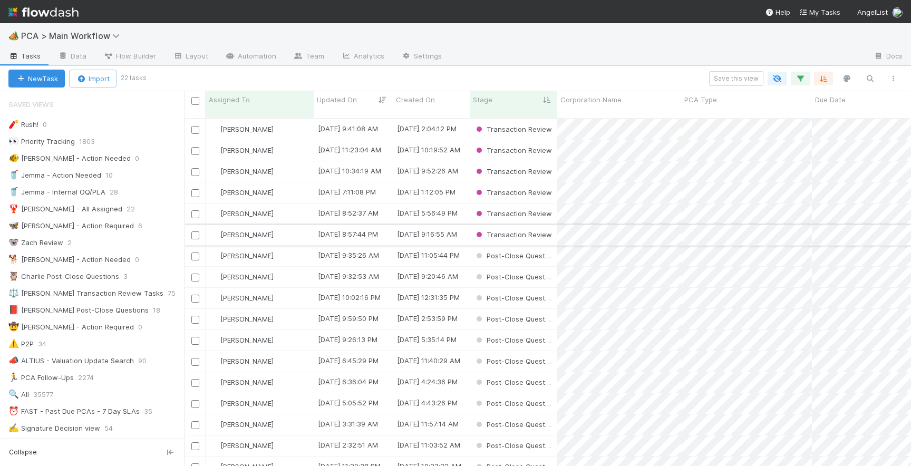
scroll to position [109, 0]
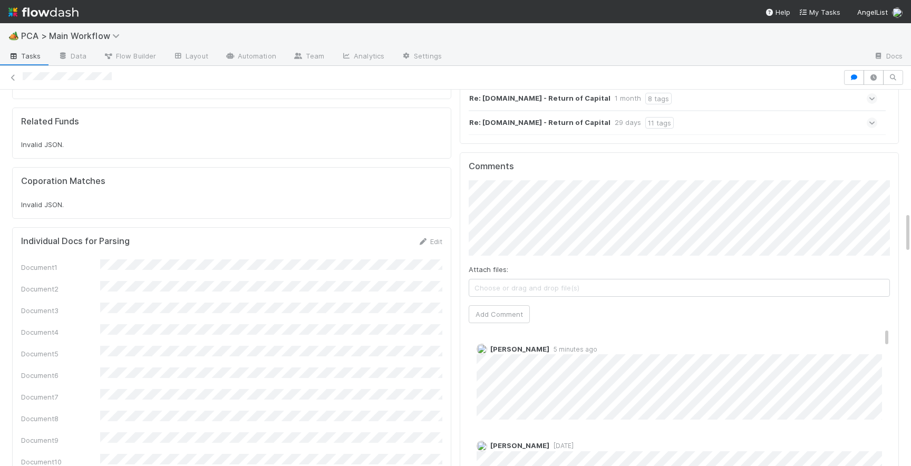
scroll to position [1106, 0]
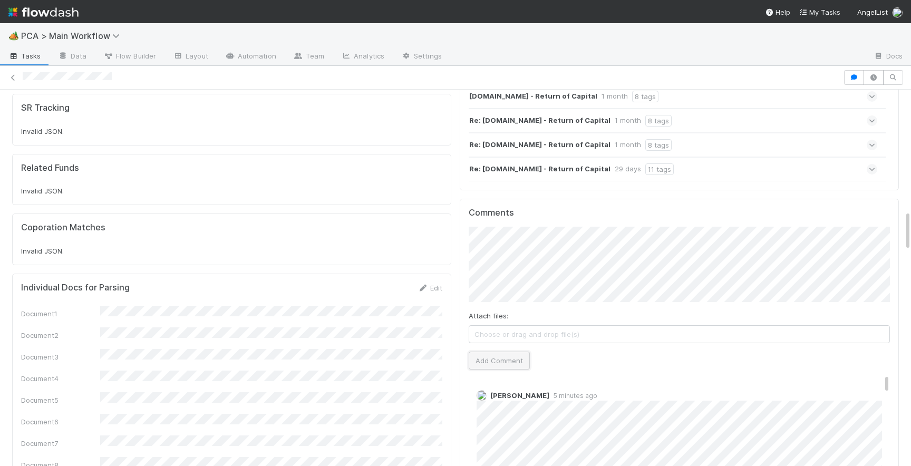
click at [501, 351] on button "Add Comment" at bounding box center [498, 360] width 61 height 18
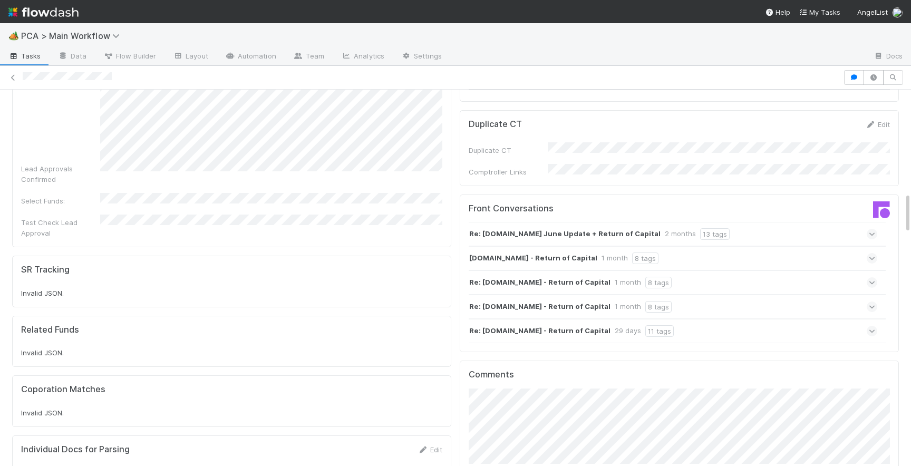
scroll to position [945, 0]
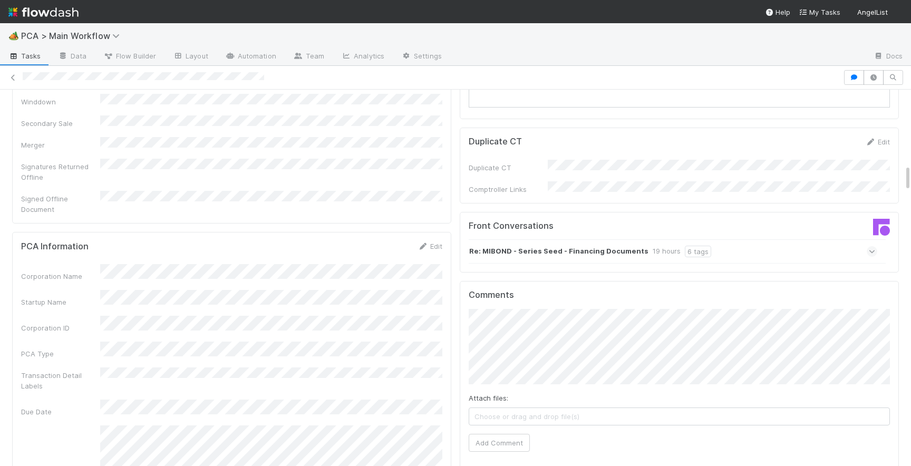
scroll to position [1047, 0]
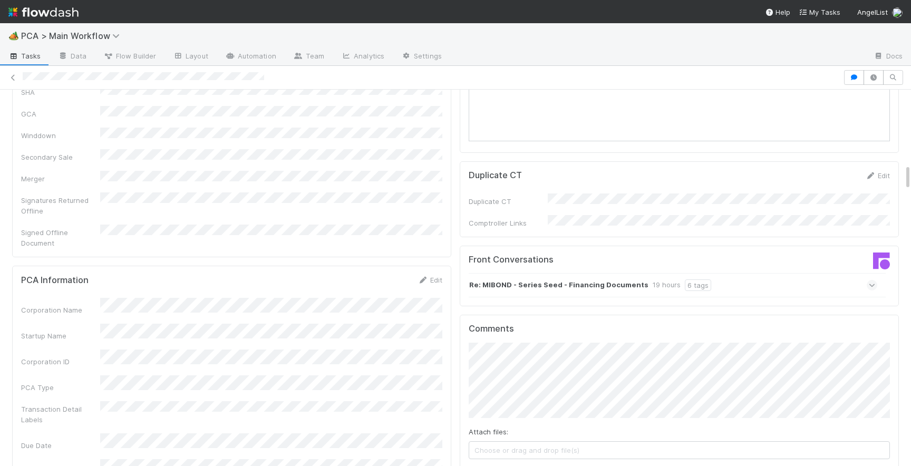
click at [871, 280] on icon at bounding box center [871, 285] width 7 height 11
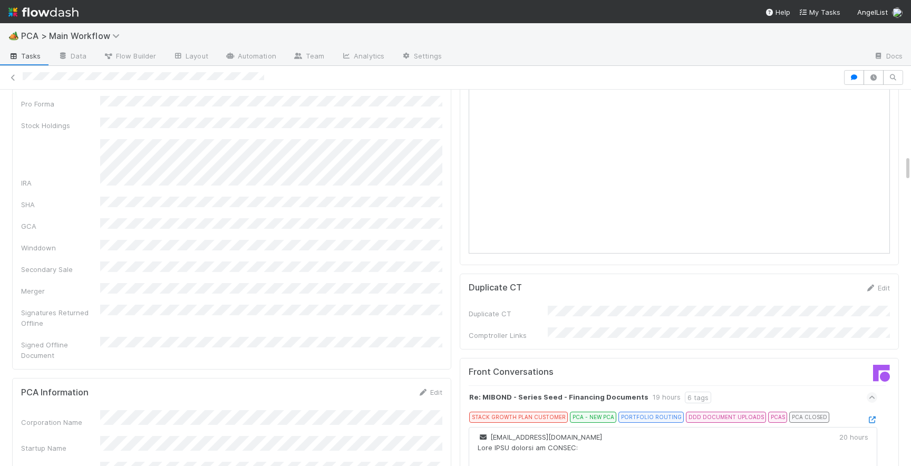
scroll to position [936, 0]
click at [875, 415] on icon at bounding box center [871, 418] width 11 height 7
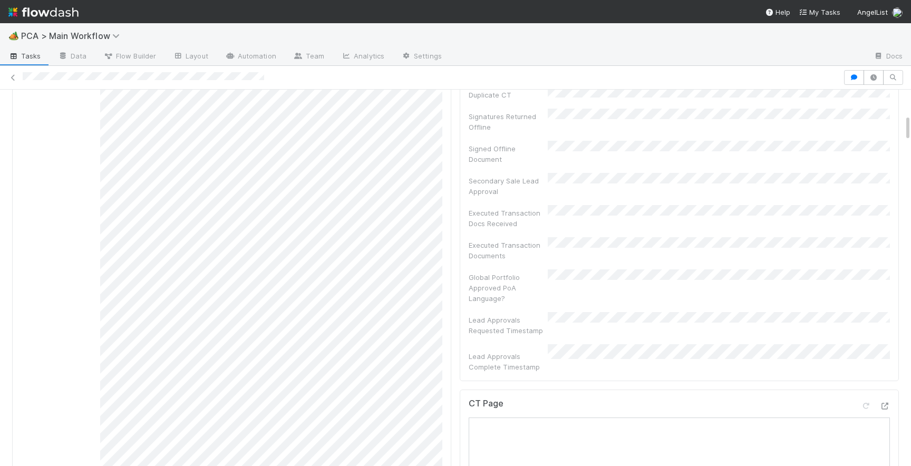
scroll to position [352, 0]
click at [882, 398] on div at bounding box center [875, 405] width 30 height 15
click at [882, 400] on icon at bounding box center [884, 403] width 11 height 7
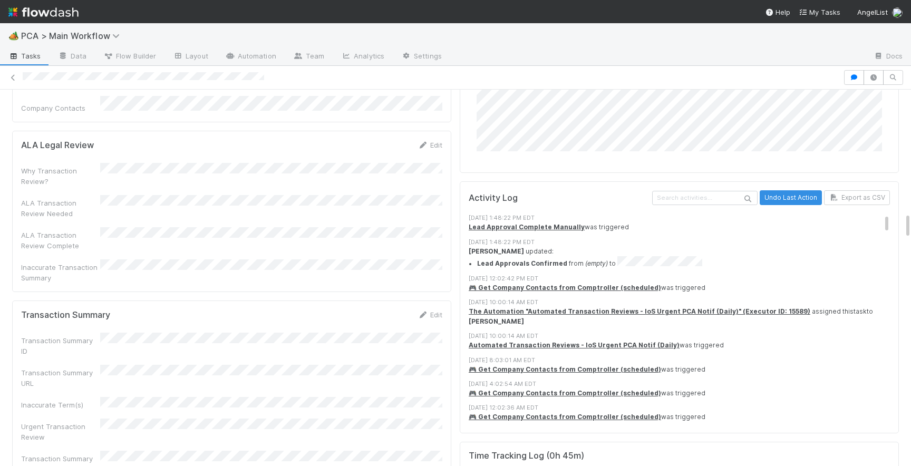
scroll to position [1731, 0]
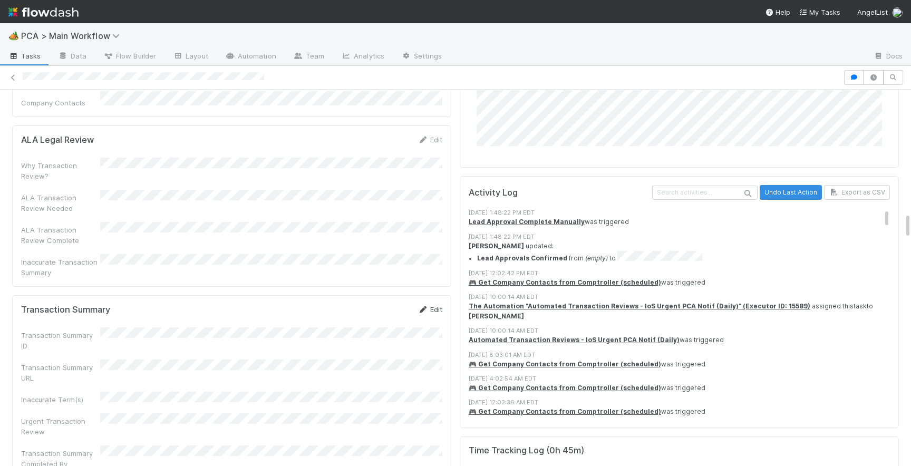
click at [430, 305] on link "Edit" at bounding box center [429, 309] width 25 height 8
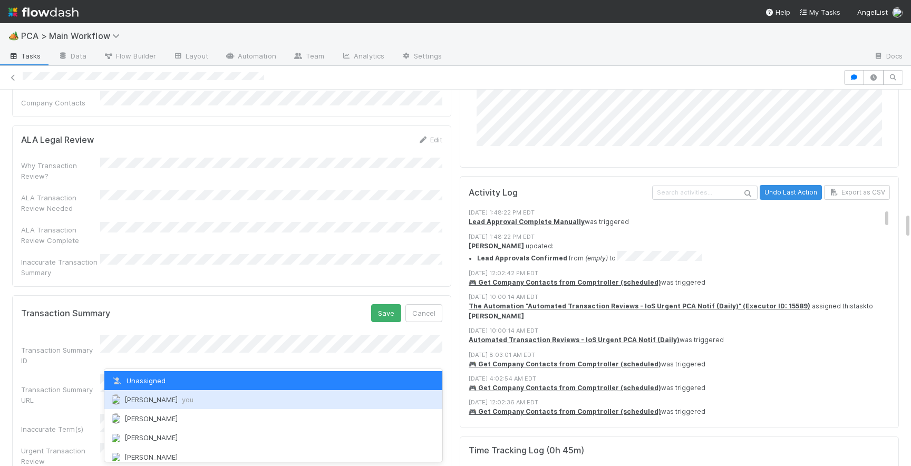
click at [172, 396] on div "[PERSON_NAME] you" at bounding box center [273, 399] width 338 height 19
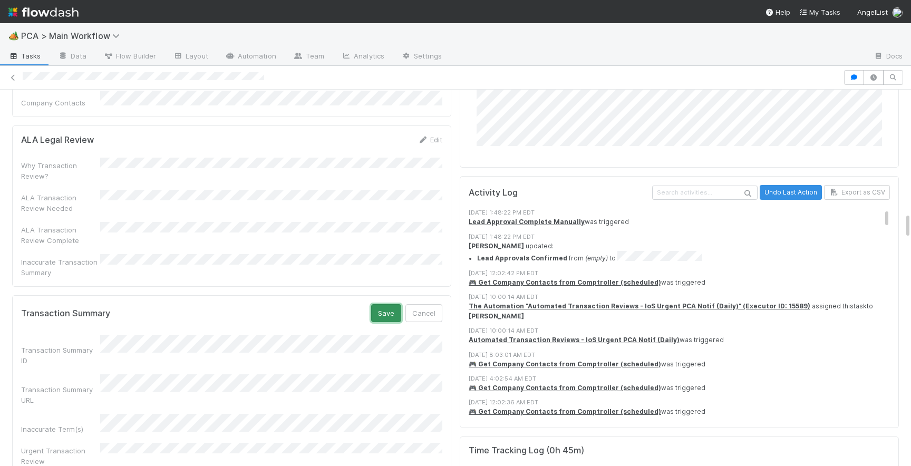
click at [392, 304] on button "Save" at bounding box center [386, 313] width 30 height 18
click at [426, 304] on div "Edit" at bounding box center [429, 309] width 25 height 11
click at [435, 305] on link "Edit" at bounding box center [429, 309] width 25 height 8
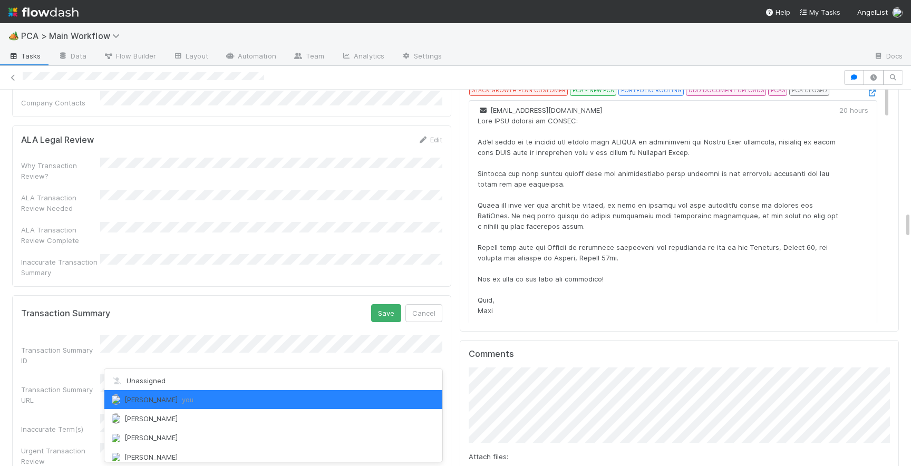
click at [228, 390] on div "[PERSON_NAME] you" at bounding box center [273, 399] width 338 height 19
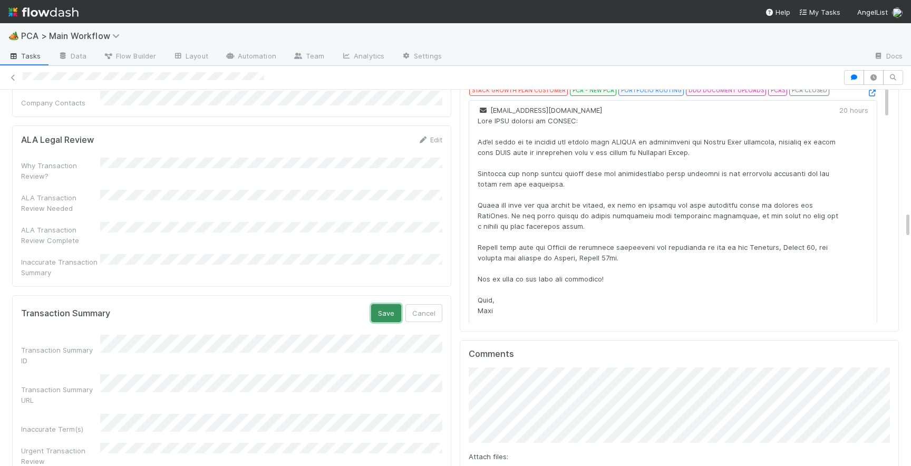
click at [390, 304] on button "Save" at bounding box center [386, 313] width 30 height 18
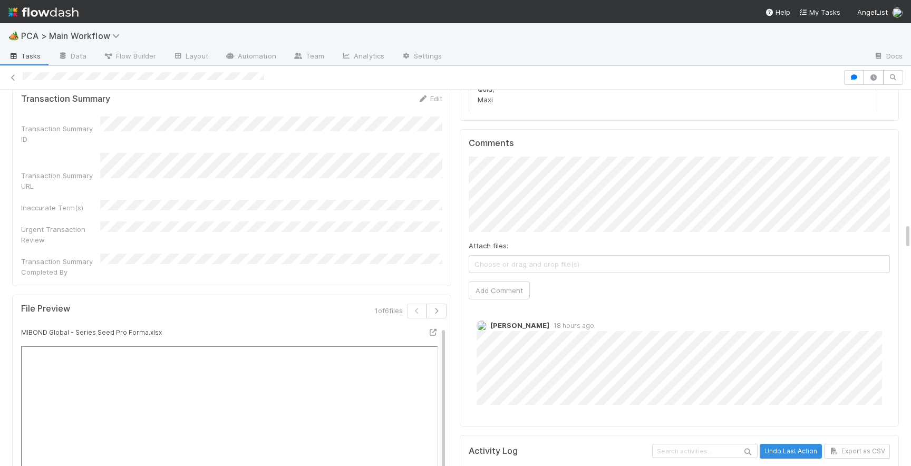
scroll to position [1960, 0]
